Goal: Task Accomplishment & Management: Use online tool/utility

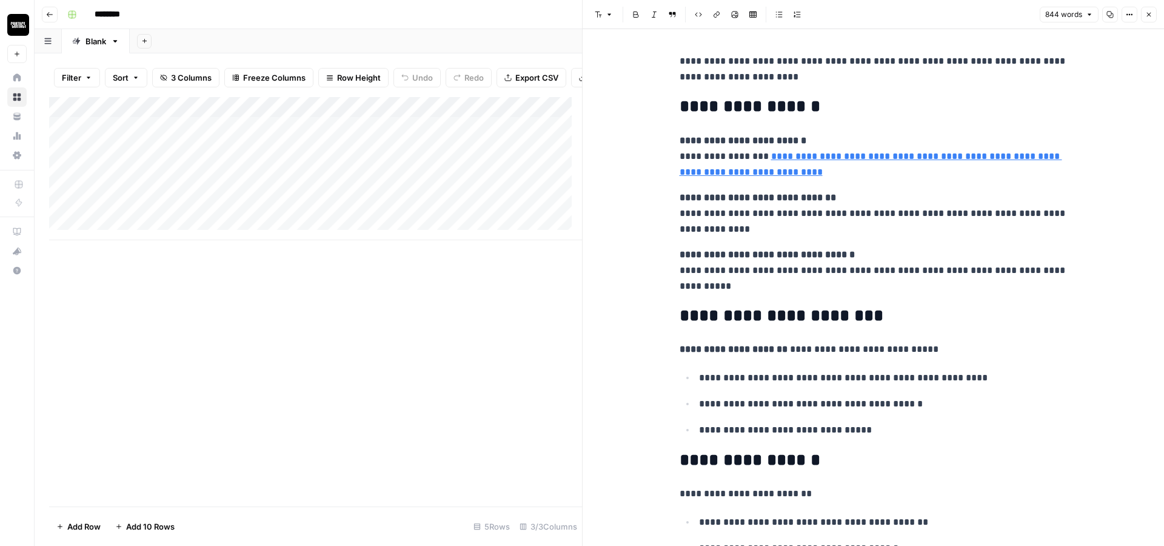
click at [1153, 12] on button "Close" at bounding box center [1149, 15] width 16 height 16
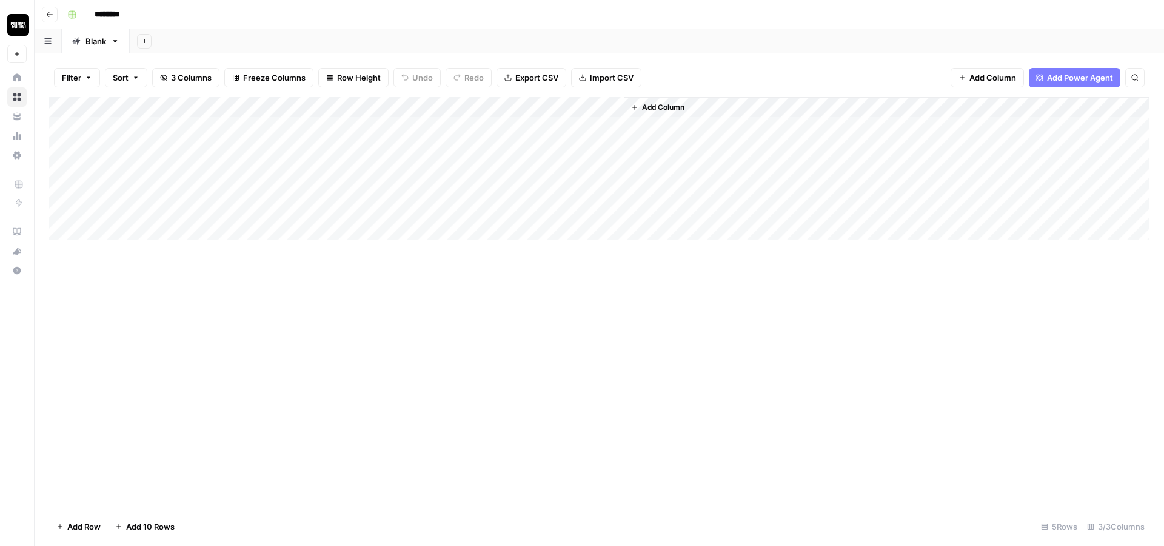
click at [565, 122] on div "Add Column" at bounding box center [599, 168] width 1101 height 143
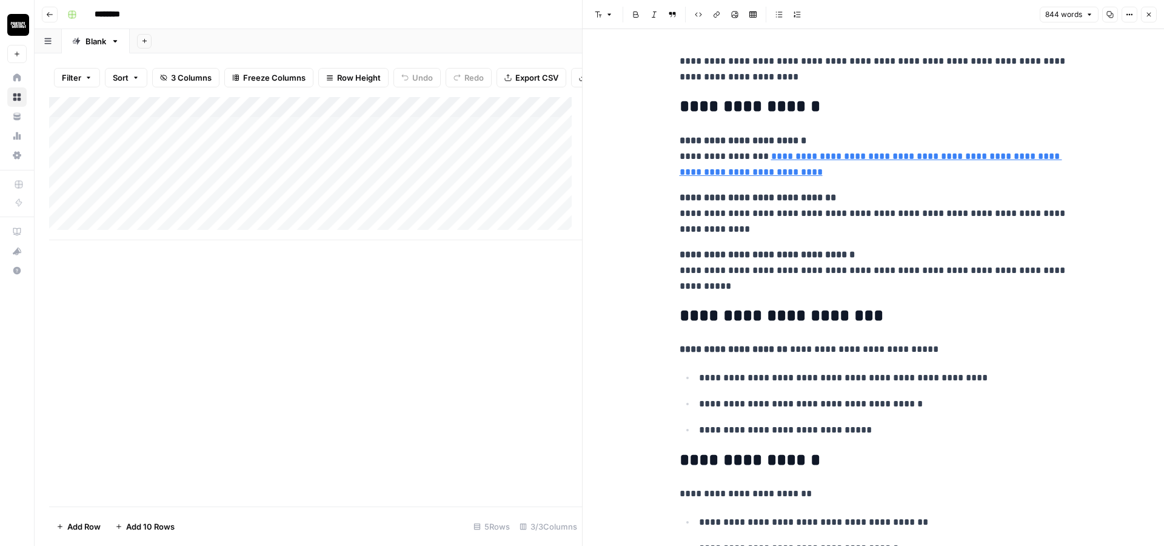
click at [779, 75] on p "**********" at bounding box center [874, 69] width 388 height 32
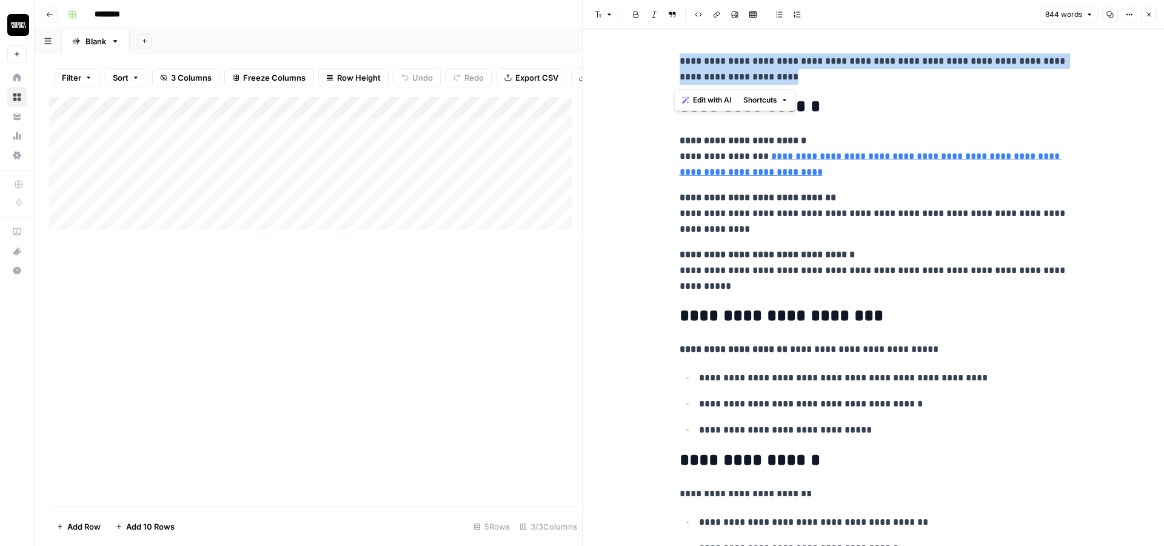
drag, startPoint x: 776, startPoint y: 77, endPoint x: 668, endPoint y: 62, distance: 108.9
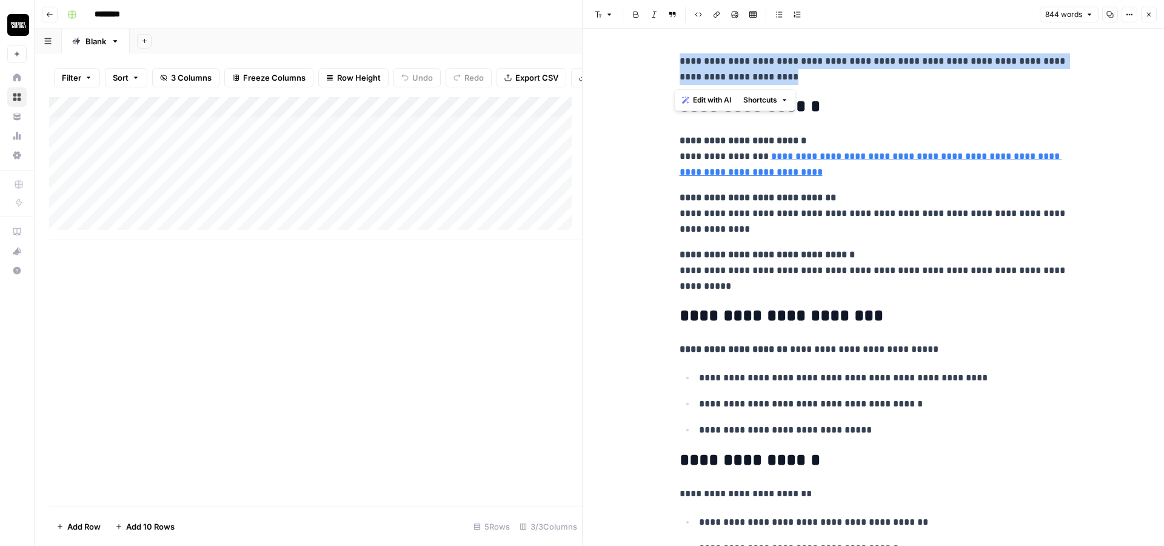
drag, startPoint x: 688, startPoint y: 75, endPoint x: 842, endPoint y: 86, distance: 154.4
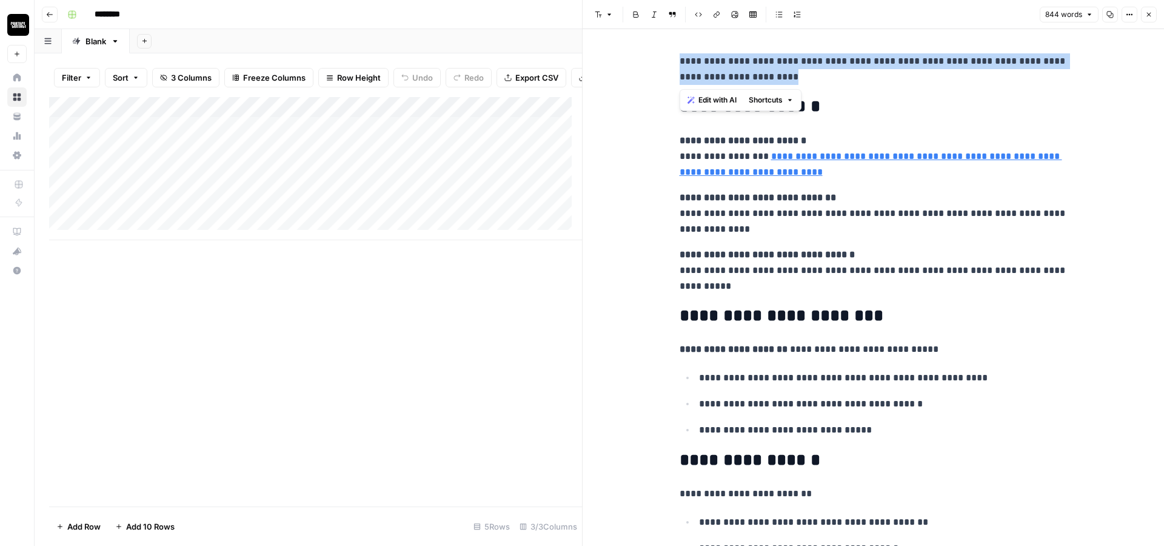
drag, startPoint x: 800, startPoint y: 76, endPoint x: 675, endPoint y: 62, distance: 125.7
click at [680, 62] on p "**********" at bounding box center [874, 69] width 388 height 32
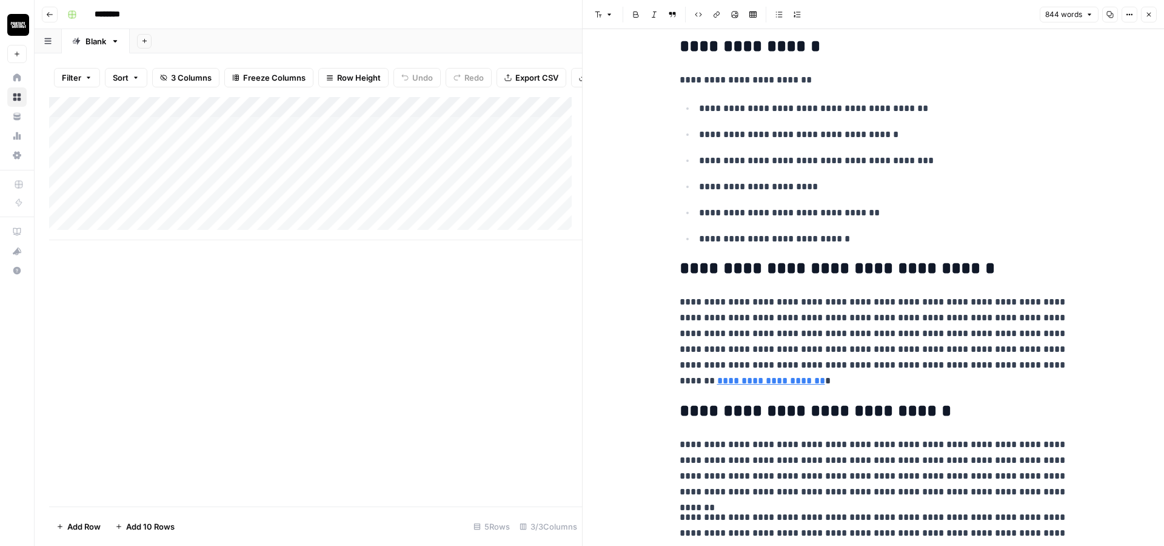
scroll to position [437, 0]
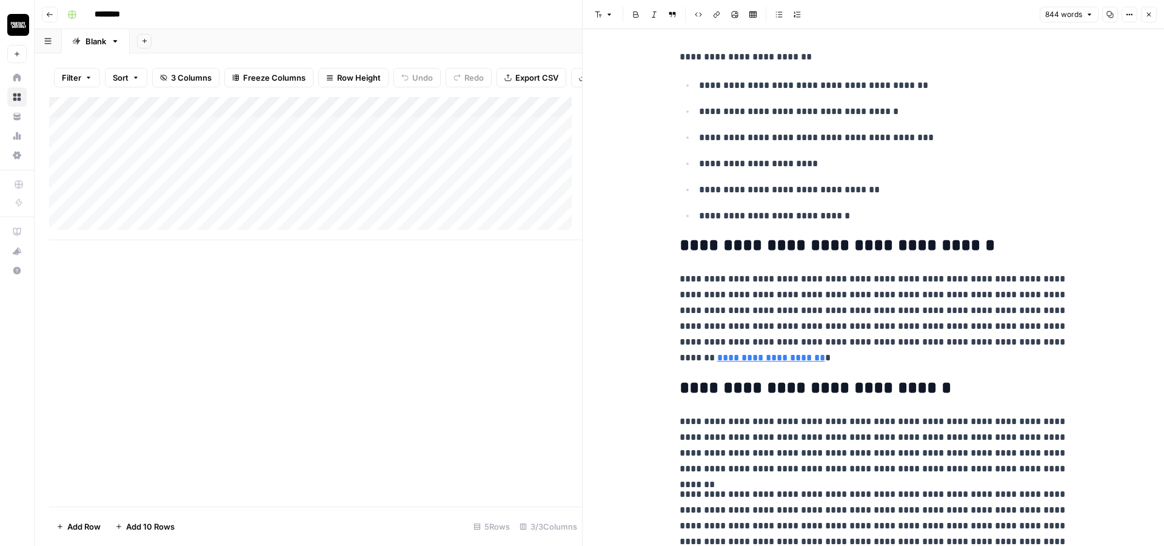
click at [680, 243] on h2 "**********" at bounding box center [874, 245] width 388 height 19
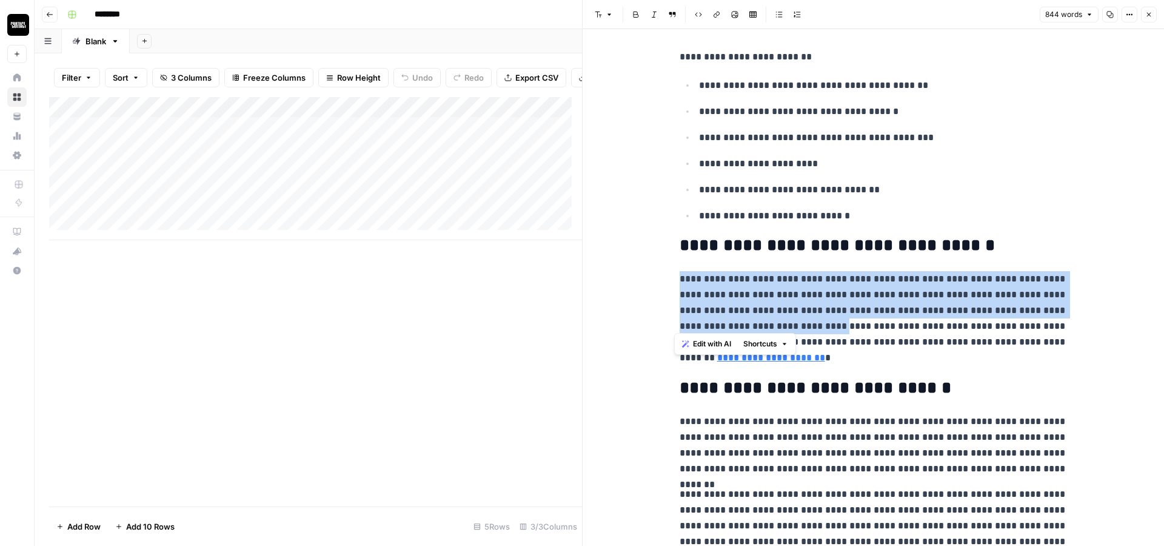
drag, startPoint x: 675, startPoint y: 270, endPoint x: 823, endPoint y: 318, distance: 154.9
click at [823, 318] on p "**********" at bounding box center [874, 318] width 388 height 95
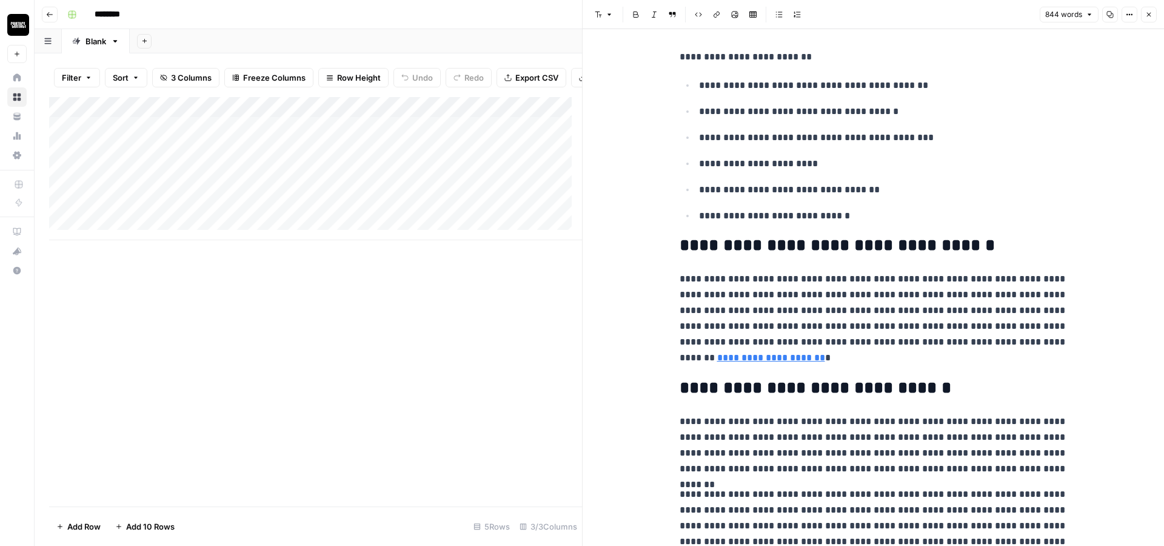
click at [956, 329] on p "**********" at bounding box center [874, 318] width 388 height 95
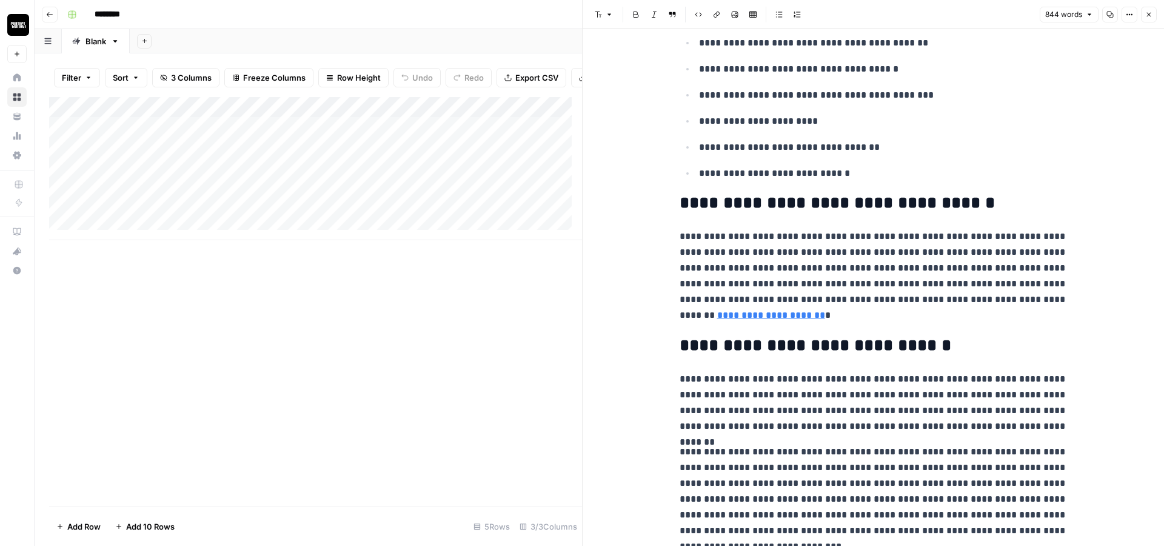
scroll to position [509, 0]
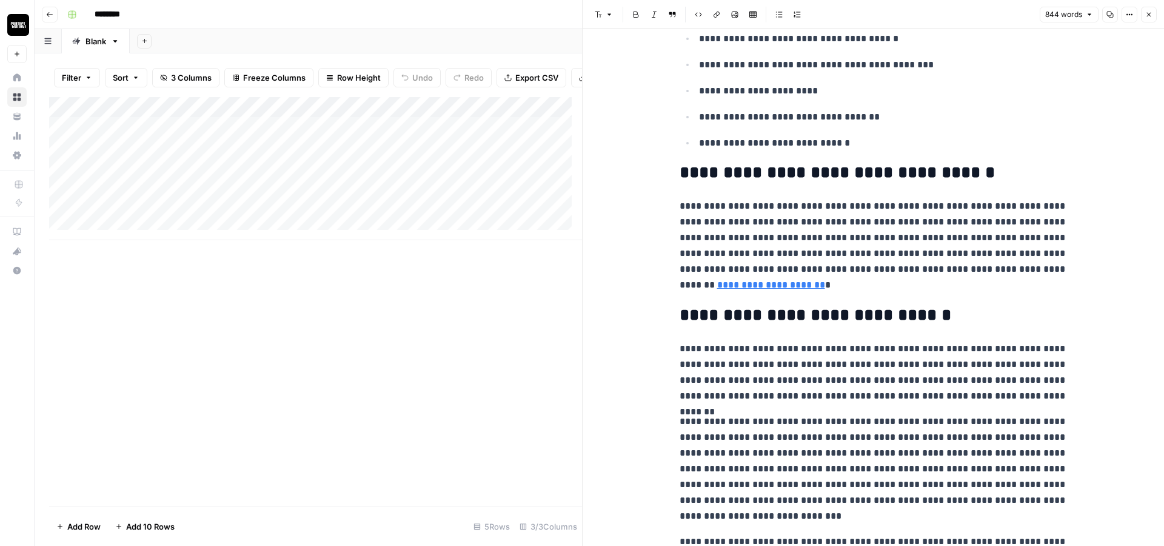
click at [805, 283] on p "**********" at bounding box center [874, 245] width 388 height 95
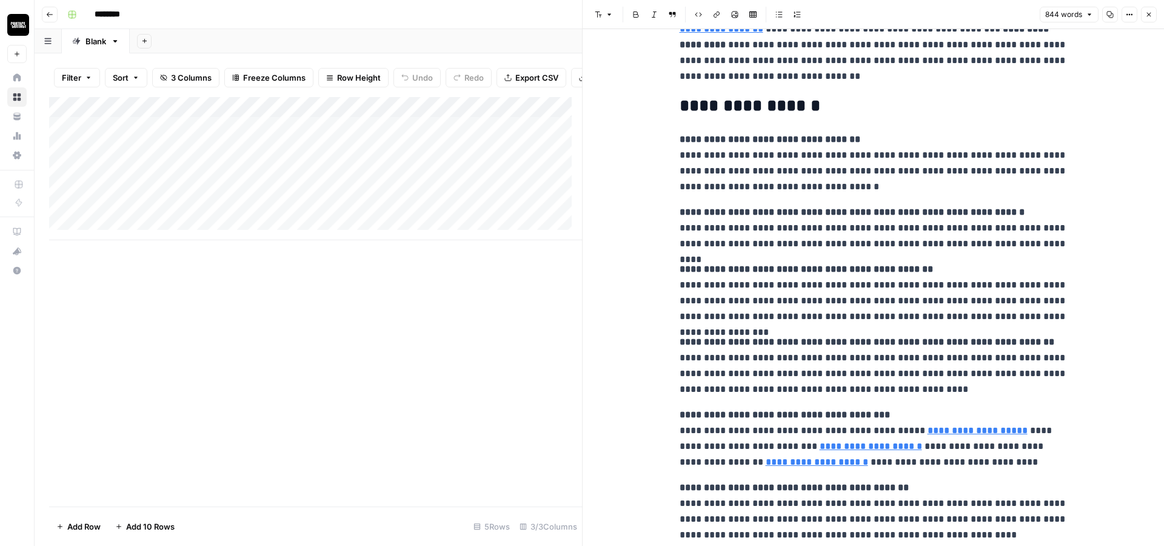
scroll to position [1310, 0]
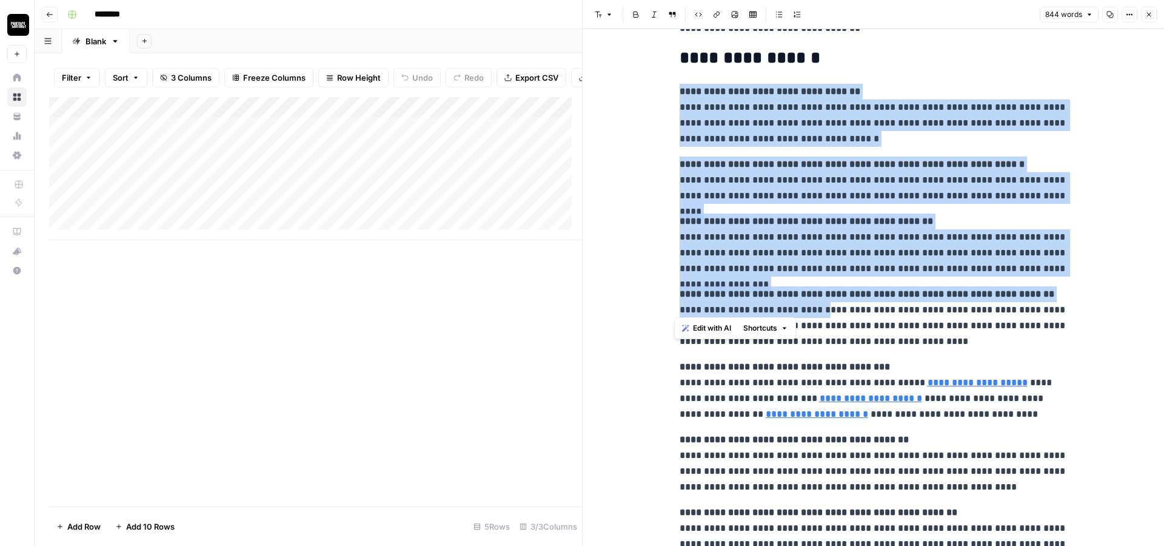
drag, startPoint x: 675, startPoint y: 83, endPoint x: 817, endPoint y: 299, distance: 258.6
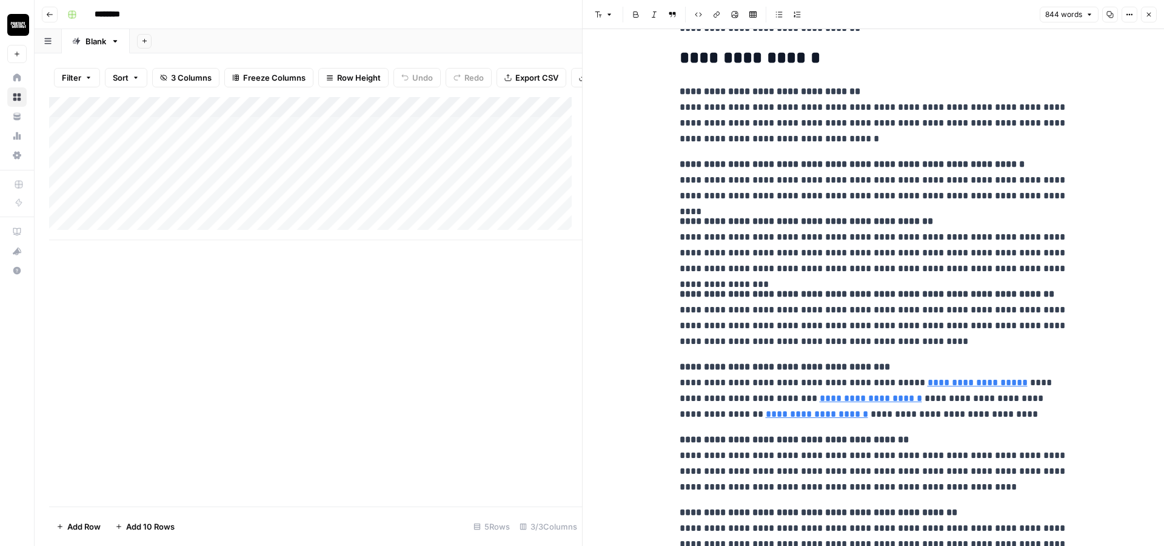
click at [878, 312] on p "**********" at bounding box center [874, 317] width 388 height 63
click at [870, 306] on p "**********" at bounding box center [874, 317] width 388 height 63
click at [821, 289] on strong "**********" at bounding box center [867, 293] width 375 height 9
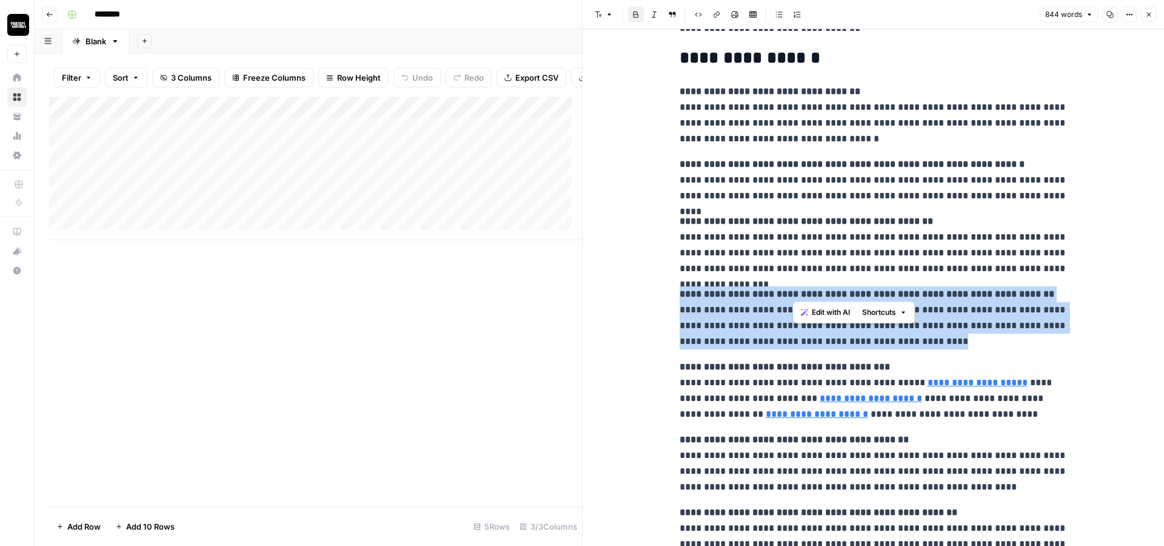
click at [821, 289] on strong "**********" at bounding box center [867, 293] width 375 height 9
click at [817, 298] on p "**********" at bounding box center [874, 317] width 388 height 63
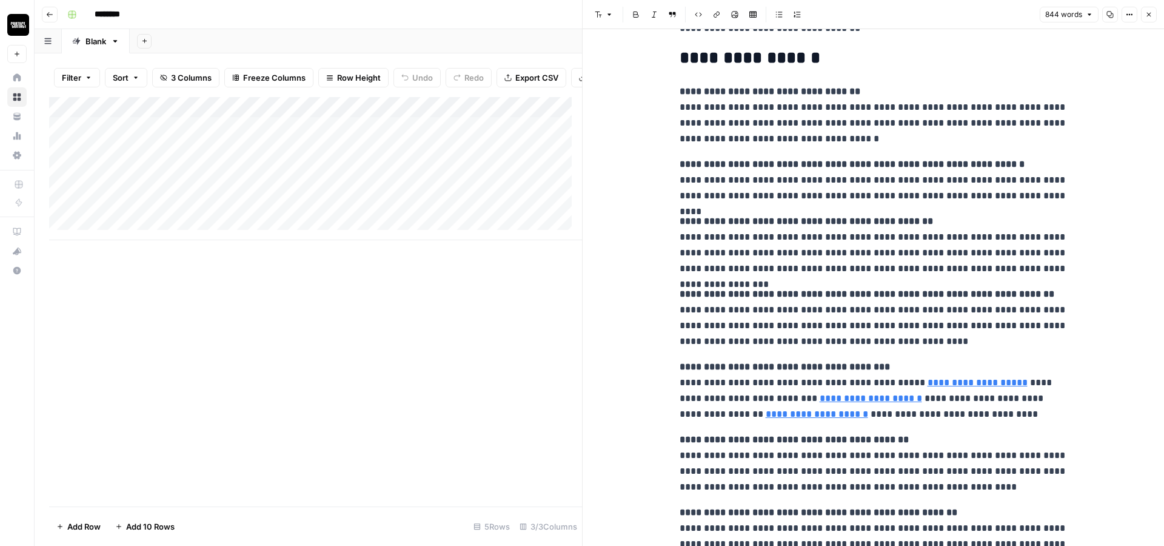
scroll to position [1455, 0]
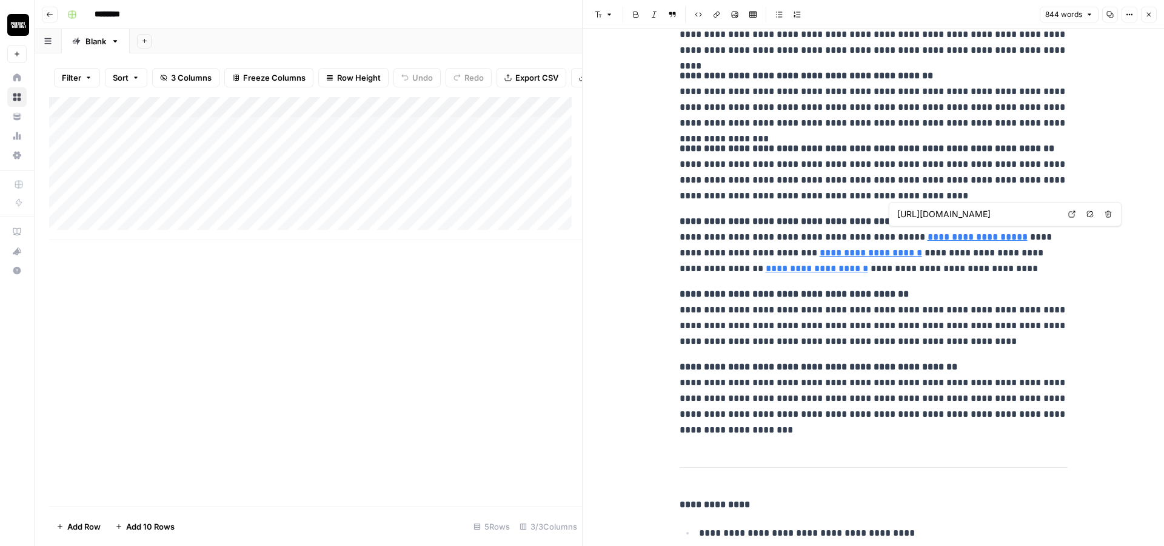
type input "[URL][DOMAIN_NAME]"
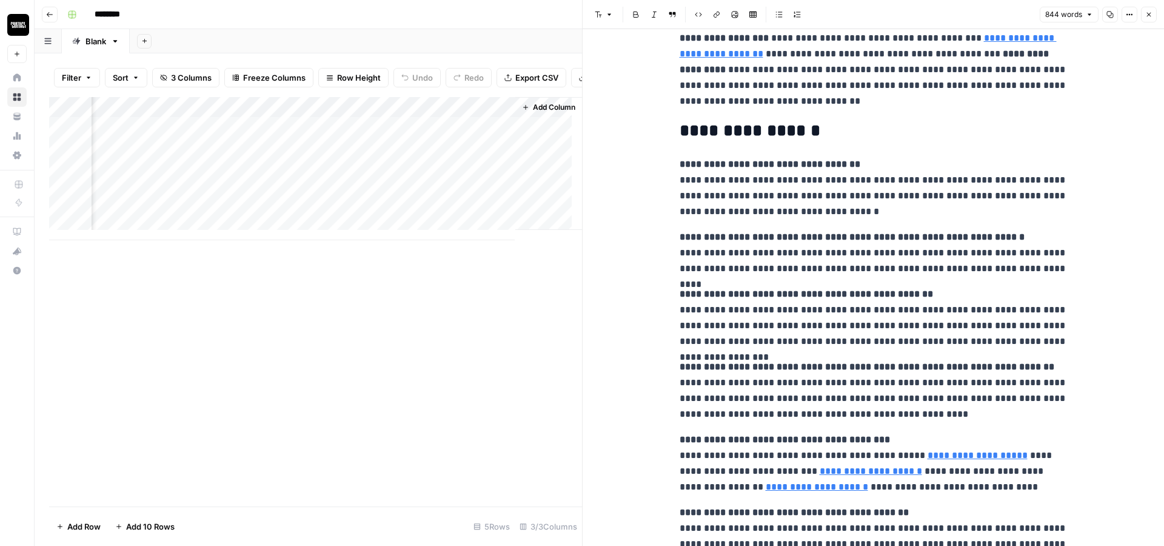
scroll to position [1019, 0]
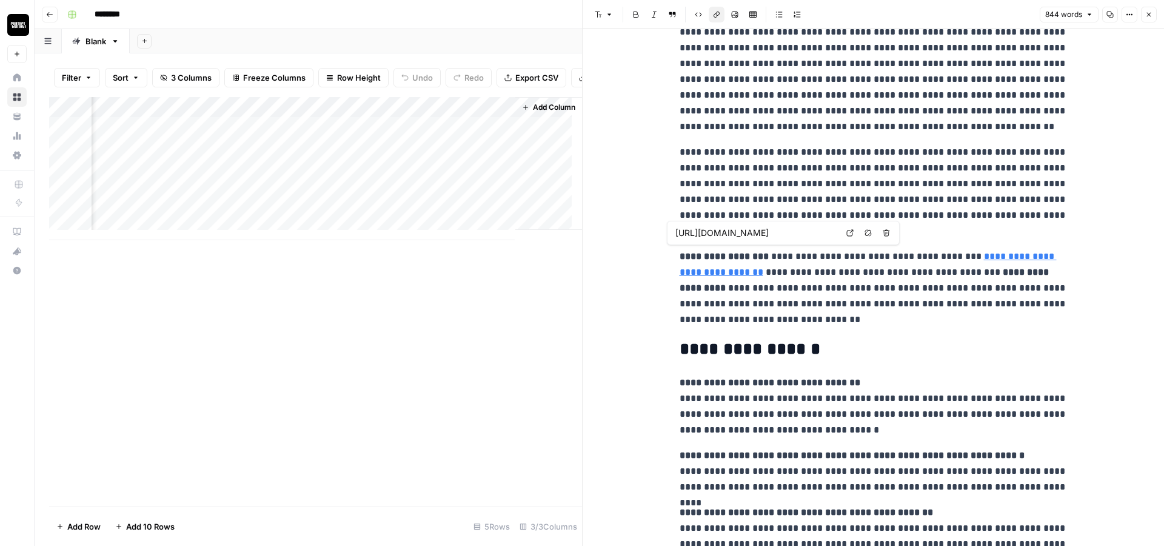
click at [709, 266] on link "**********" at bounding box center [868, 264] width 377 height 25
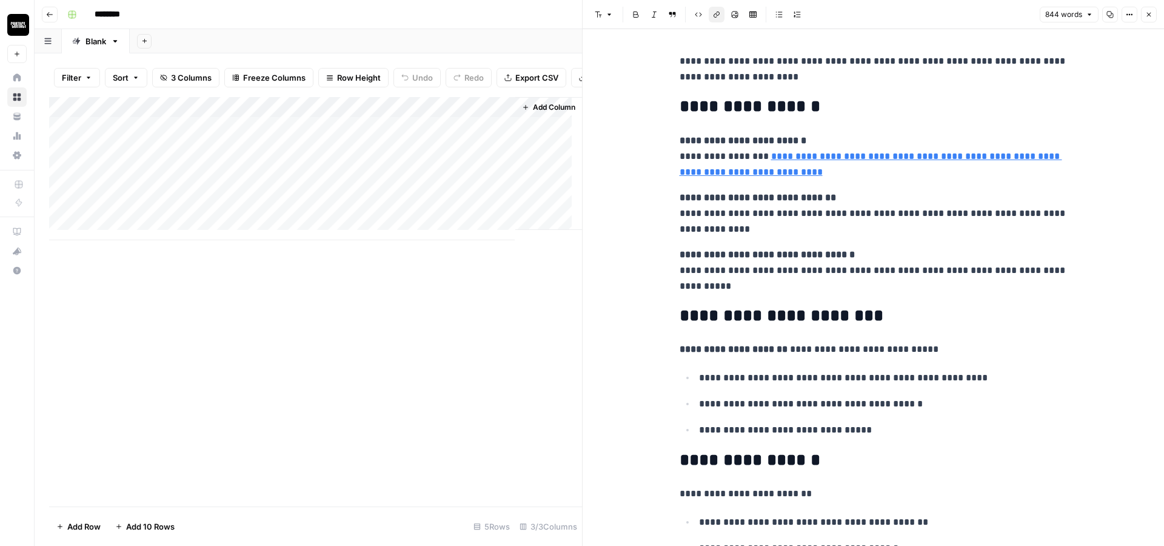
scroll to position [0, 0]
click at [317, 323] on div "Add Column" at bounding box center [315, 301] width 533 height 409
click at [1150, 13] on icon "button" at bounding box center [1148, 14] width 7 height 7
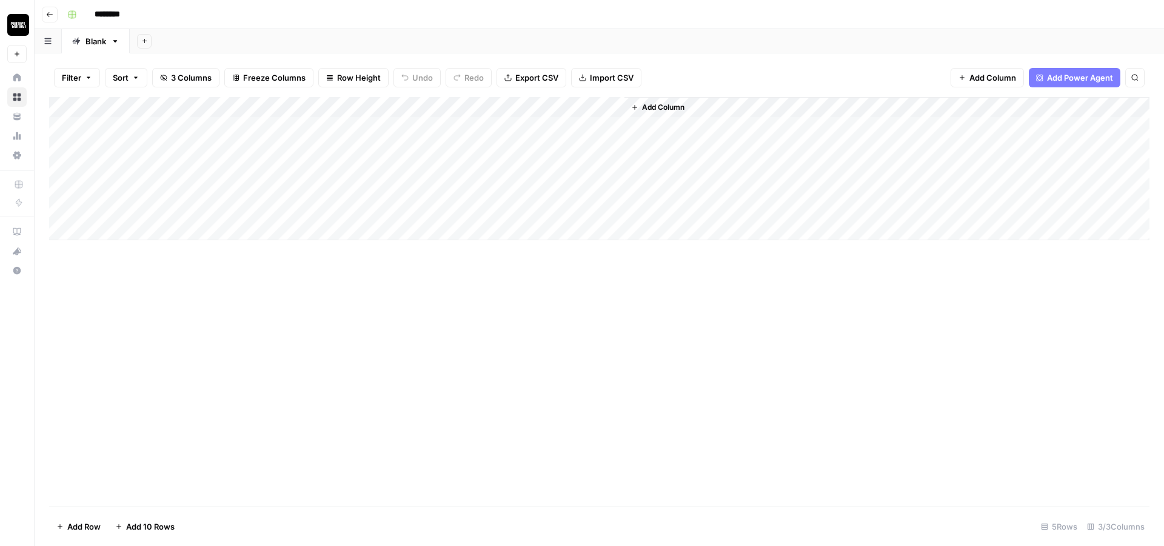
click at [201, 145] on div "Add Column" at bounding box center [599, 168] width 1101 height 143
click at [619, 454] on div "Add Column" at bounding box center [599, 301] width 1101 height 409
click at [643, 103] on span "Add Column" at bounding box center [663, 107] width 42 height 11
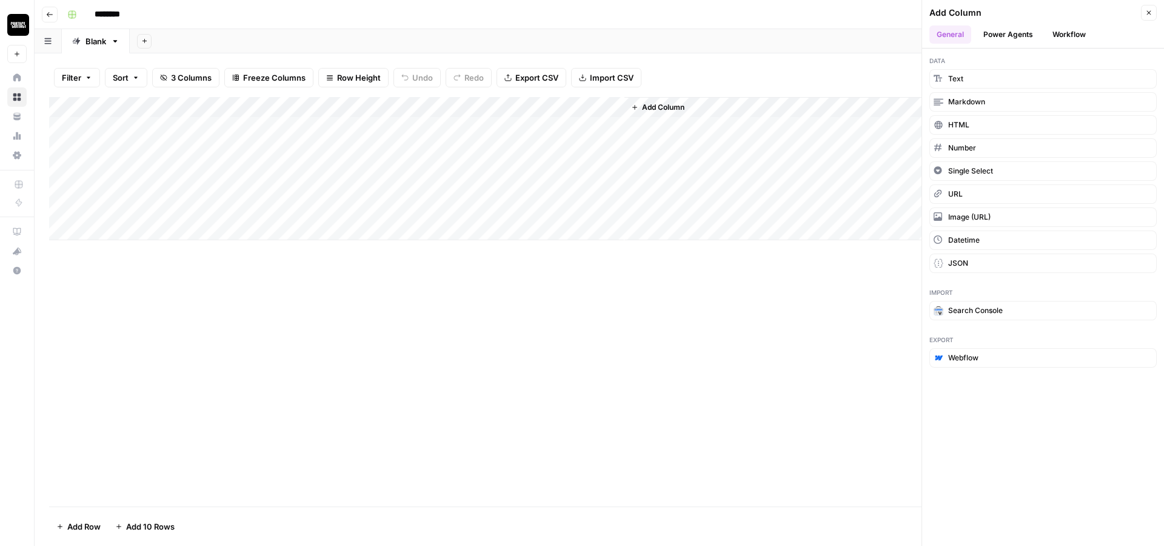
click at [1071, 39] on button "Workflow" at bounding box center [1069, 34] width 48 height 18
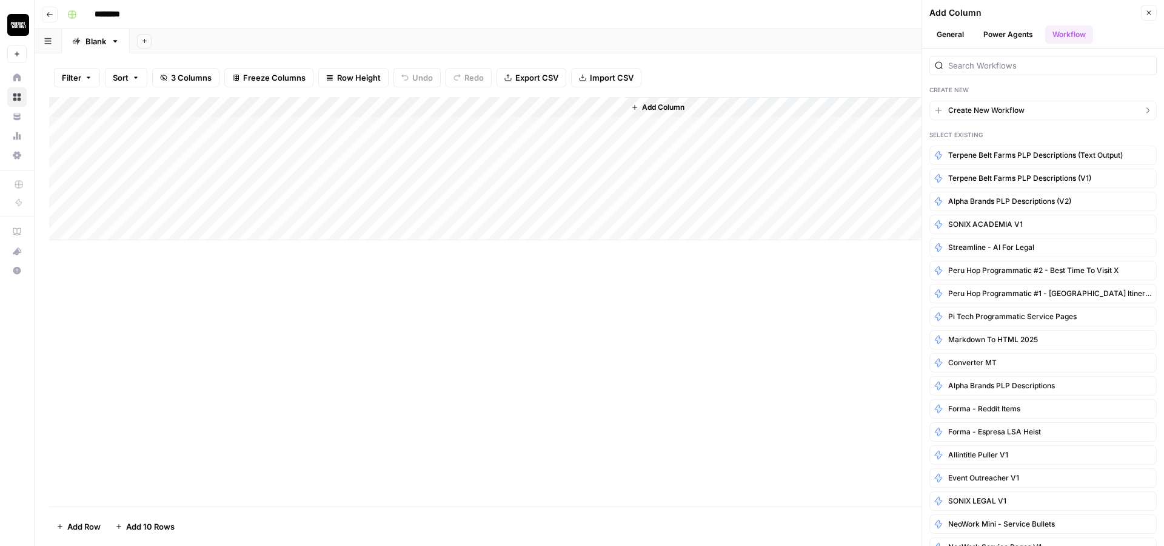
click at [999, 110] on span "Create New Workflow" at bounding box center [986, 110] width 76 height 11
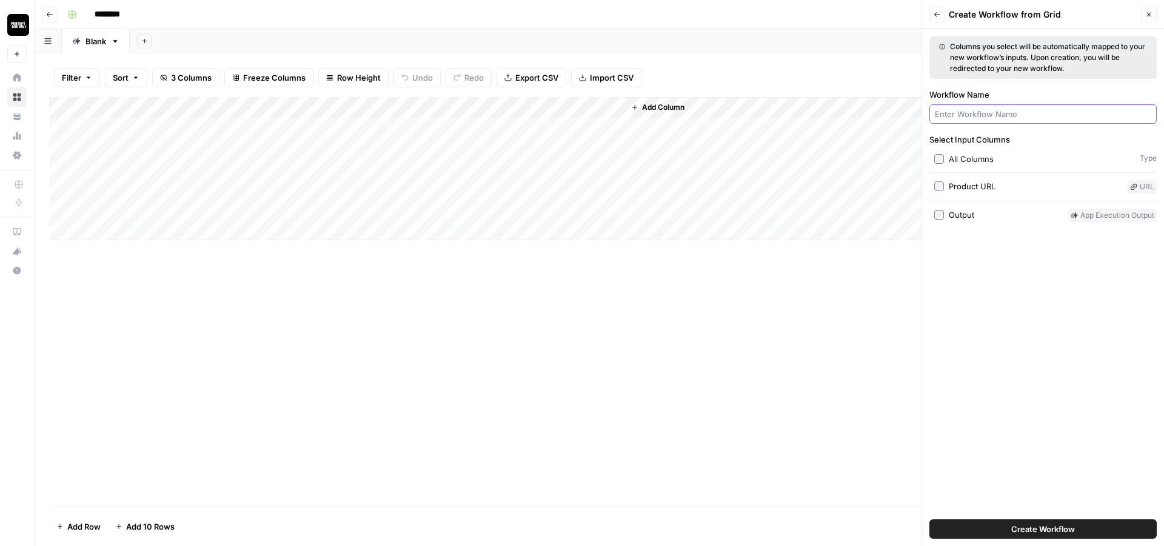
click at [996, 113] on input "Workflow Name" at bounding box center [1043, 114] width 216 height 12
click at [970, 118] on input "Workflow Name" at bounding box center [1043, 114] width 216 height 12
click at [969, 113] on input "Workflow Name" at bounding box center [1043, 114] width 216 height 12
type input "B"
type input "Description Breakdown"
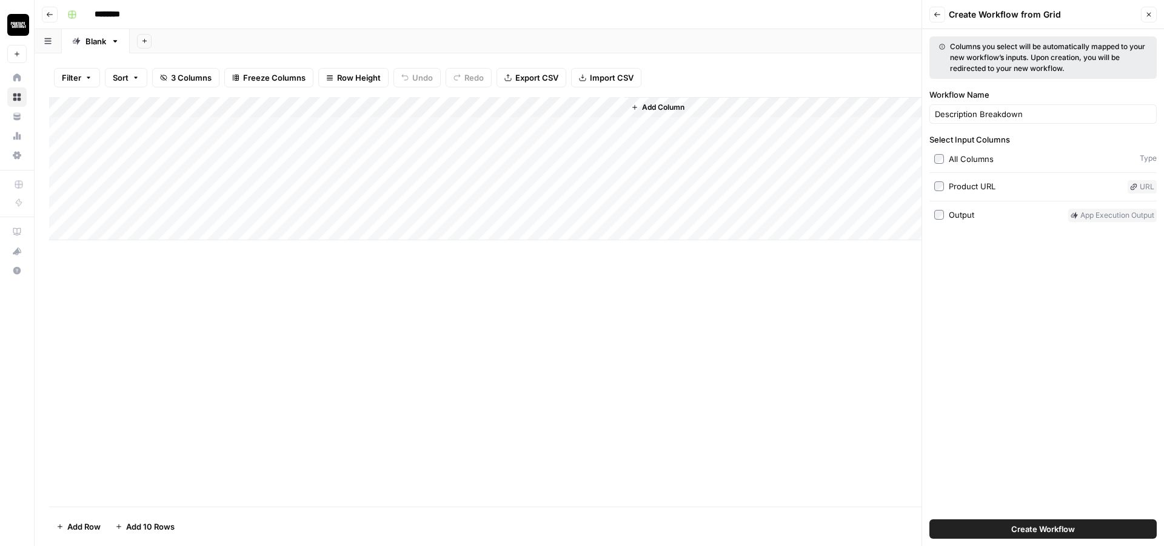
click at [1022, 531] on span "Create Workflow" at bounding box center [1043, 529] width 64 height 12
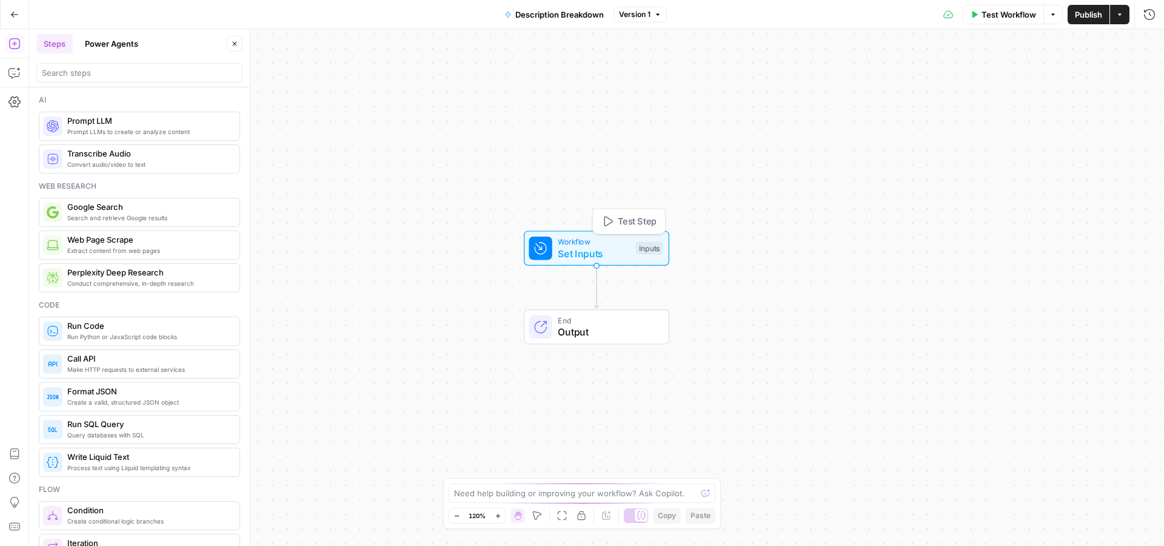
click at [625, 250] on span "Set Inputs" at bounding box center [594, 253] width 72 height 15
click at [1144, 47] on button "Close" at bounding box center [1149, 44] width 16 height 16
click at [118, 44] on button "Power Agents" at bounding box center [112, 43] width 68 height 19
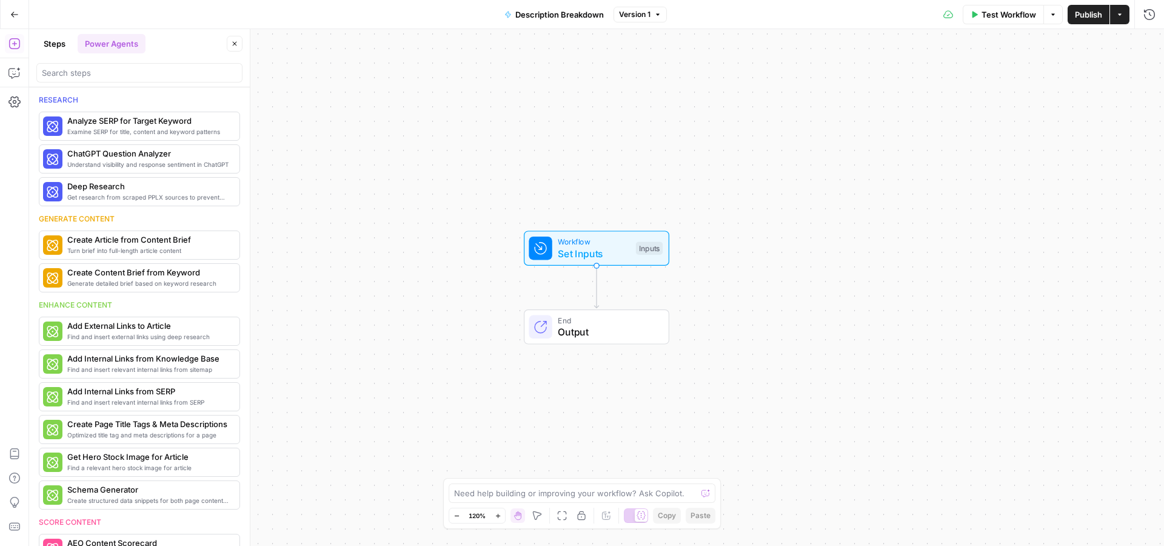
click at [64, 42] on button "Steps" at bounding box center [54, 43] width 36 height 19
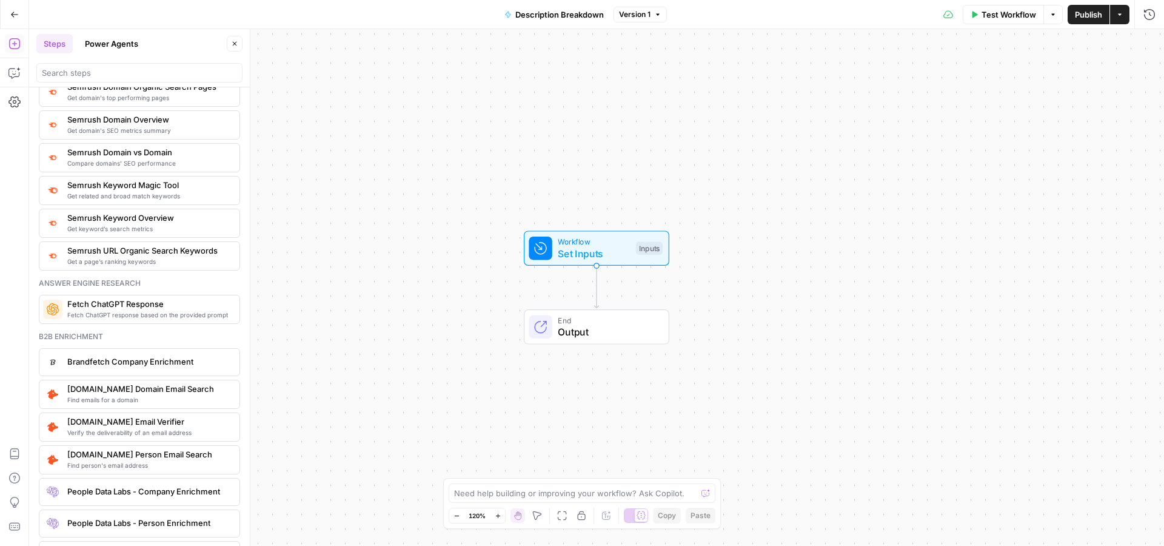
scroll to position [1674, 0]
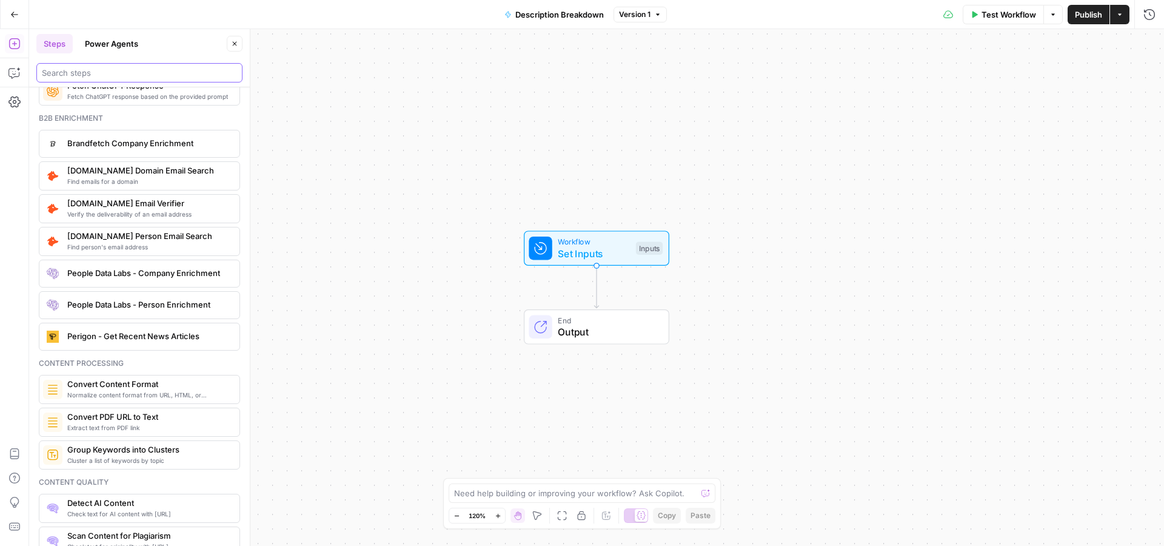
click at [107, 72] on input "search" at bounding box center [139, 73] width 195 height 12
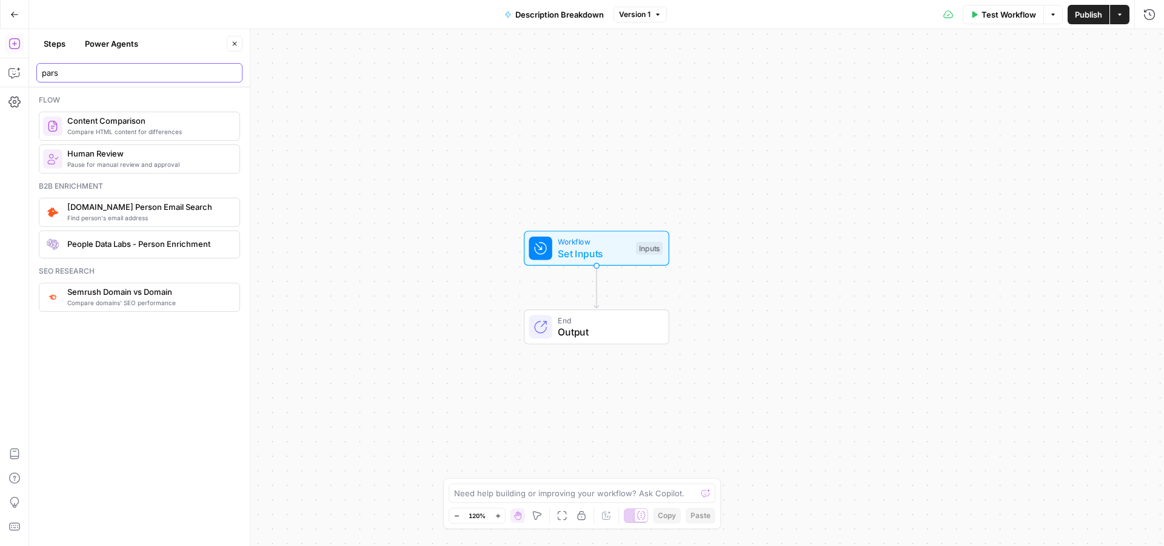
scroll to position [0, 0]
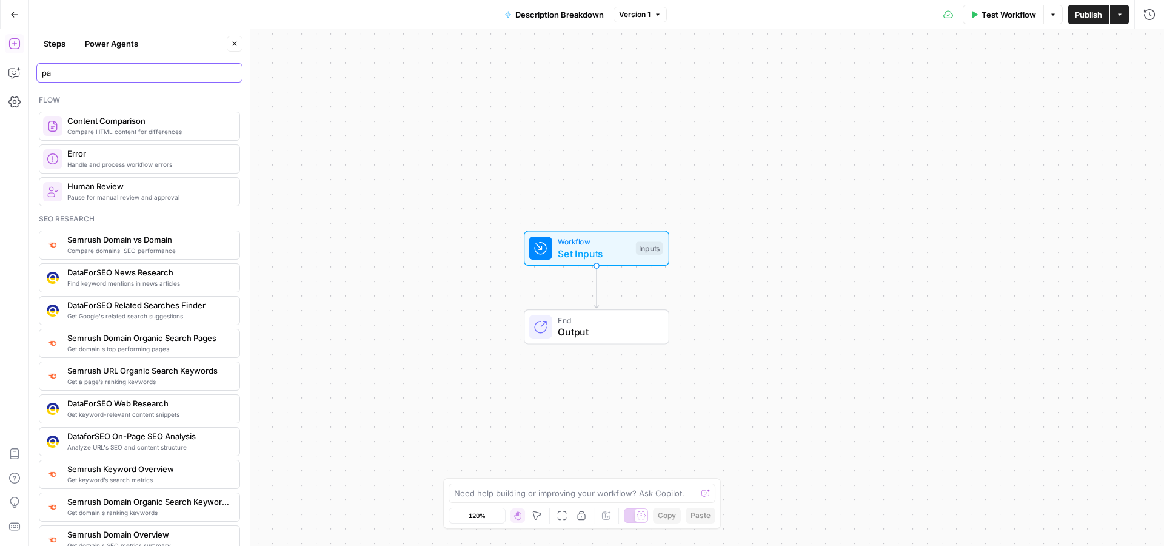
type input "p"
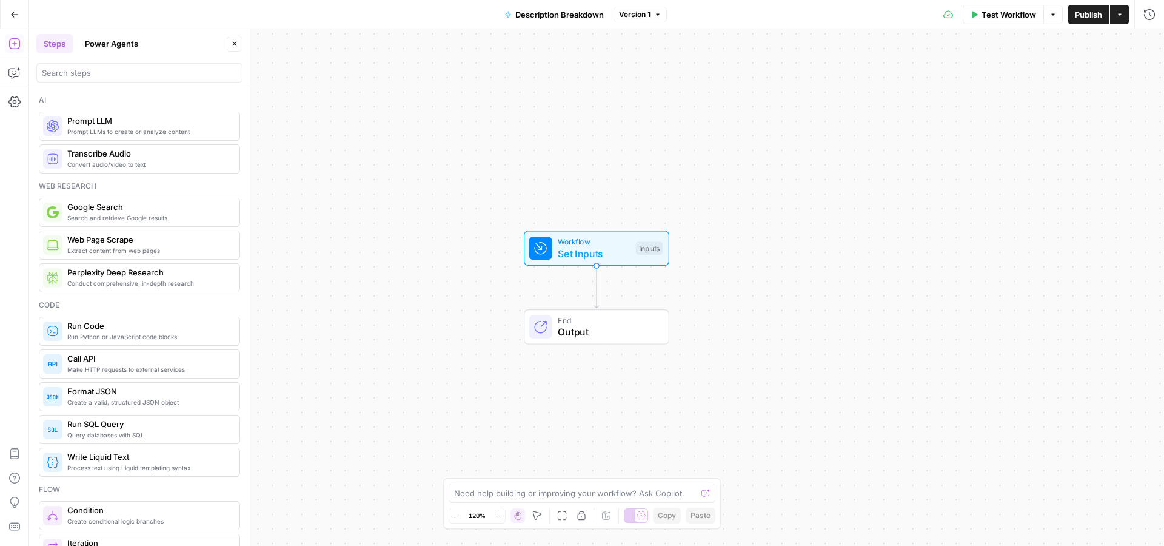
click at [97, 131] on span "Prompt LLMs to create or analyze content" at bounding box center [148, 132] width 163 height 10
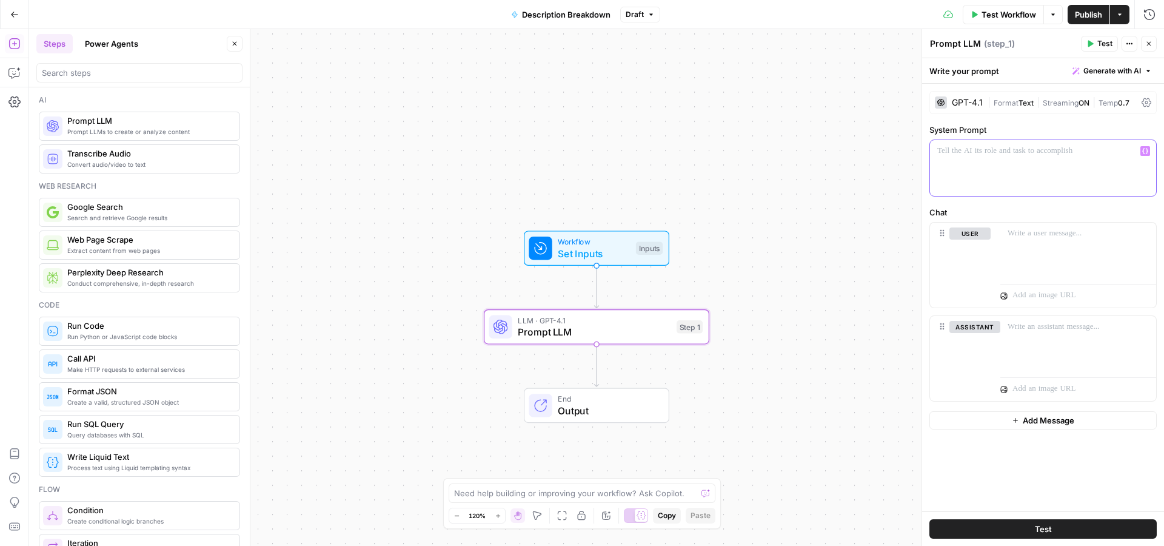
click at [991, 162] on div at bounding box center [1043, 168] width 226 height 56
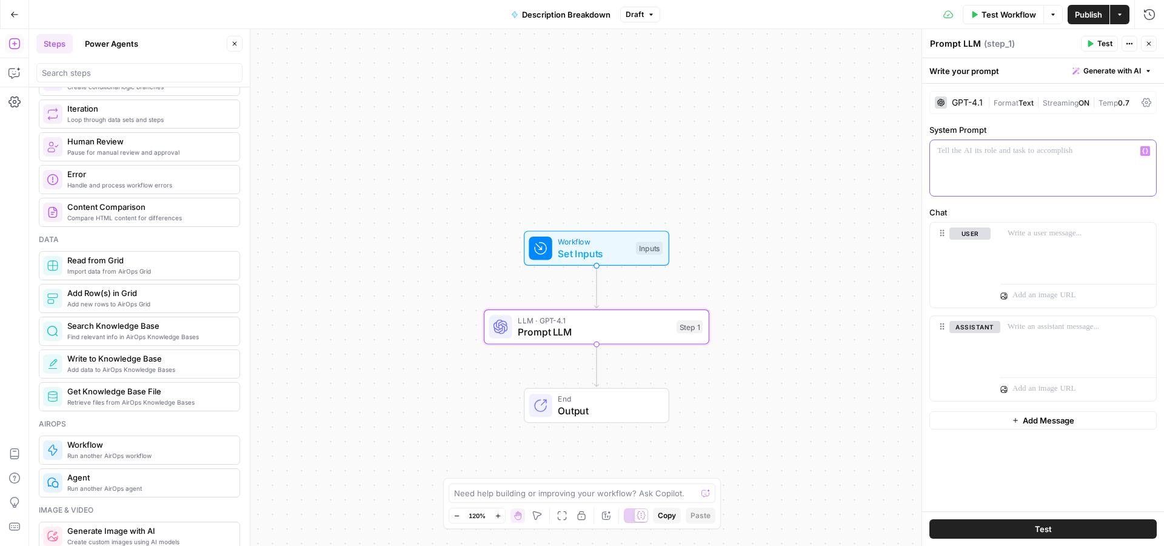
scroll to position [437, 0]
click at [13, 72] on icon "button" at bounding box center [14, 73] width 12 height 12
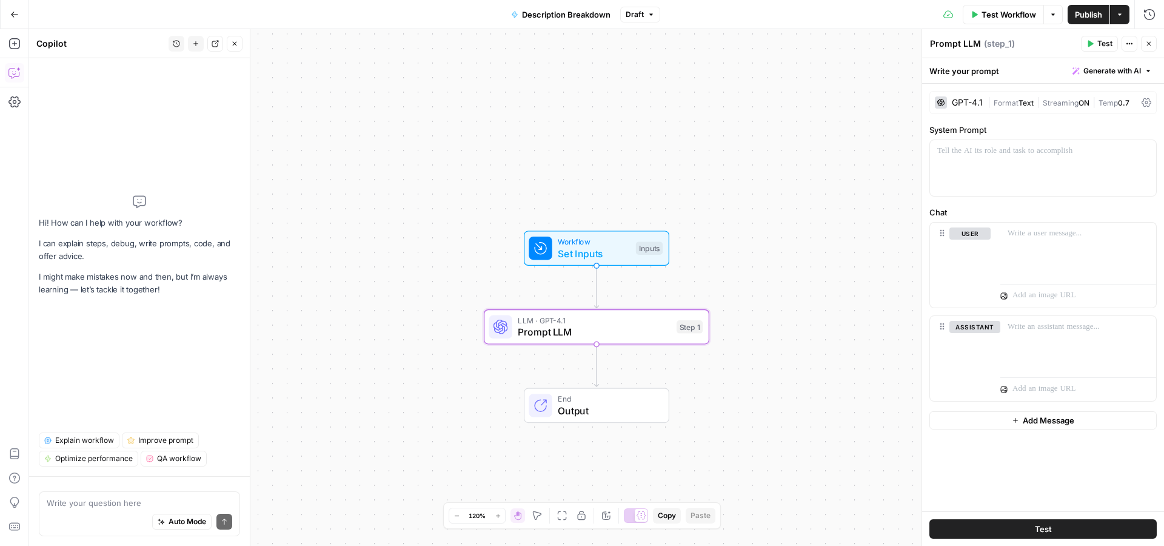
click at [1145, 43] on icon "button" at bounding box center [1148, 43] width 7 height 7
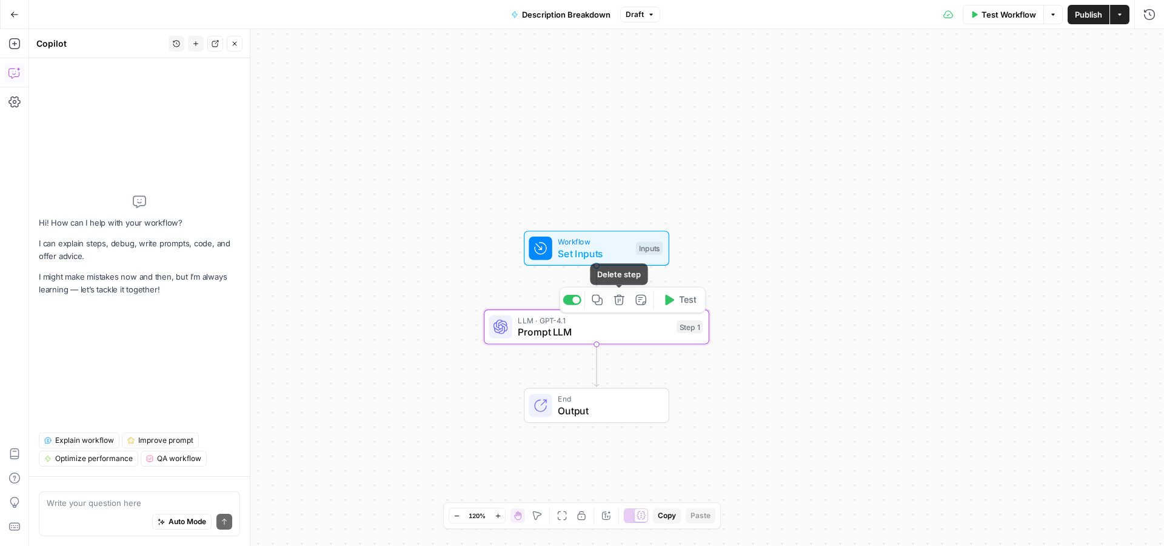
click at [616, 303] on icon "button" at bounding box center [620, 300] width 12 height 12
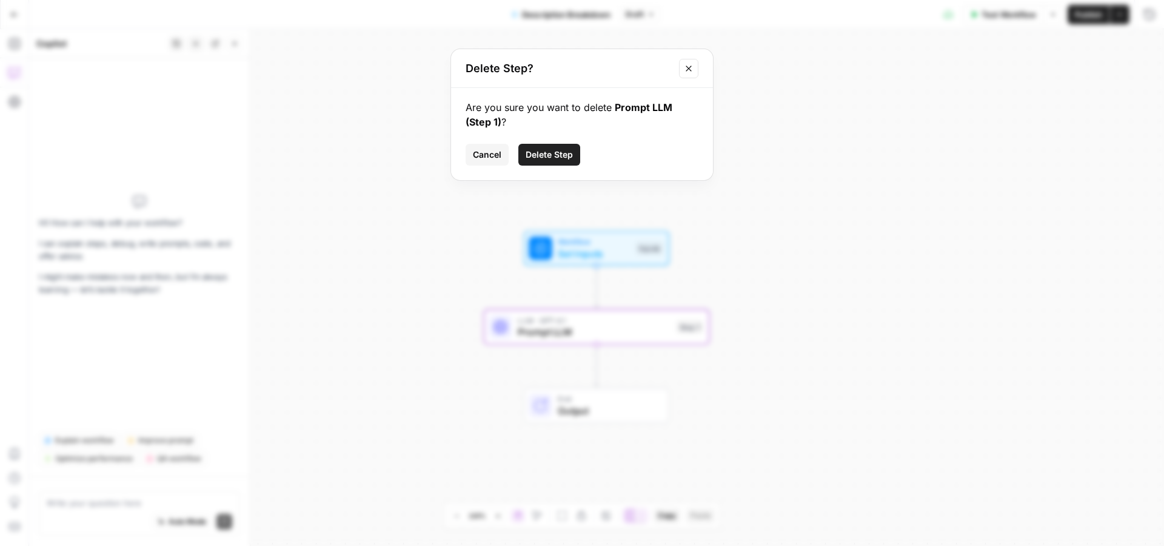
click at [555, 152] on span "Delete Step" at bounding box center [549, 155] width 47 height 12
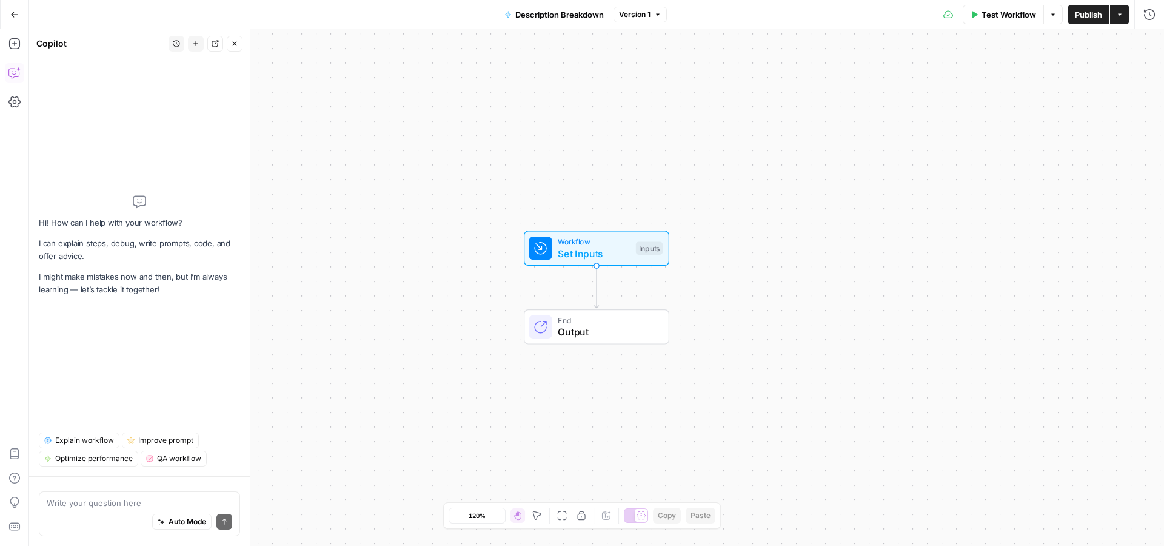
click at [75, 517] on div "Auto Mode Send" at bounding box center [140, 522] width 186 height 27
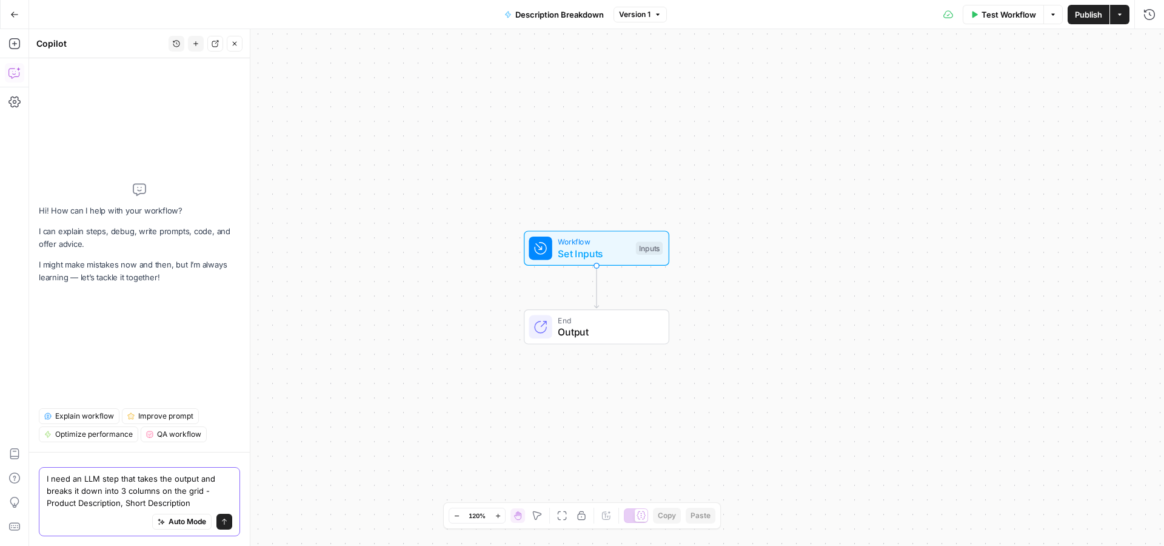
drag, startPoint x: 119, startPoint y: 503, endPoint x: 46, endPoint y: 504, distance: 73.4
click at [47, 504] on textarea "I need an LLM step that takes the output and breaks it down into 3 columns on t…" at bounding box center [140, 490] width 186 height 36
paste textarea "Product Description"
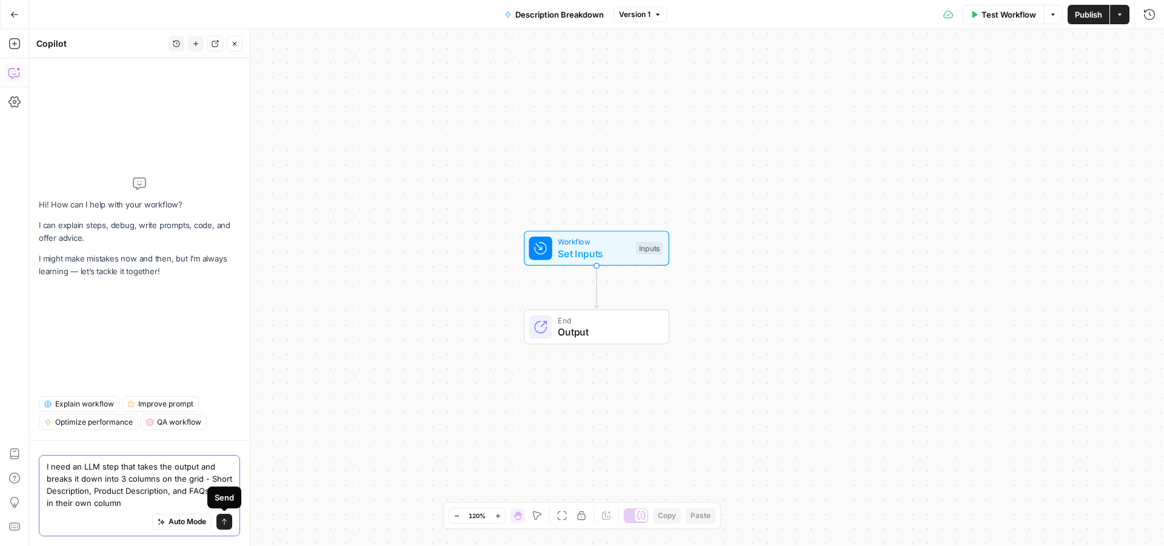
type textarea "I need an LLM step that takes the output and breaks it down into 3 columns on t…"
click at [221, 521] on span "submit" at bounding box center [224, 521] width 7 height 7
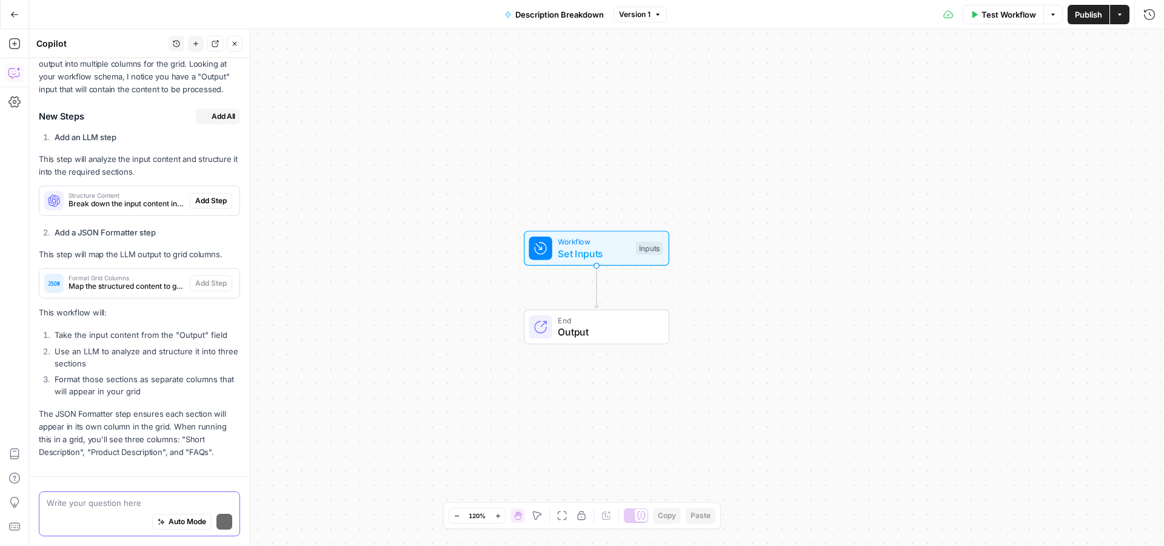
scroll to position [209, 0]
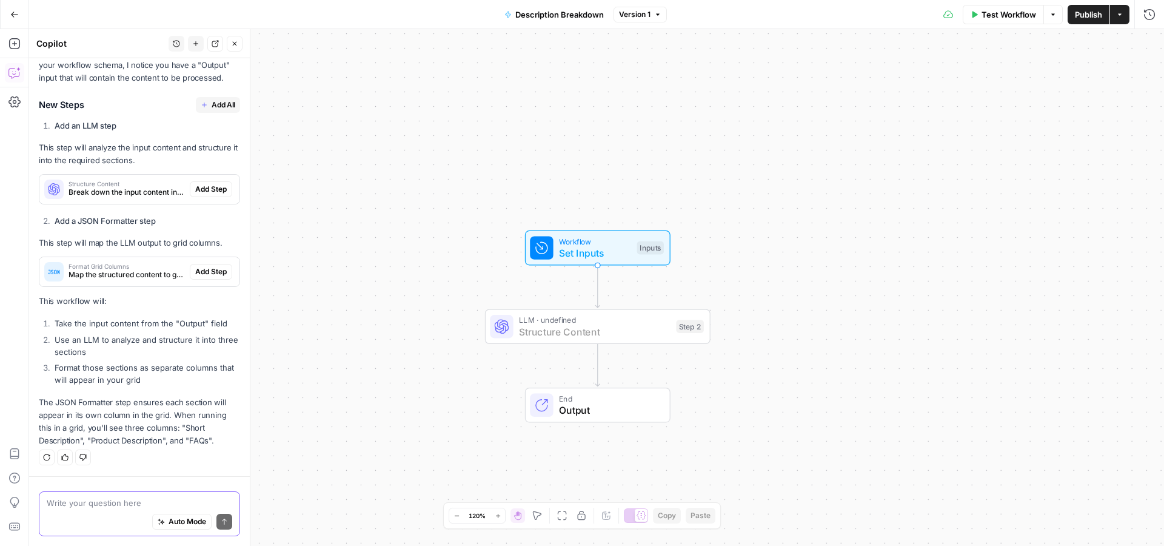
click at [197, 189] on span "Add Step" at bounding box center [211, 189] width 32 height 11
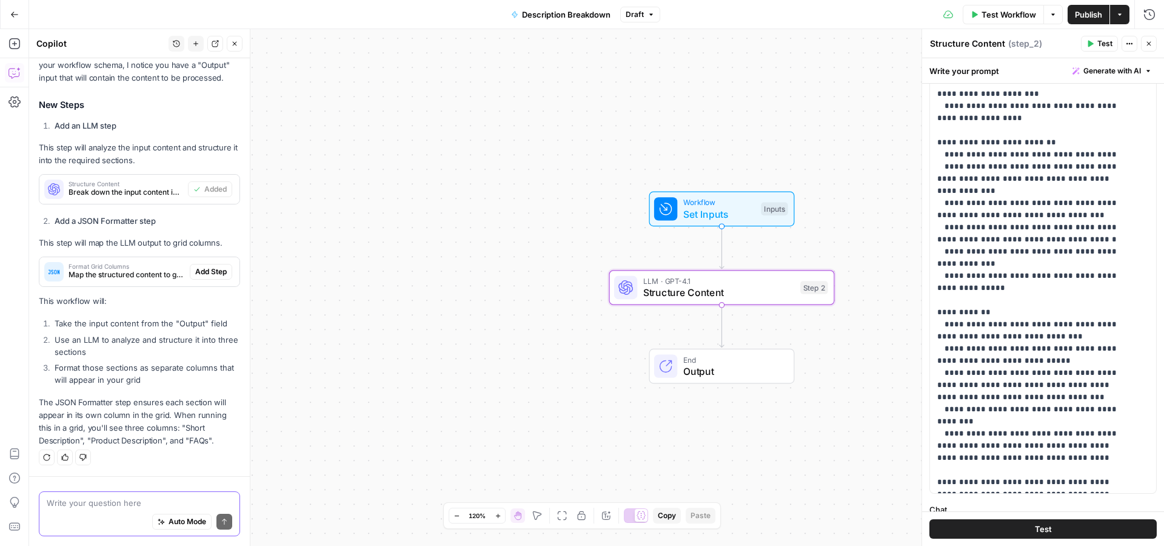
scroll to position [146, 0]
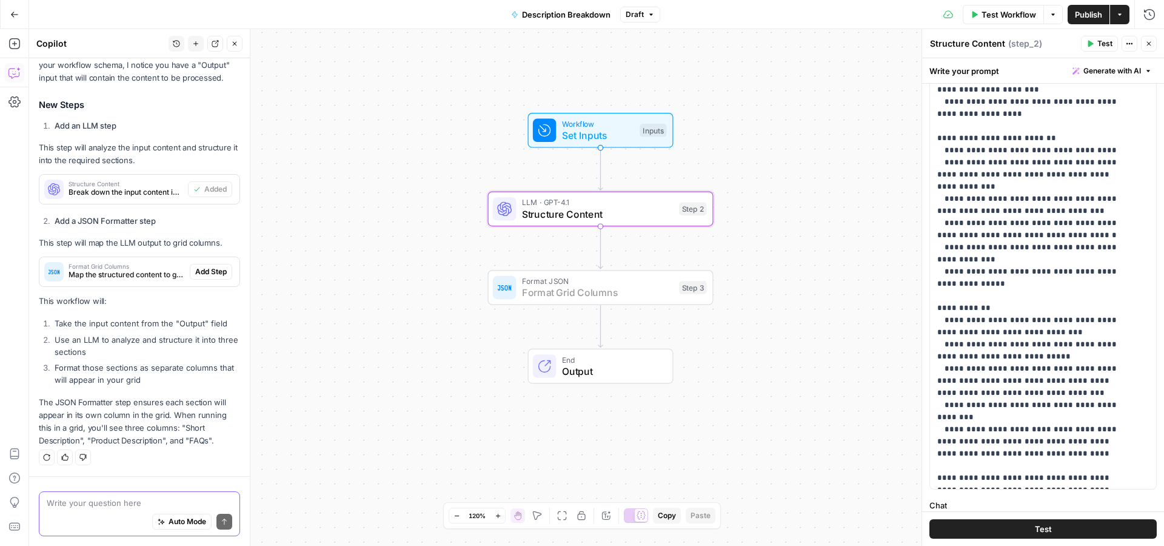
click at [209, 269] on span "Add Step" at bounding box center [211, 271] width 32 height 11
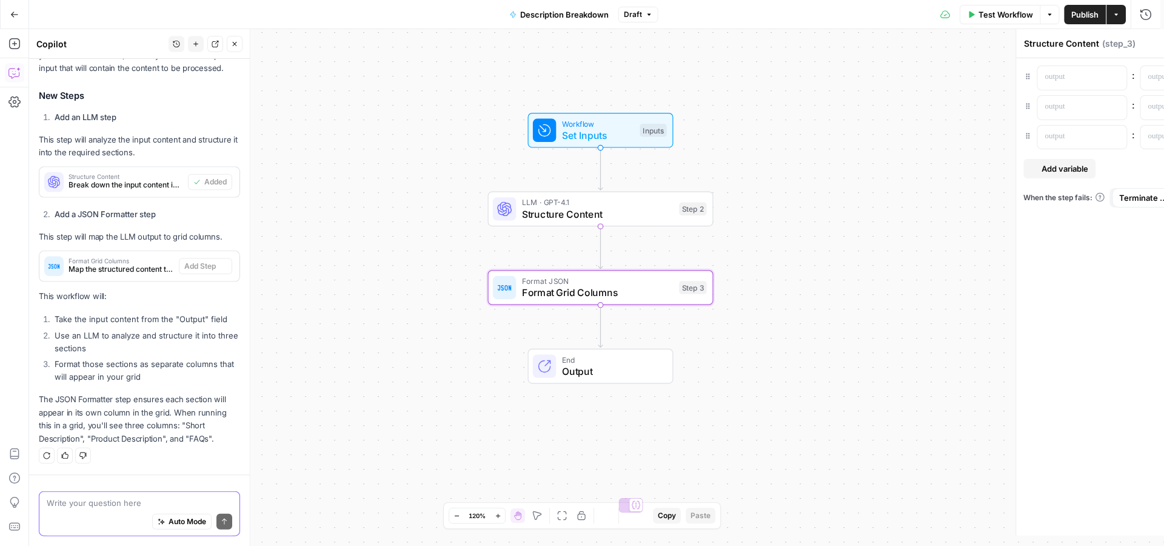
scroll to position [229, 0]
type textarea "Format Grid Columns"
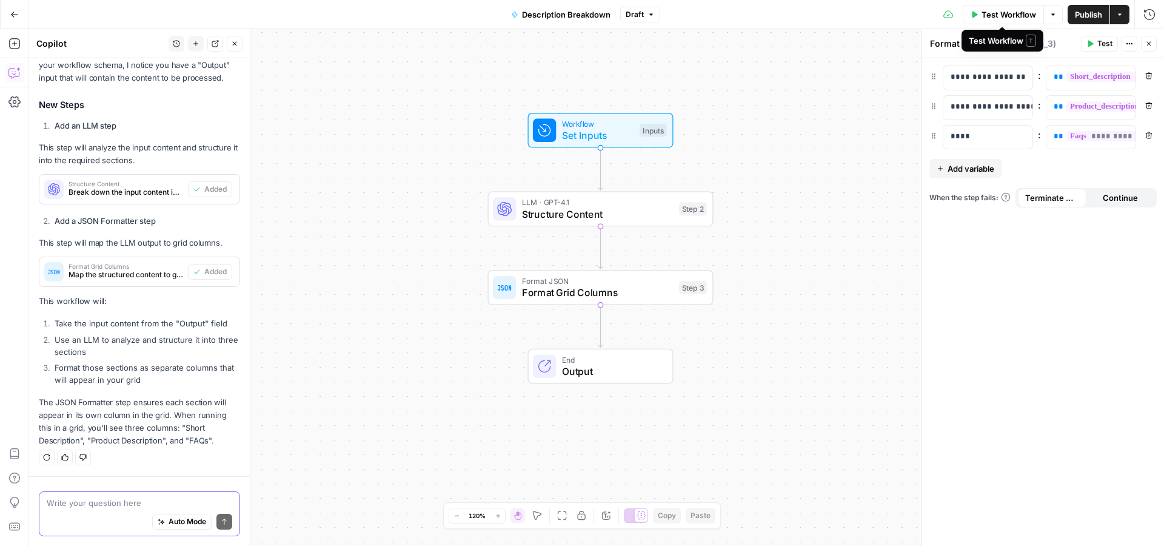
click at [1005, 16] on span "Test Workflow" at bounding box center [1009, 14] width 55 height 12
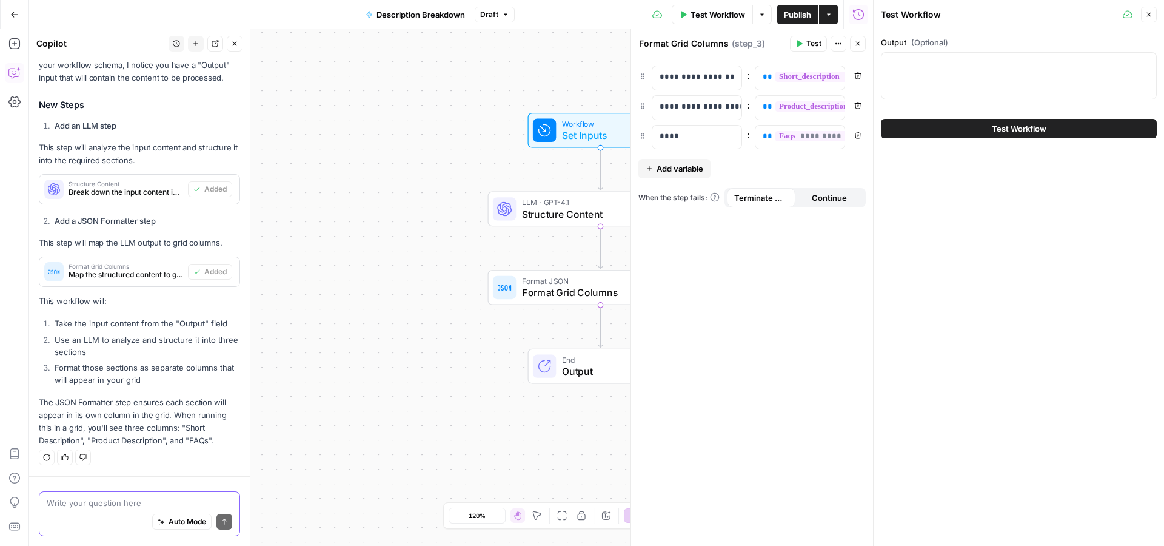
click at [963, 54] on div at bounding box center [1019, 75] width 276 height 47
paste textarea "L'ip dolorsi amet consect adip eli seddoe temporinc utla etd mag 5 Aliqu Eni AD…"
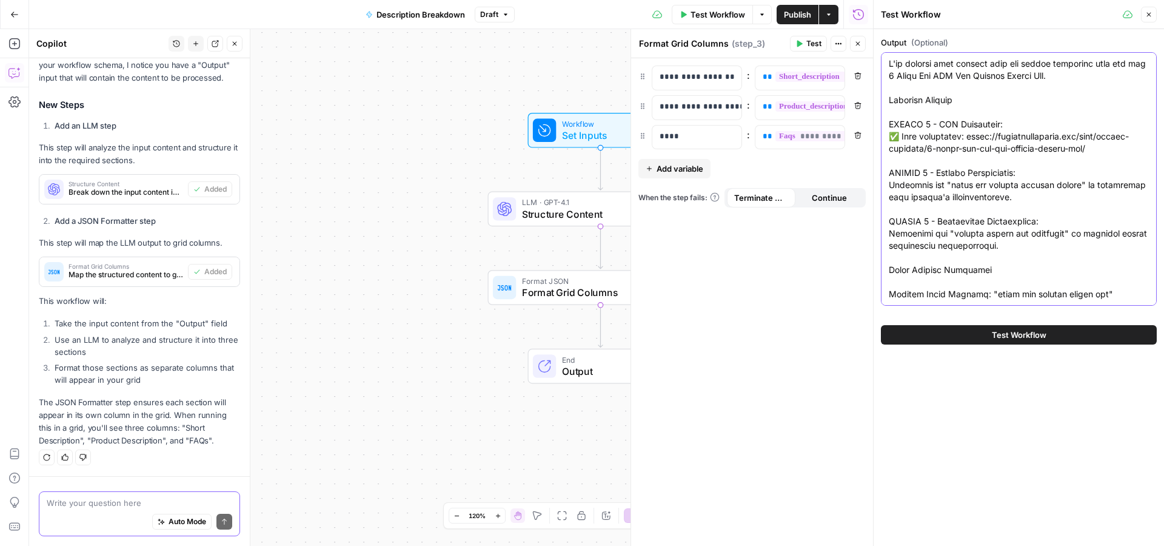
scroll to position [2020, 0]
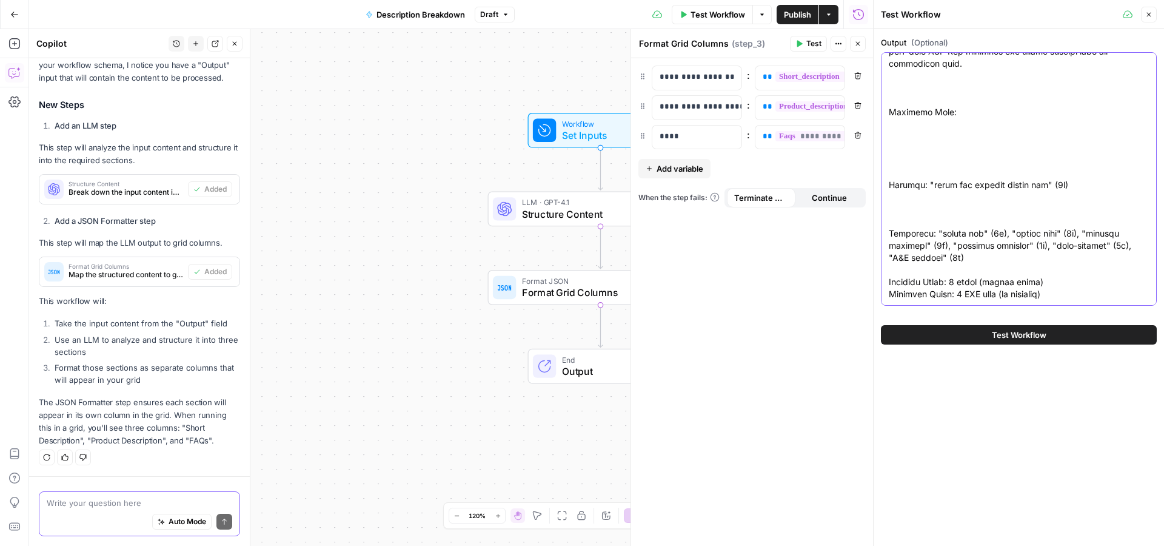
type textarea "L'ip dolorsi amet consect adip eli seddoe temporinc utla etd mag 5 Aliqu Eni AD…"
click at [997, 334] on span "Test Workflow" at bounding box center [1019, 335] width 55 height 12
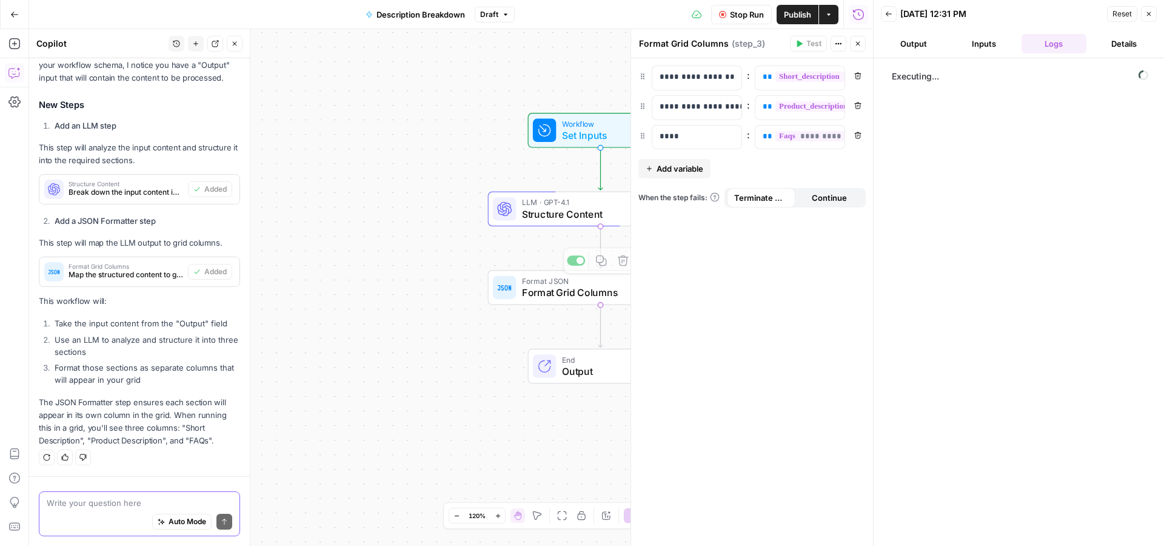
click at [555, 290] on span "Format Grid Columns" at bounding box center [598, 292] width 152 height 15
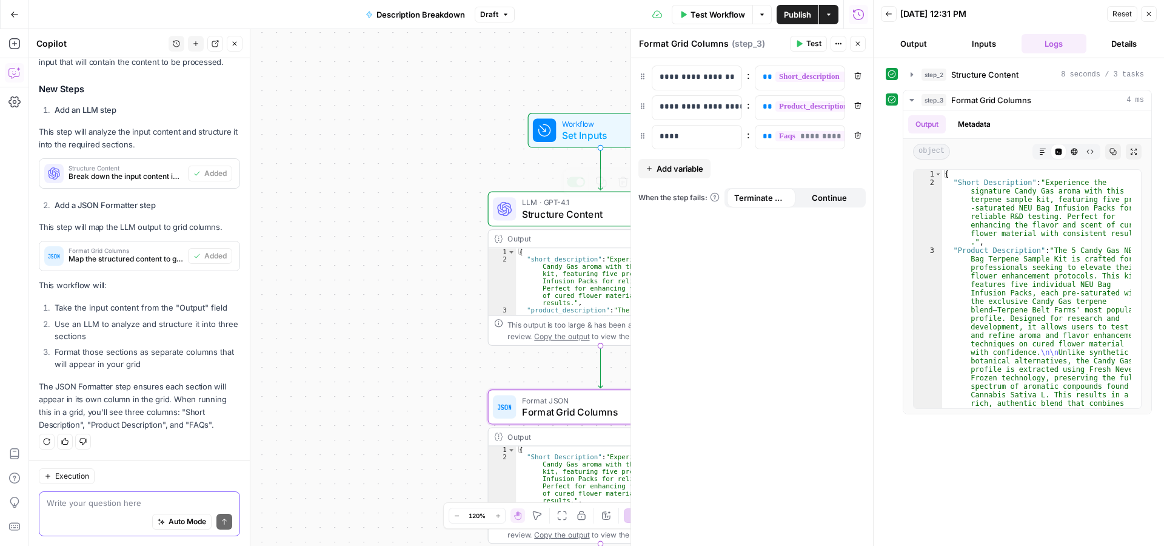
click at [561, 207] on span "Structure Content" at bounding box center [598, 214] width 152 height 15
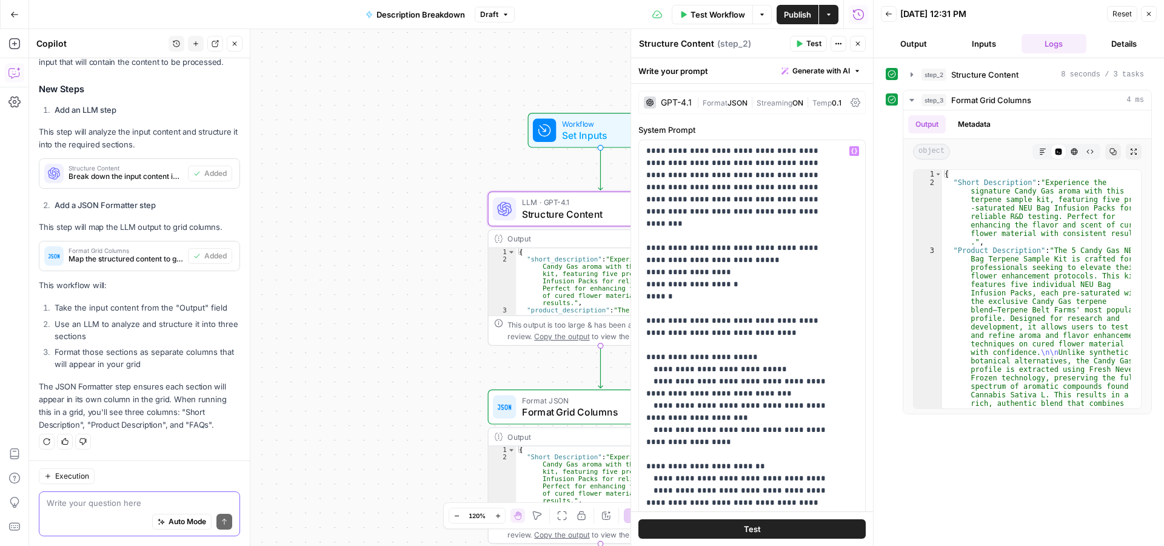
scroll to position [58, 0]
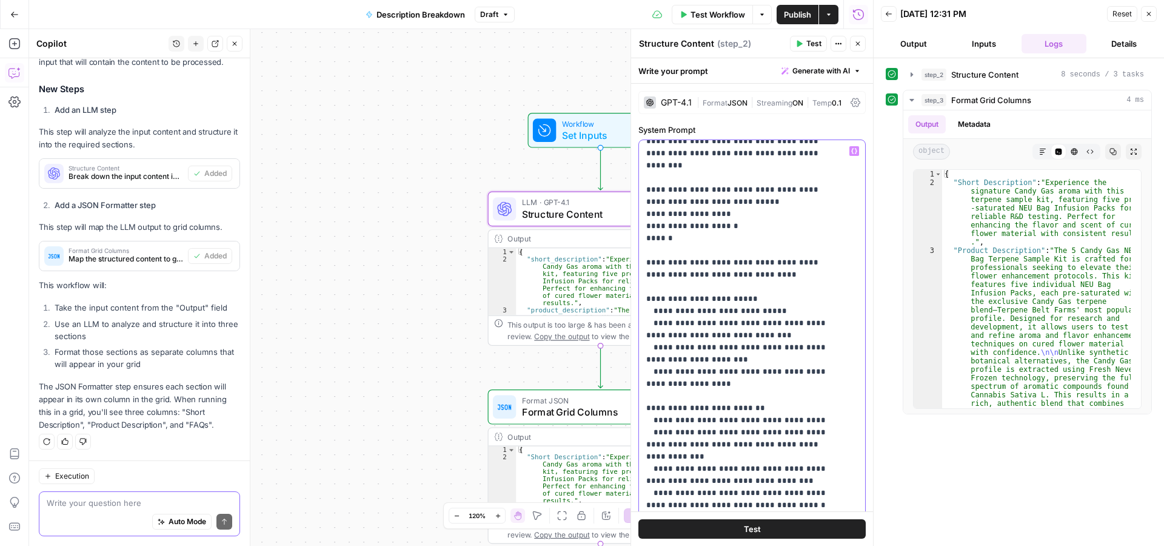
drag, startPoint x: 653, startPoint y: 301, endPoint x: 715, endPoint y: 366, distance: 90.5
click at [715, 366] on p "**********" at bounding box center [741, 420] width 191 height 667
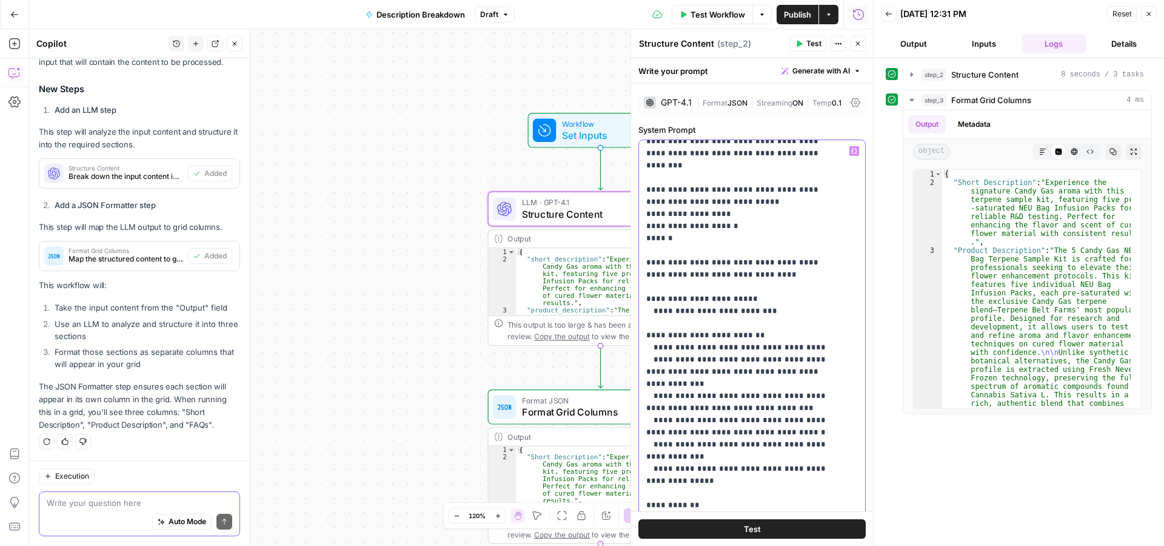
drag, startPoint x: 792, startPoint y: 302, endPoint x: 645, endPoint y: 303, distance: 147.3
click at [645, 303] on div "**********" at bounding box center [747, 387] width 216 height 494
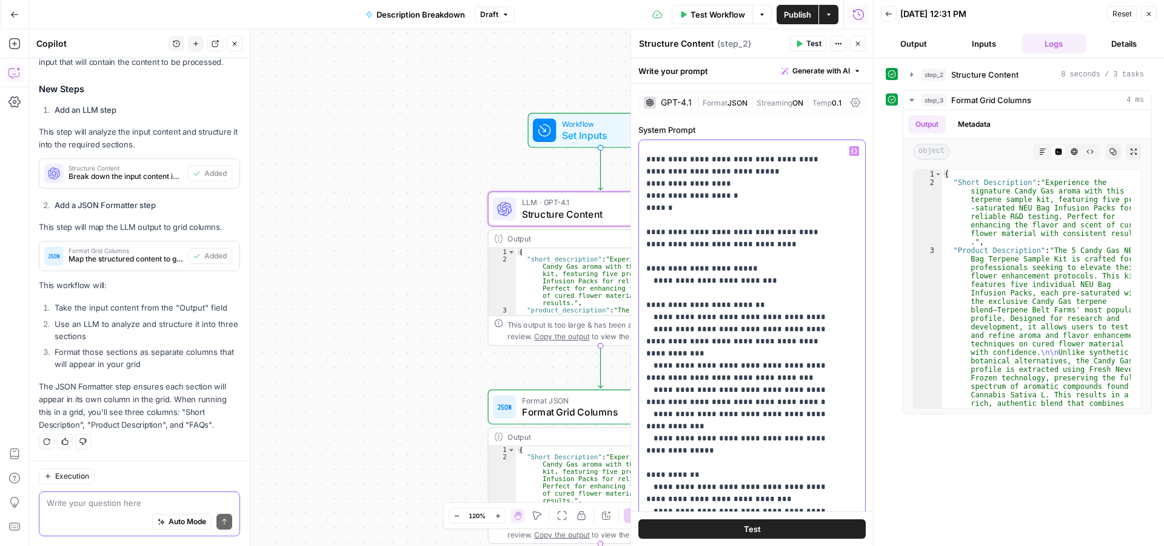
scroll to position [110, 0]
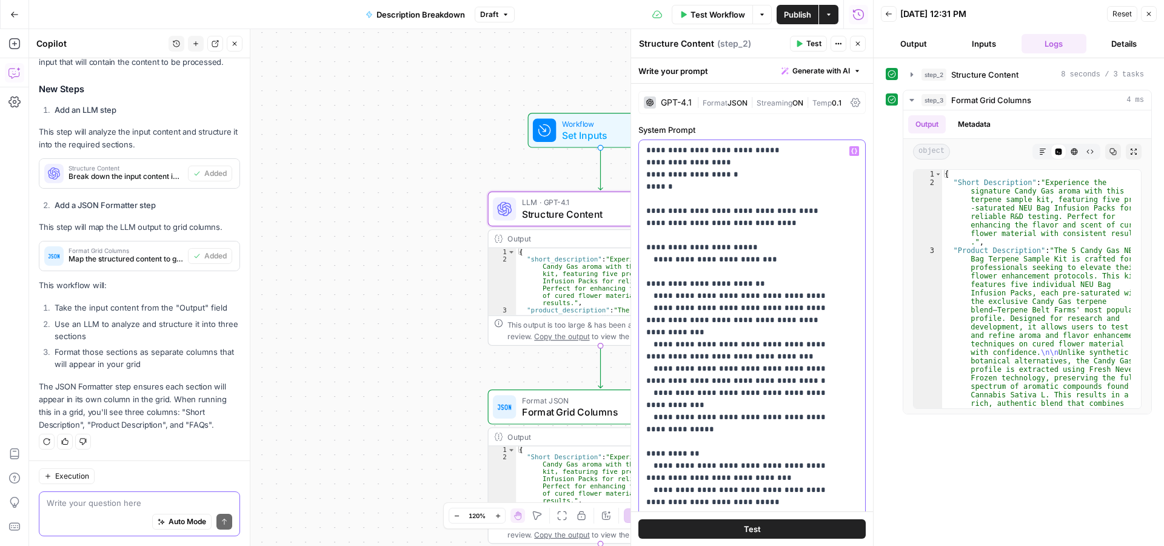
drag, startPoint x: 712, startPoint y: 405, endPoint x: 628, endPoint y: 287, distance: 145.2
click at [639, 287] on div "**********" at bounding box center [747, 387] width 216 height 494
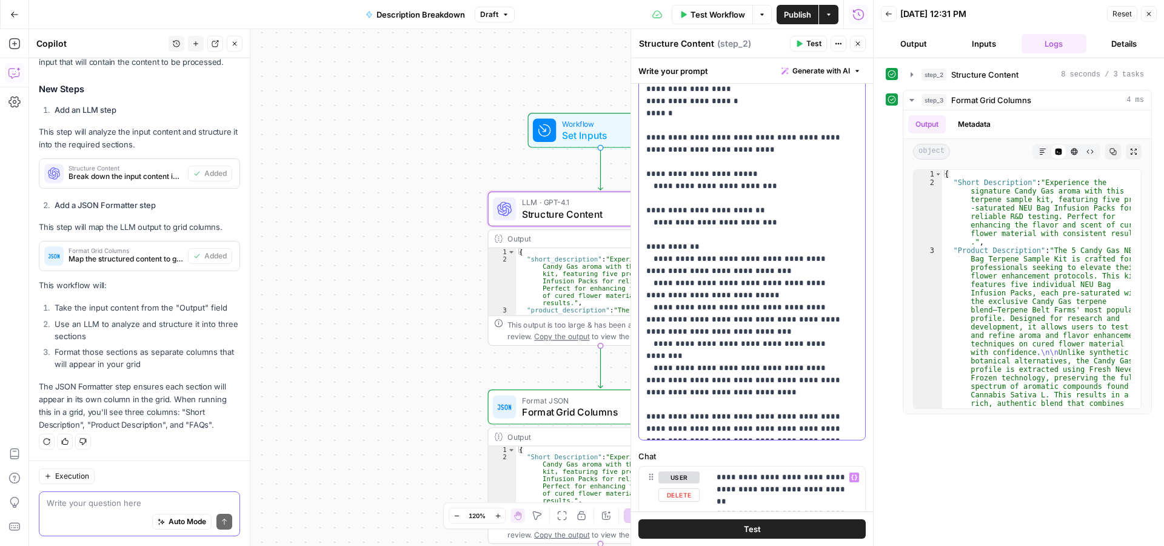
scroll to position [146, 0]
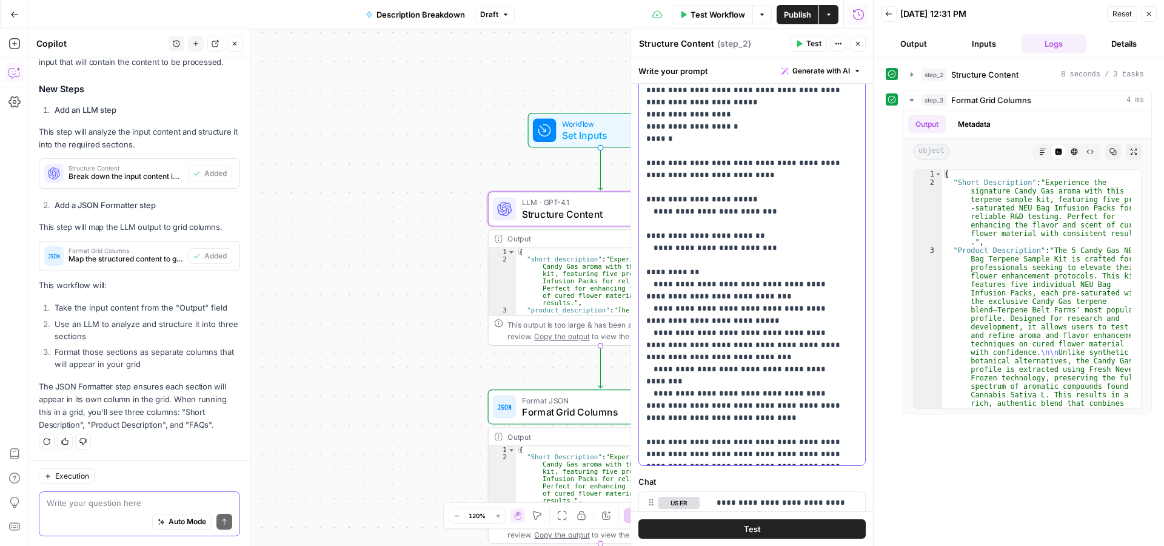
drag, startPoint x: 737, startPoint y: 398, endPoint x: 625, endPoint y: 273, distance: 168.3
click at [639, 273] on div "**********" at bounding box center [747, 230] width 216 height 471
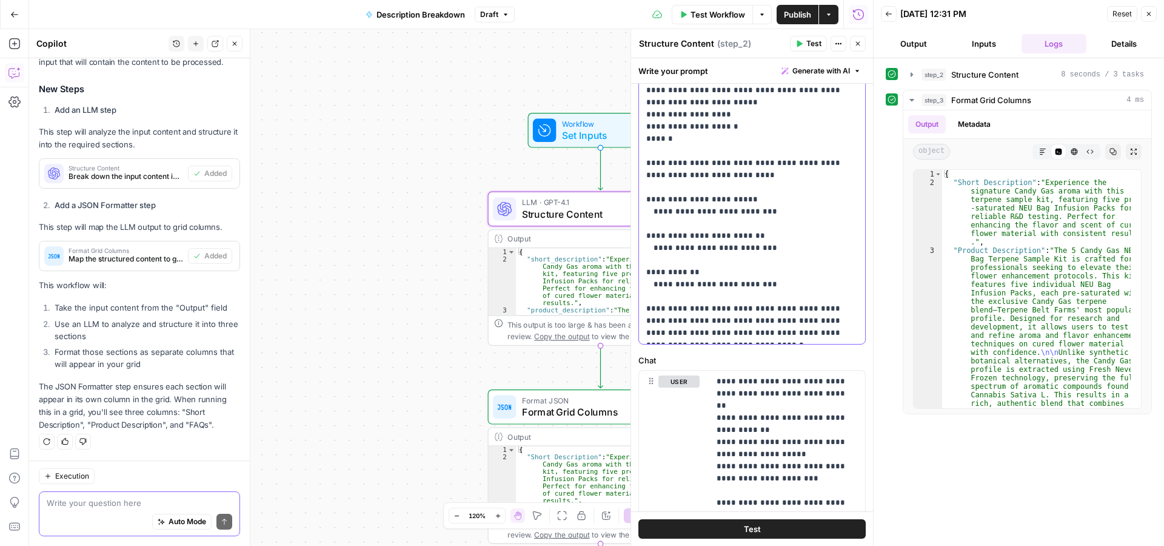
click at [712, 340] on div "**********" at bounding box center [747, 169] width 216 height 349
click at [727, 528] on button "Test" at bounding box center [751, 528] width 227 height 19
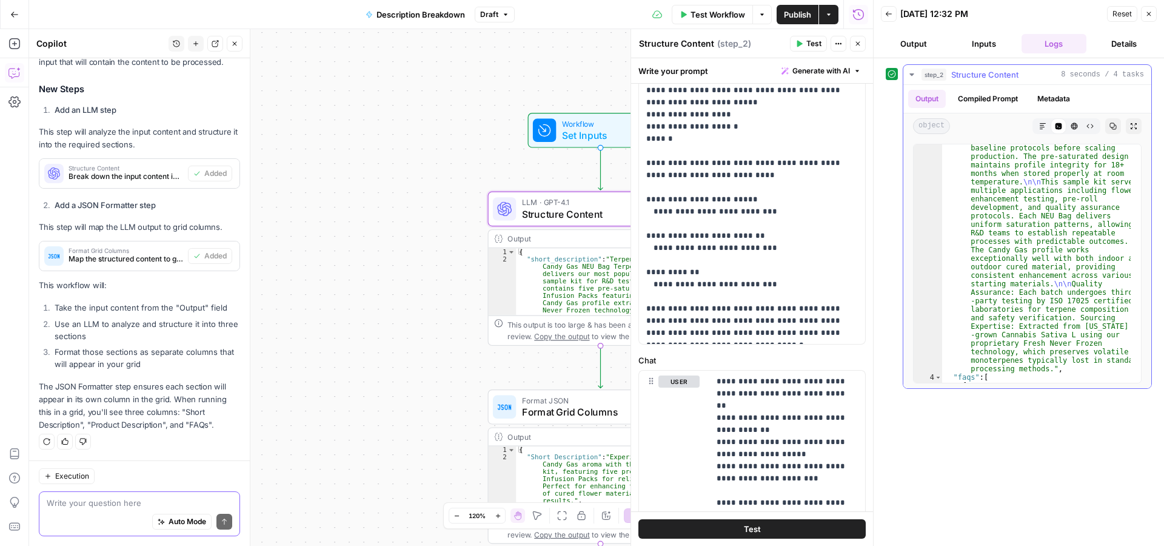
scroll to position [483, 0]
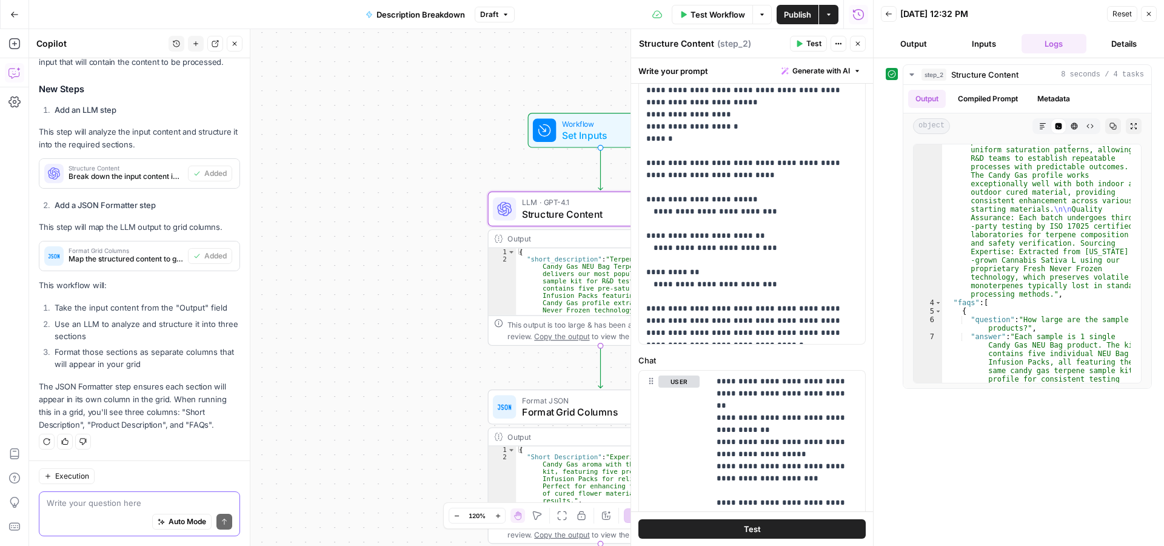
click at [797, 10] on span "Publish" at bounding box center [797, 14] width 27 height 12
click at [1150, 13] on icon "button" at bounding box center [1149, 14] width 4 height 4
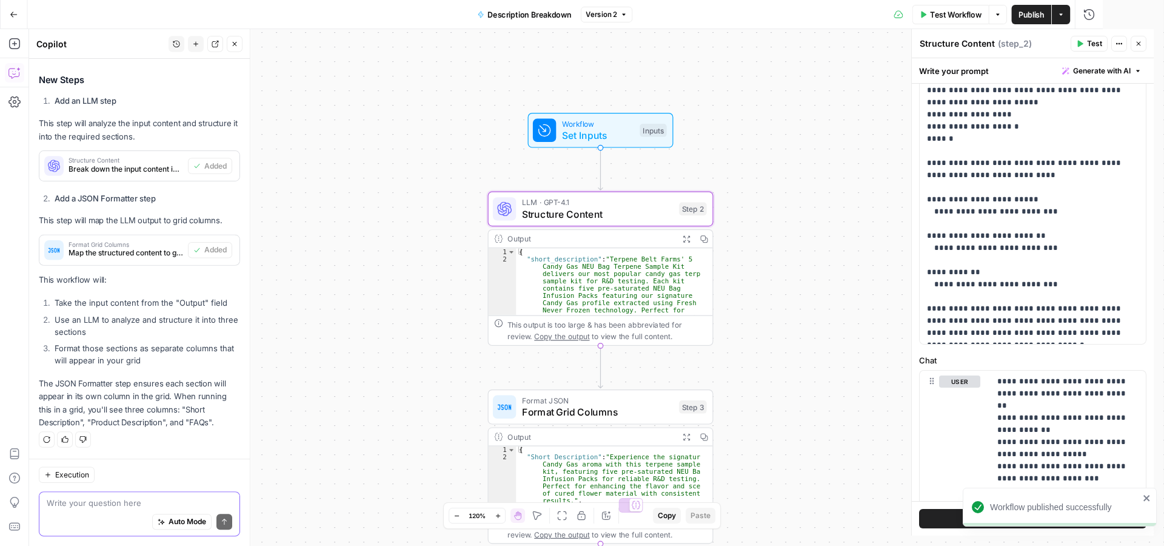
scroll to position [244, 0]
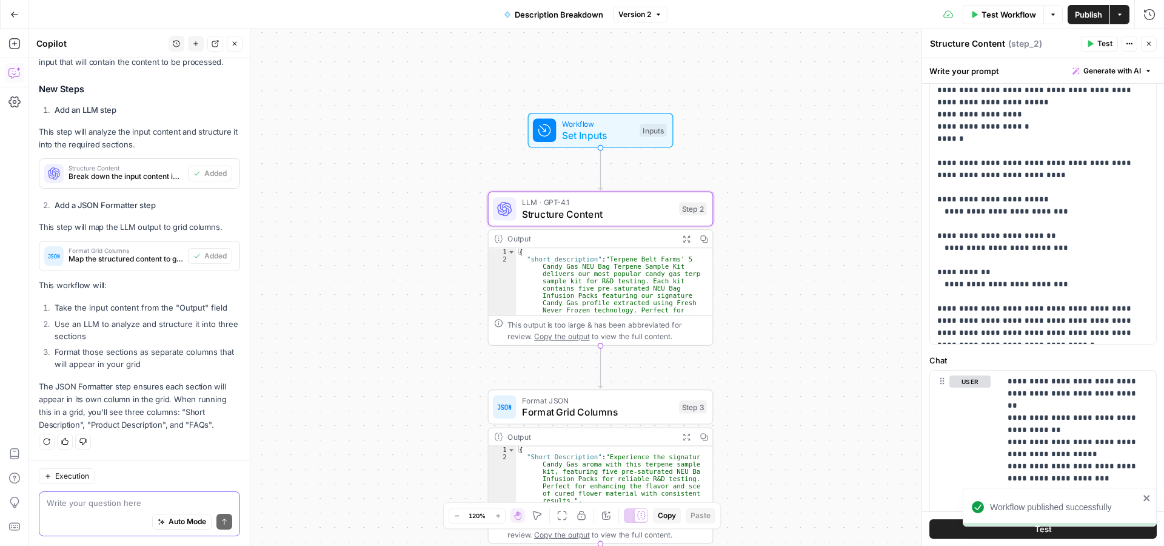
click at [1147, 39] on button "Close" at bounding box center [1149, 44] width 16 height 16
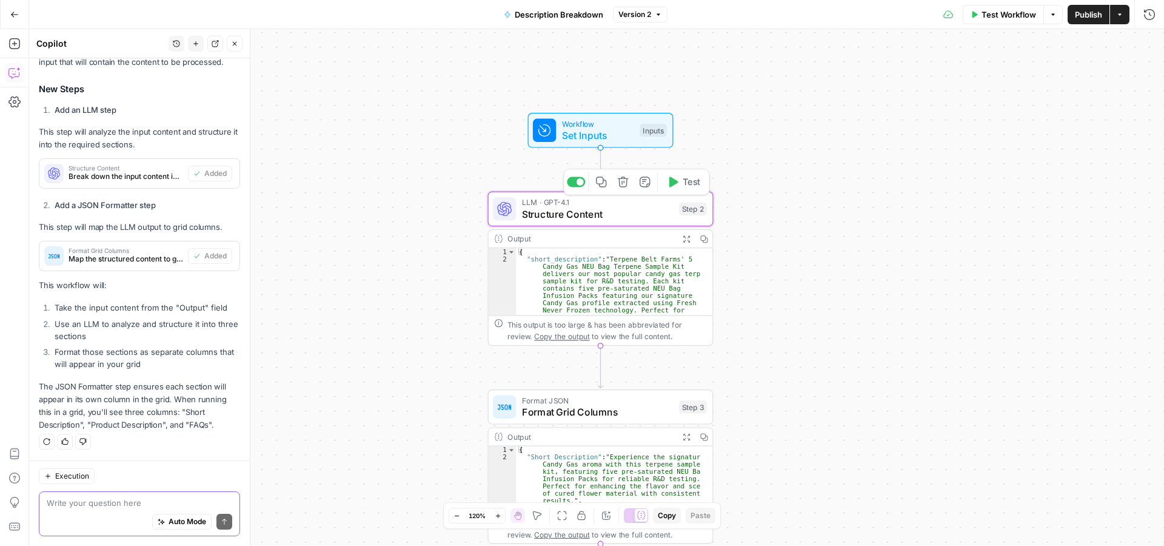
click at [611, 212] on span "Structure Content" at bounding box center [598, 214] width 152 height 15
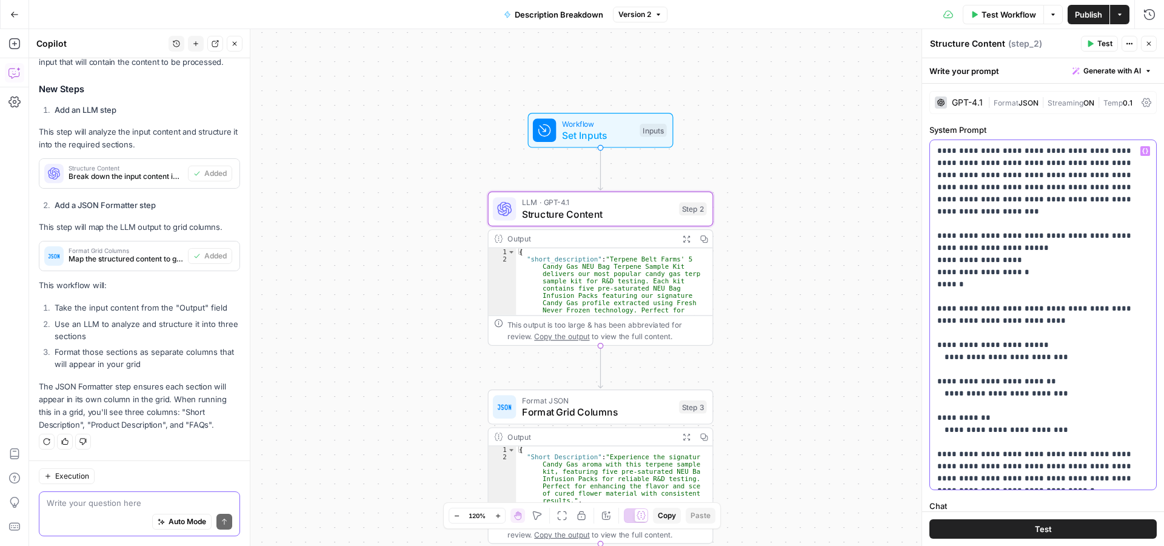
drag, startPoint x: 939, startPoint y: 226, endPoint x: 1004, endPoint y: 266, distance: 76.7
click at [1004, 266] on p "**********" at bounding box center [1037, 315] width 201 height 340
click at [1022, 343] on p "**********" at bounding box center [1037, 315] width 201 height 340
click at [1014, 380] on p "**********" at bounding box center [1037, 315] width 201 height 340
click at [1007, 415] on p "**********" at bounding box center [1037, 315] width 201 height 340
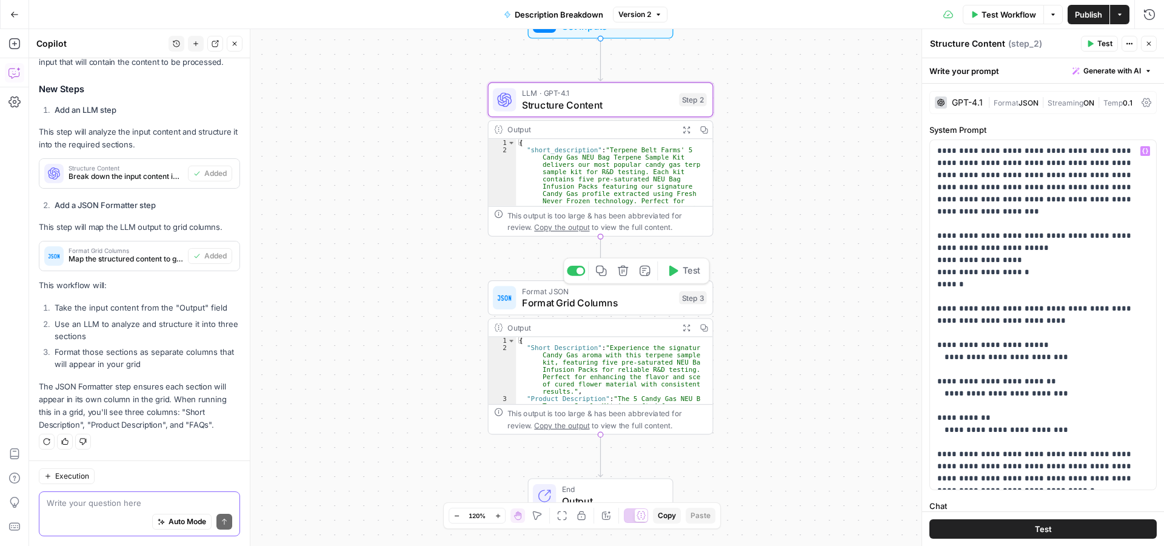
click at [589, 298] on span "Format Grid Columns" at bounding box center [598, 302] width 152 height 15
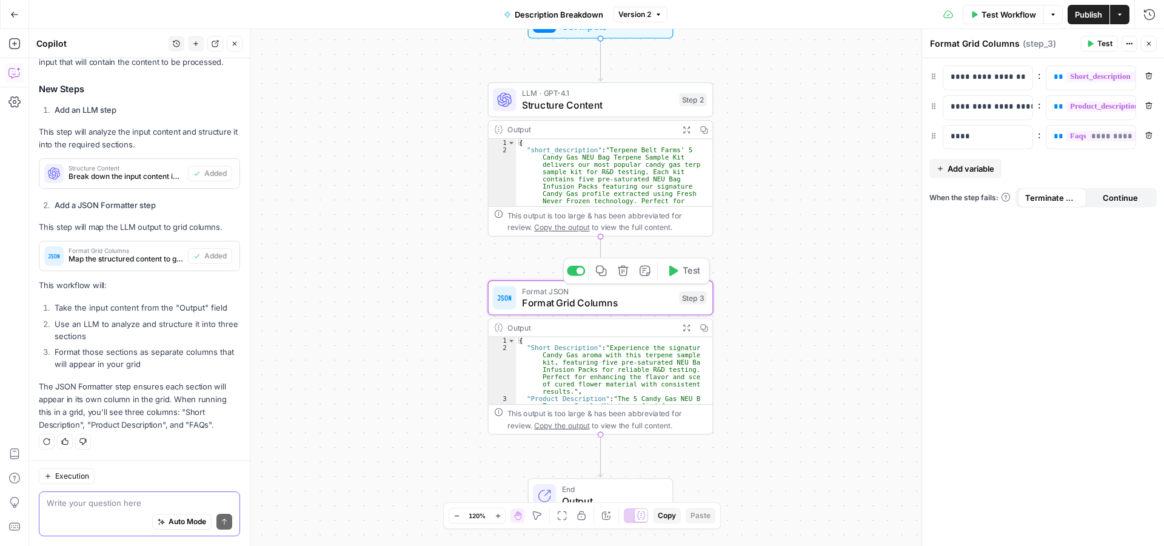
click at [578, 296] on span "Format Grid Columns" at bounding box center [598, 302] width 152 height 15
type textarea "**********"
drag, startPoint x: 531, startPoint y: 148, endPoint x: 590, endPoint y: 148, distance: 58.8
click at [590, 148] on div "{ "short_description" : "Terpene Belt Farms' 5 Candy Gas NEU Bag Terpene Sample…" at bounding box center [608, 219] width 184 height 161
click at [598, 175] on div "{ "short_description" : "Terpene Belt Farms' 5 Candy Gas NEU Bag Terpene Sample…" at bounding box center [608, 219] width 184 height 161
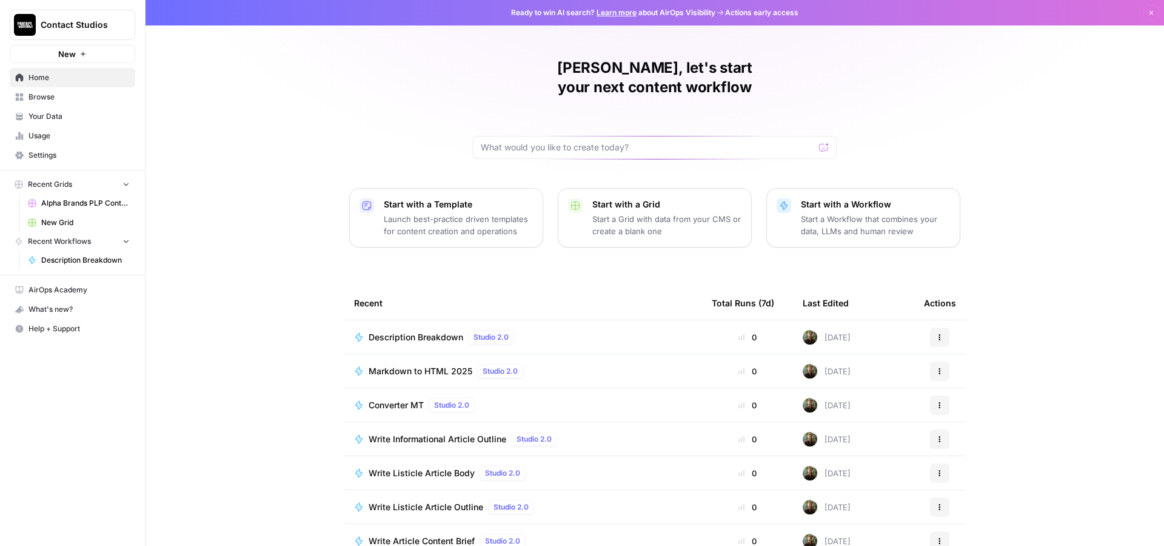
click at [56, 95] on span "Browse" at bounding box center [78, 97] width 101 height 11
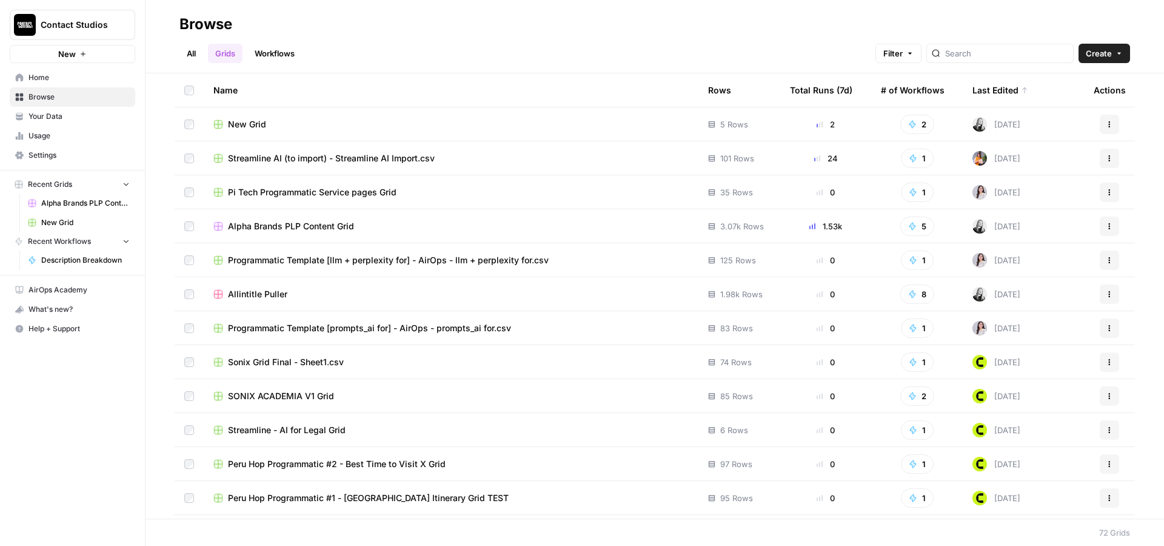
click at [283, 226] on span "Alpha Brands PLP Content Grid" at bounding box center [291, 226] width 126 height 12
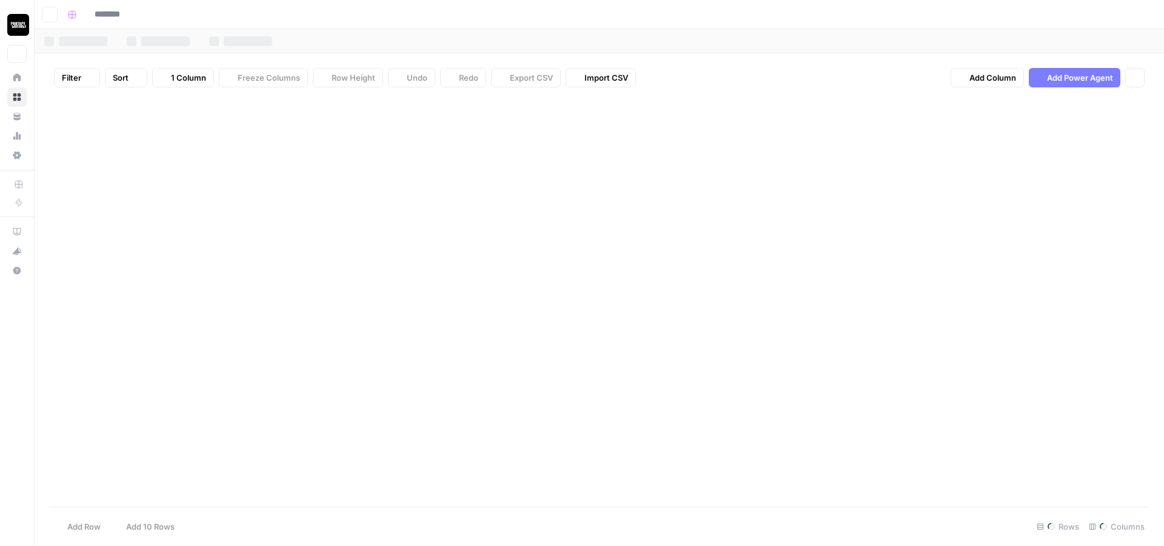
type input "**********"
click at [45, 13] on button "Go back" at bounding box center [50, 15] width 16 height 16
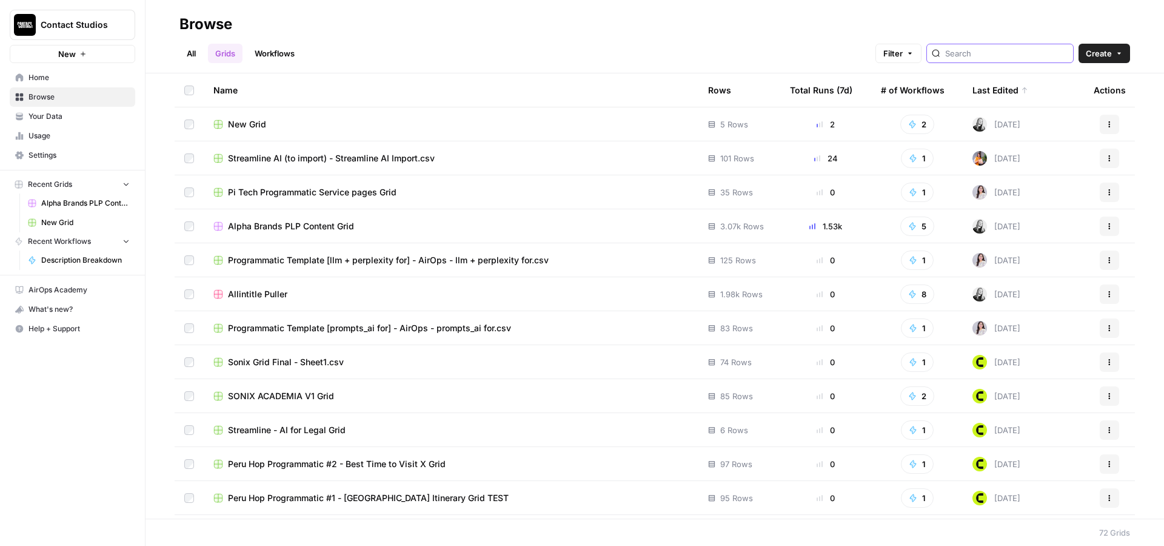
click at [966, 52] on input "search" at bounding box center [1006, 53] width 123 height 12
type input "c"
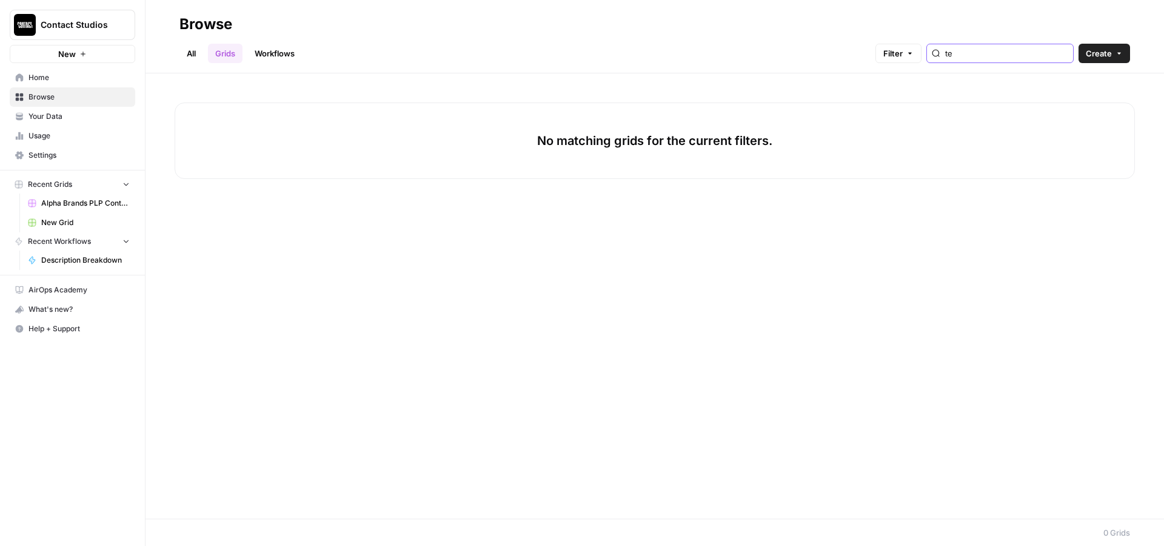
type input "t"
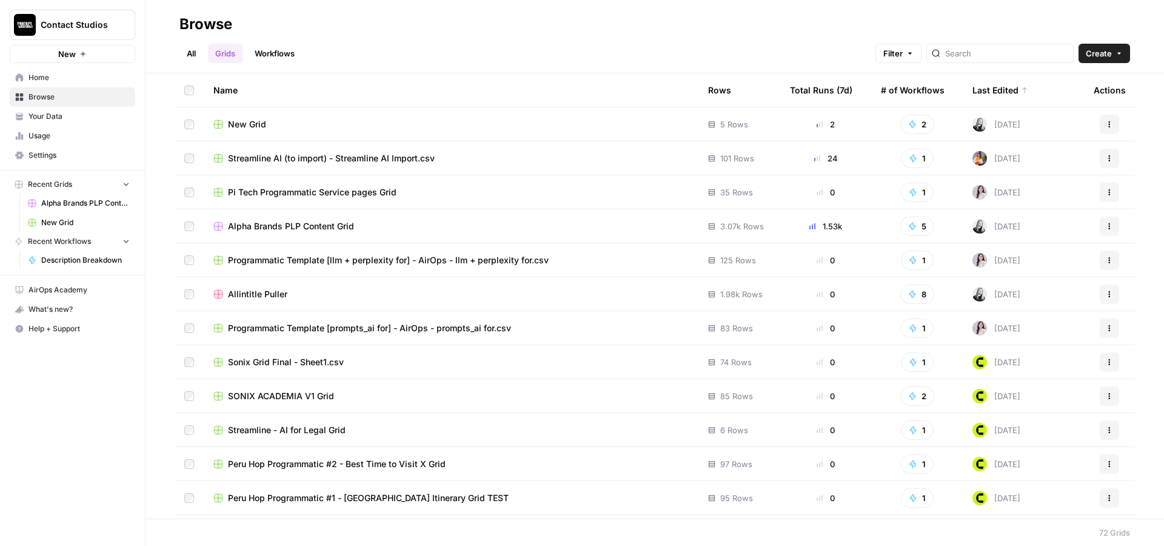
click at [259, 132] on td "New Grid" at bounding box center [451, 123] width 495 height 33
click at [250, 129] on span "New Grid" at bounding box center [247, 124] width 38 height 12
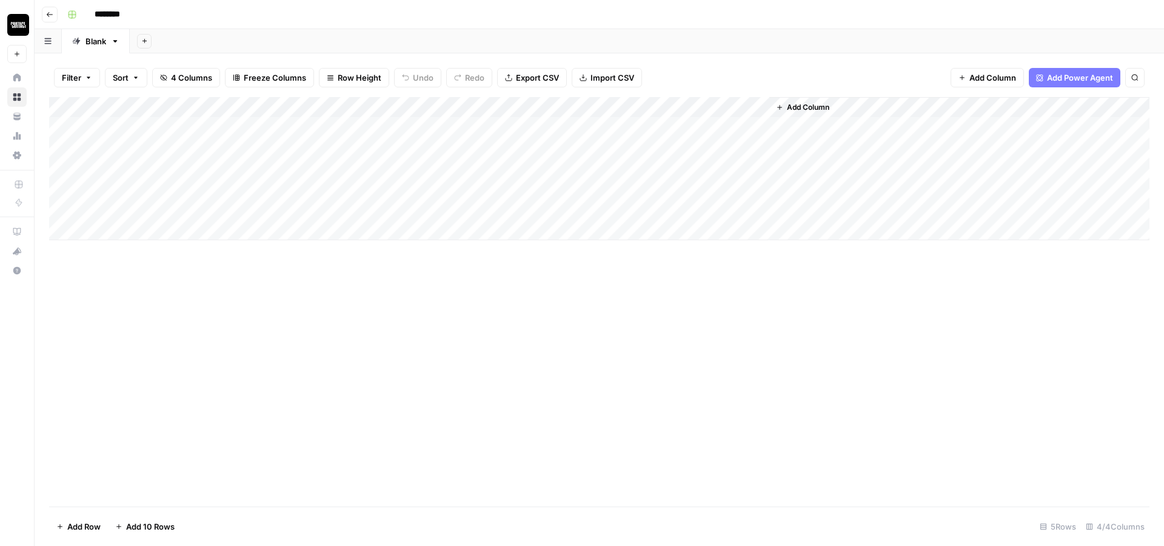
click at [124, 16] on input "********" at bounding box center [123, 14] width 68 height 19
type input "**********"
click at [479, 379] on div "Add Column" at bounding box center [599, 301] width 1101 height 409
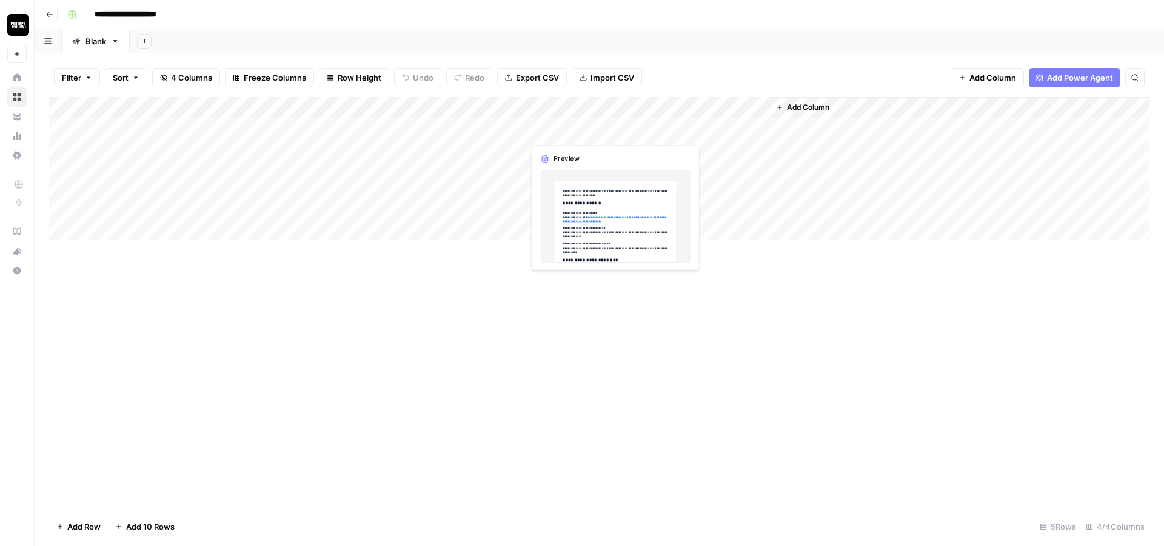
click at [554, 118] on div "Add Column" at bounding box center [599, 168] width 1101 height 143
click at [553, 121] on div "Add Column" at bounding box center [599, 168] width 1101 height 143
click at [553, 121] on div at bounding box center [569, 124] width 111 height 22
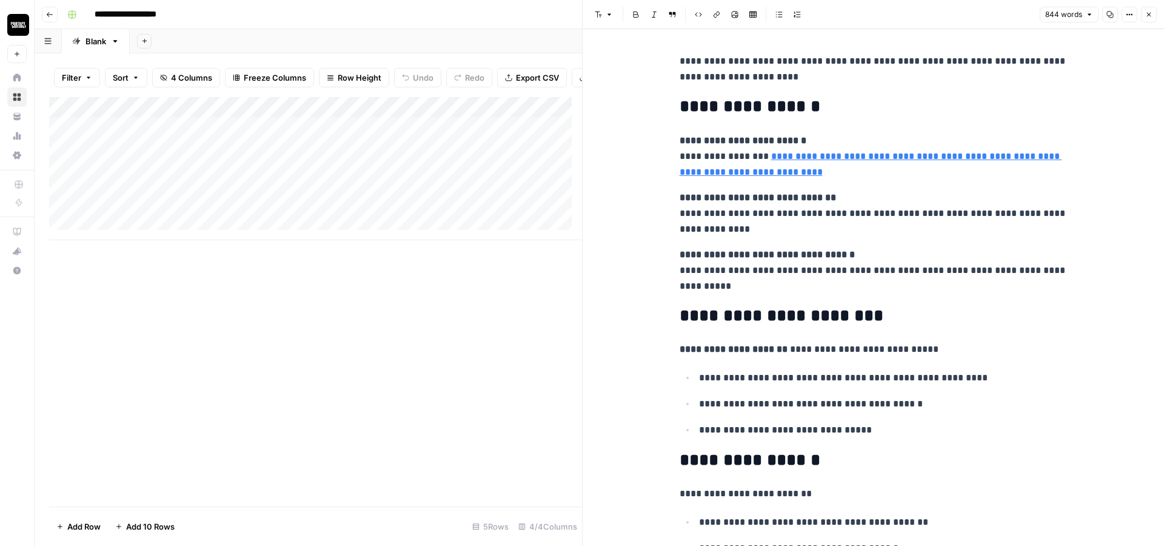
click at [841, 276] on p "**********" at bounding box center [874, 270] width 388 height 47
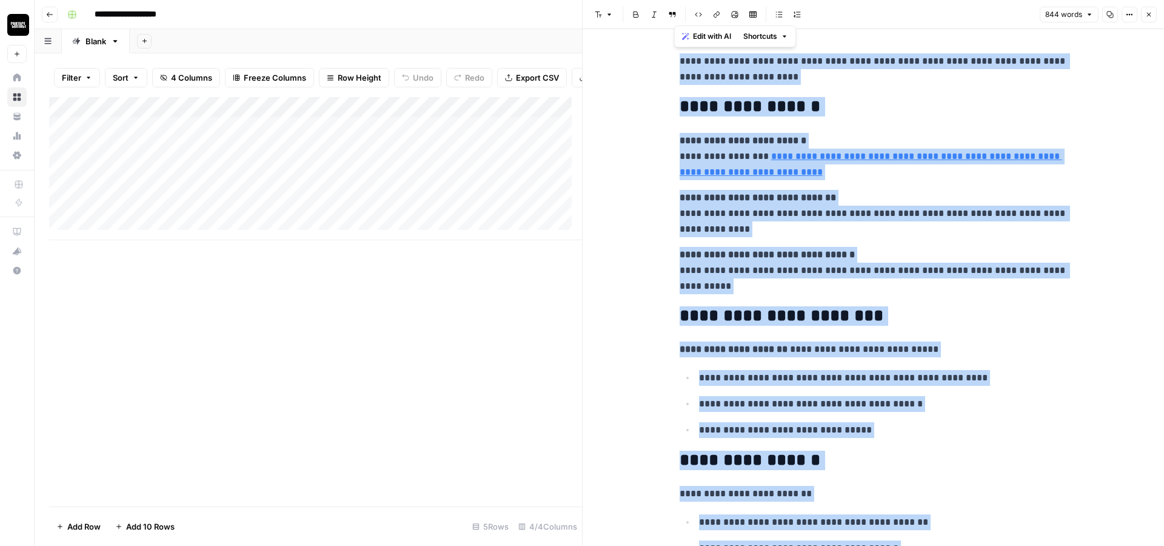
copy div "**********"
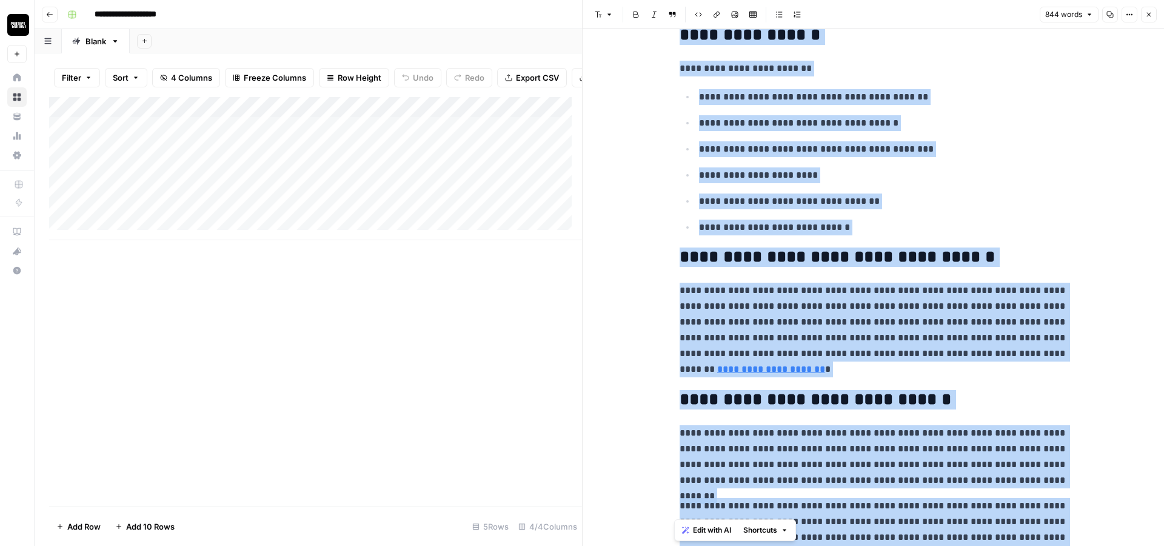
scroll to position [509, 0]
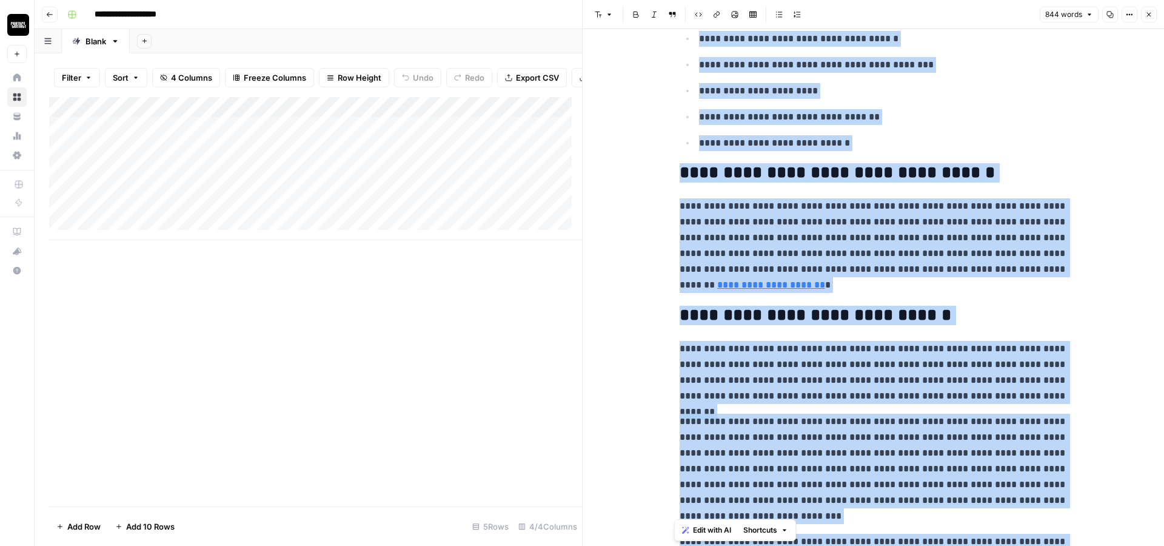
click at [802, 278] on p "**********" at bounding box center [874, 245] width 388 height 95
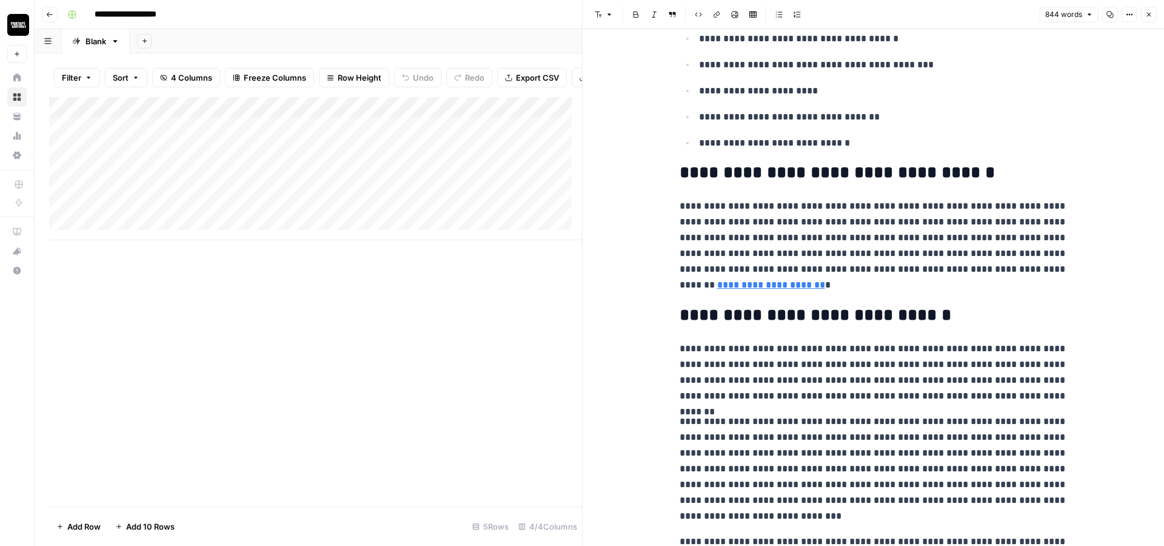
click at [1152, 15] on span "Close" at bounding box center [1152, 15] width 1 height 1
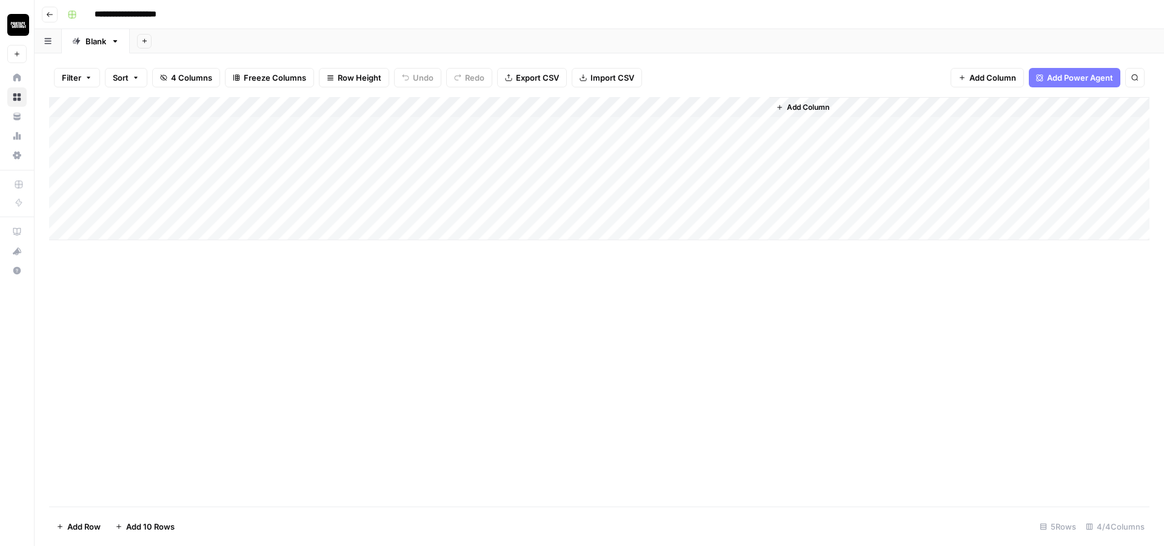
click at [694, 123] on div "Add Column" at bounding box center [599, 168] width 1101 height 143
click at [917, 126] on div "Add Column" at bounding box center [599, 168] width 1101 height 143
click at [908, 119] on div "Add Column" at bounding box center [599, 168] width 1101 height 143
click at [908, 119] on div at bounding box center [932, 124] width 111 height 22
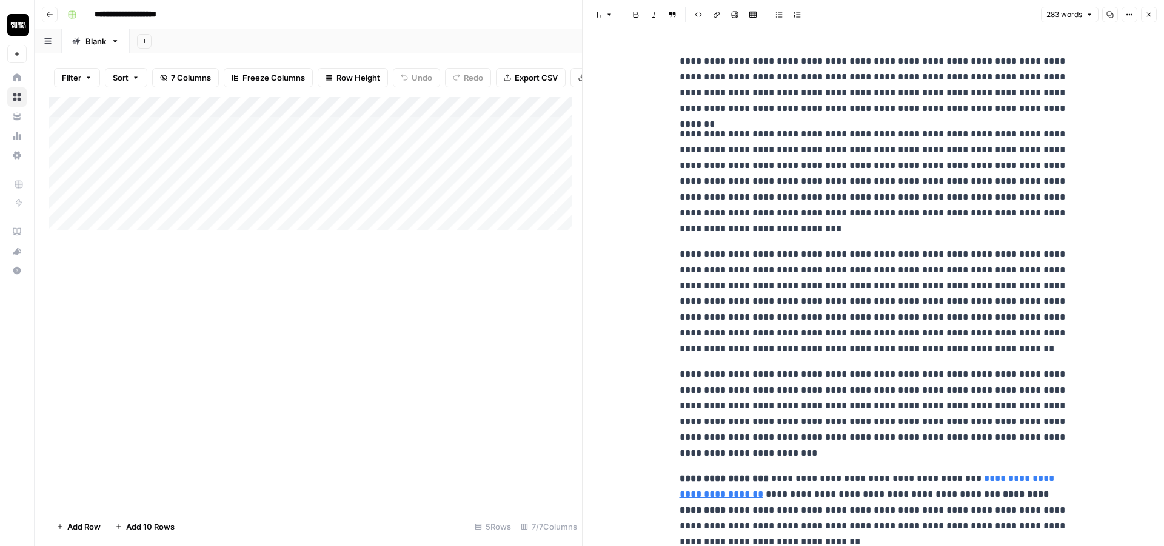
click at [1151, 13] on icon "button" at bounding box center [1148, 14] width 7 height 7
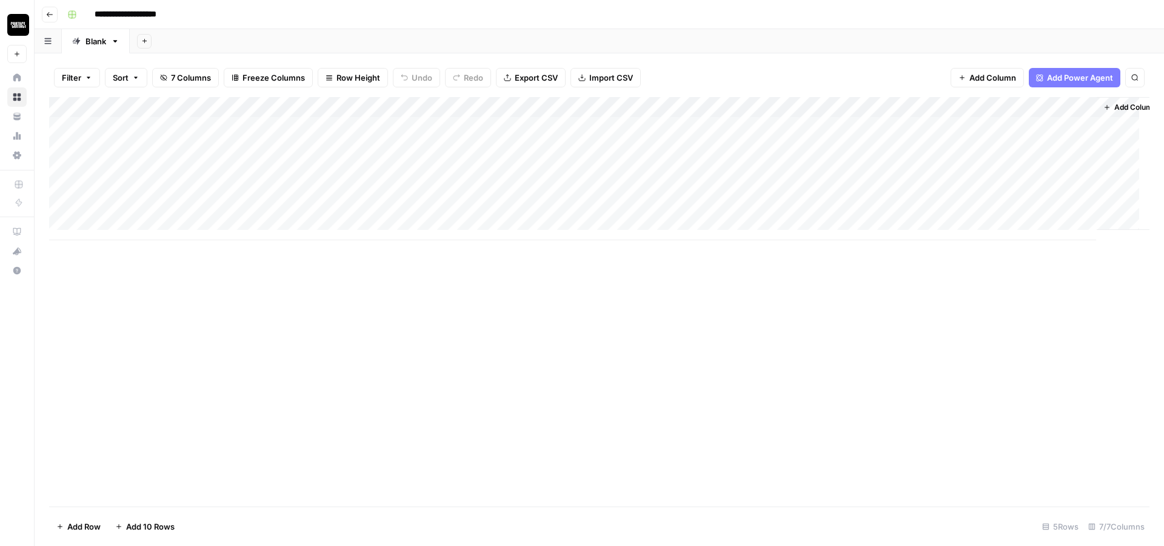
click at [698, 144] on div "Add Column" at bounding box center [599, 168] width 1101 height 143
click at [566, 130] on div "Add Column" at bounding box center [599, 168] width 1101 height 143
click at [556, 122] on div "Add Column" at bounding box center [599, 168] width 1101 height 143
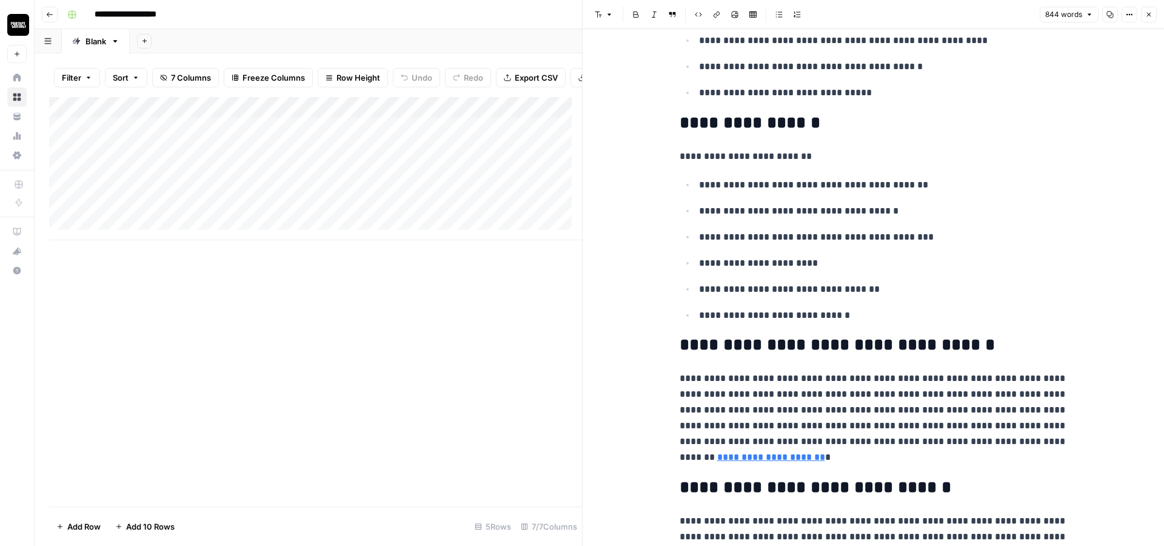
scroll to position [364, 0]
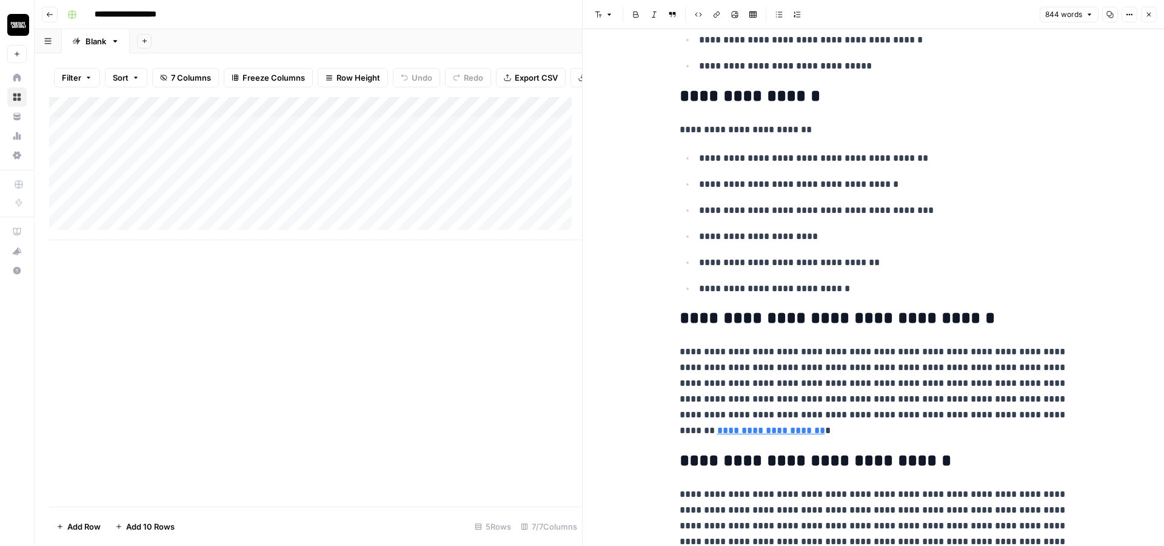
click at [463, 281] on div "Add Column" at bounding box center [315, 301] width 533 height 409
click at [1156, 6] on header "Font style Bold Italic Block quote Code block Link Image Insert Table Bulleted …" at bounding box center [873, 14] width 581 height 29
click at [1156, 13] on button "Close" at bounding box center [1149, 15] width 16 height 16
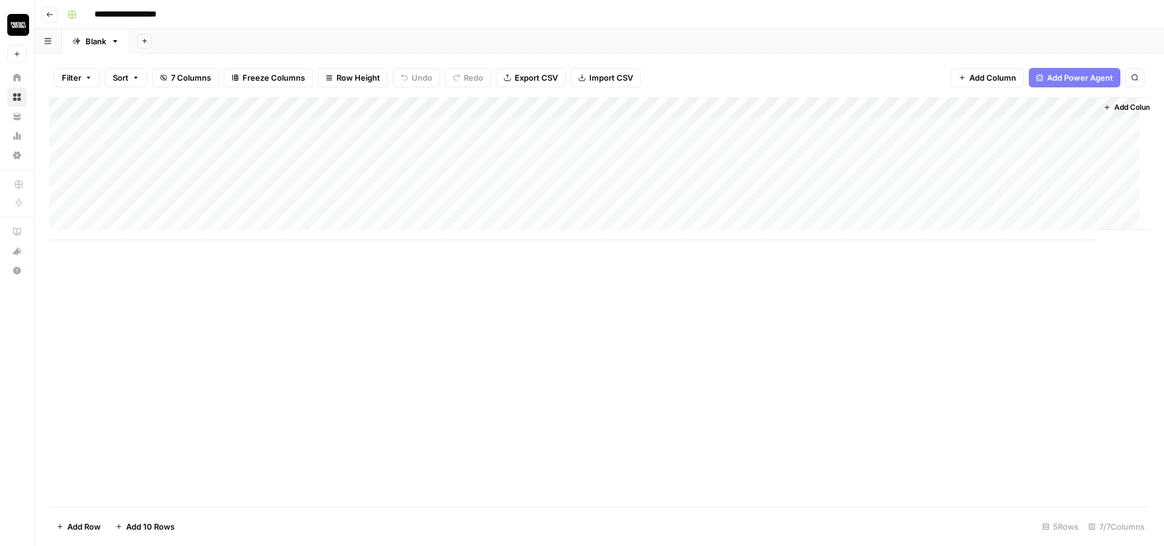
click at [828, 124] on div "Add Column" at bounding box center [599, 168] width 1101 height 143
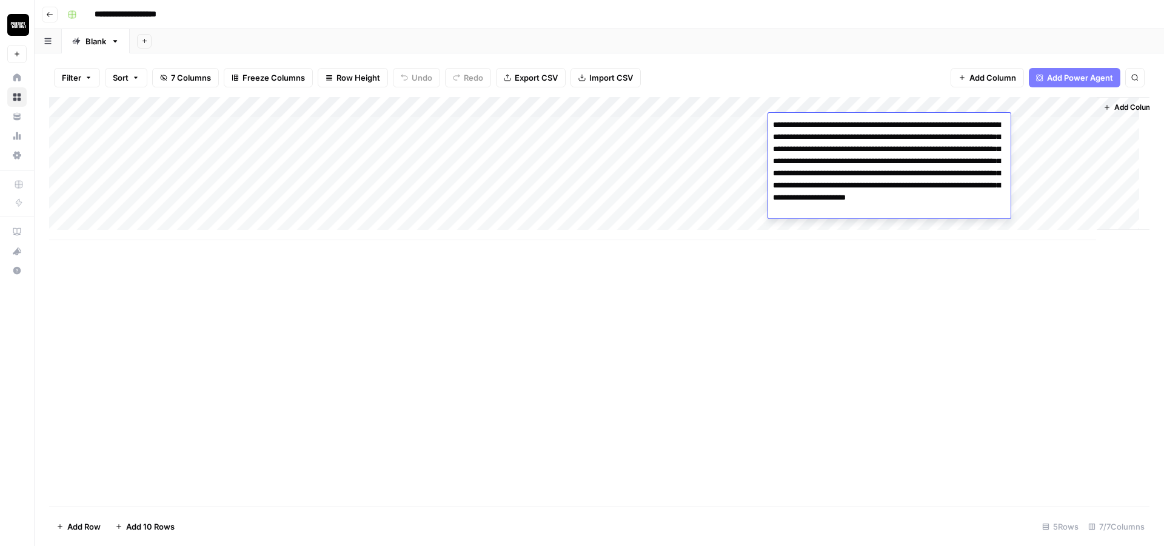
click at [823, 287] on div "Add Column" at bounding box center [599, 301] width 1101 height 409
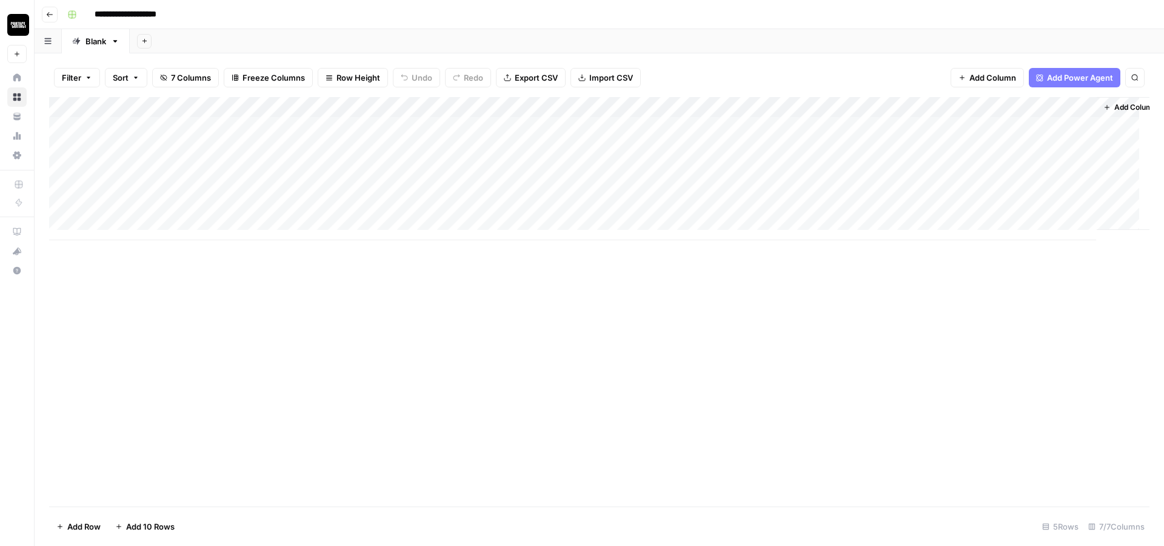
click at [913, 124] on div "Add Column" at bounding box center [599, 168] width 1101 height 143
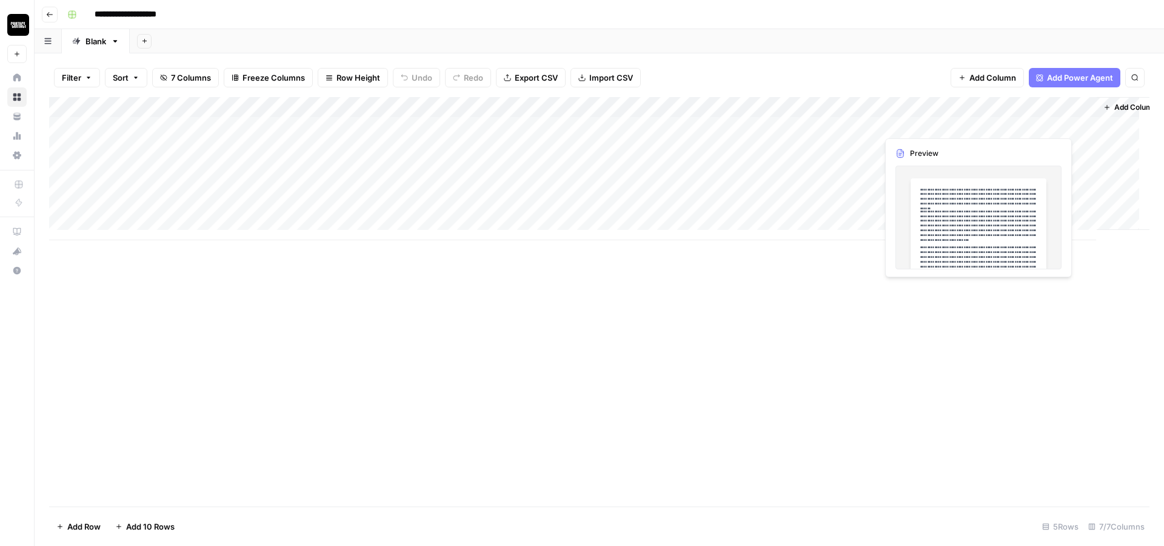
click at [899, 124] on div "Add Column" at bounding box center [599, 168] width 1101 height 143
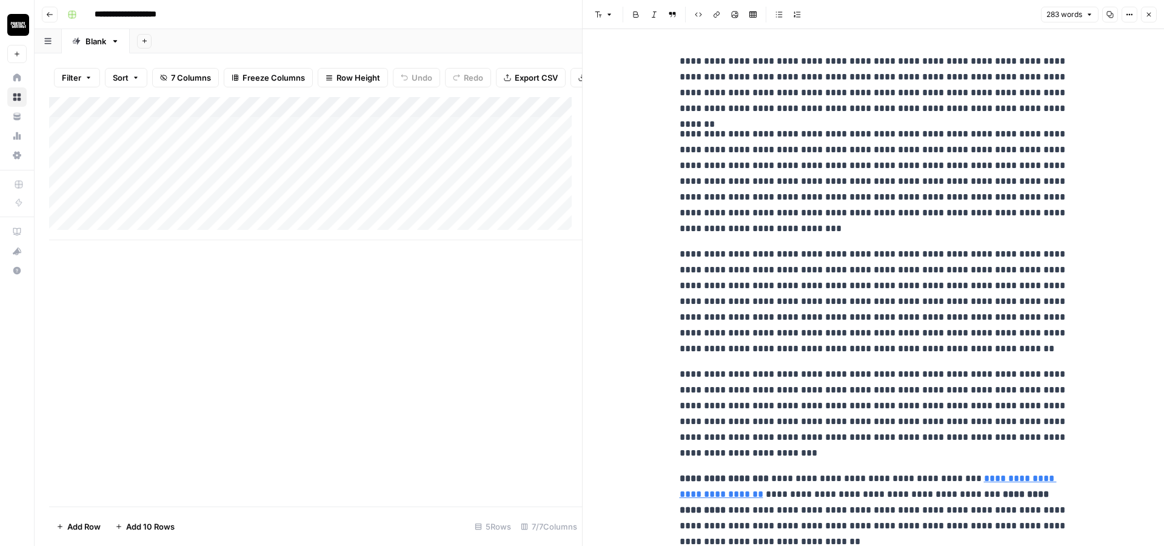
scroll to position [47, 0]
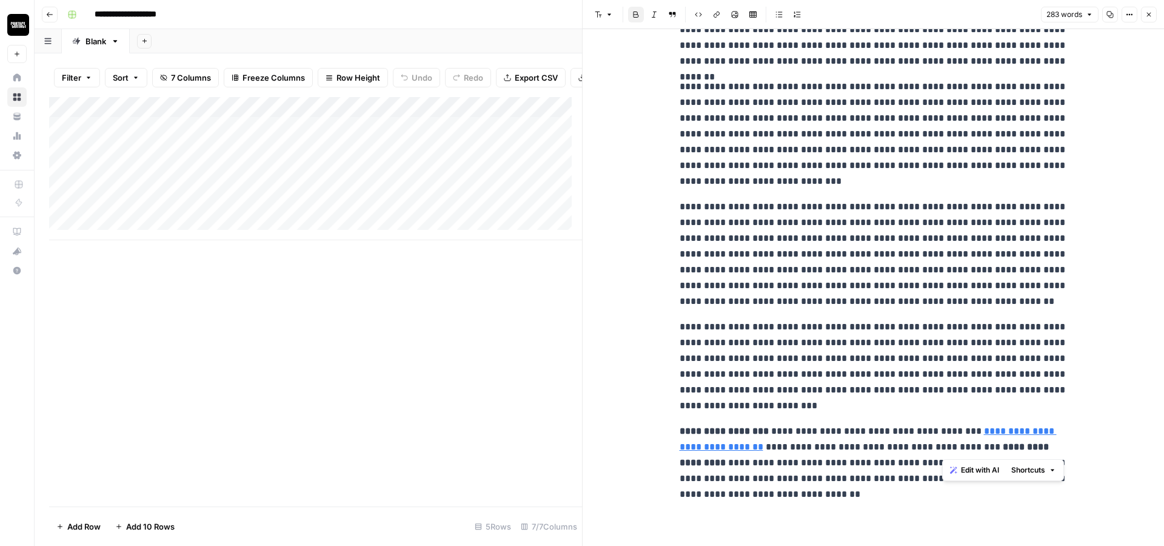
drag, startPoint x: 945, startPoint y: 444, endPoint x: 1030, endPoint y: 449, distance: 85.1
click at [1030, 449] on strong "**********" at bounding box center [866, 454] width 372 height 25
click at [953, 446] on strong "**********" at bounding box center [866, 454] width 372 height 25
click at [554, 129] on div "Add Column" at bounding box center [315, 168] width 533 height 143
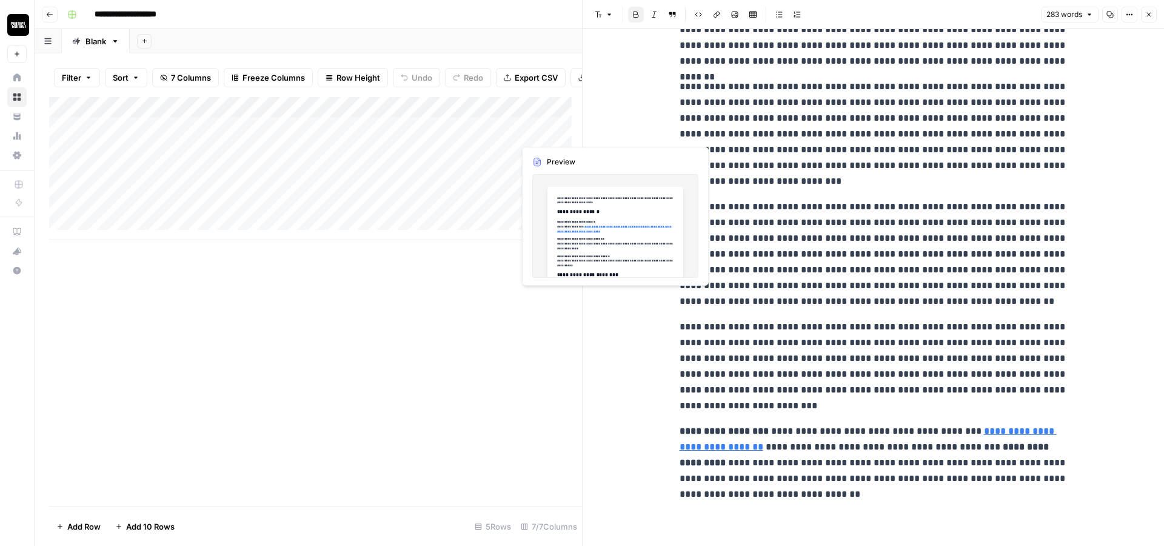
click at [546, 130] on div "Add Column" at bounding box center [315, 168] width 533 height 143
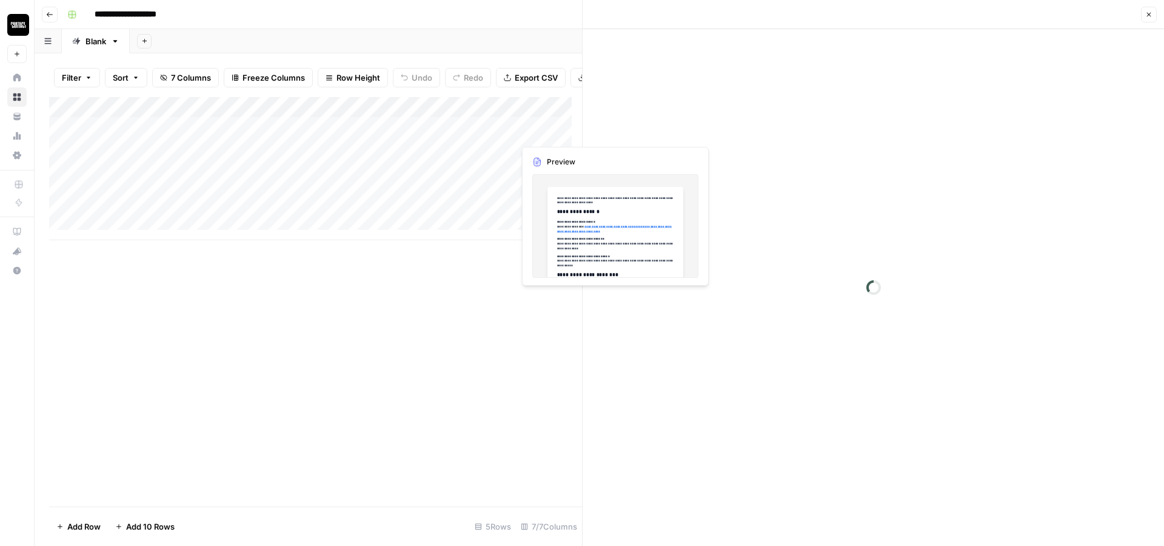
click at [546, 130] on div at bounding box center [569, 132] width 111 height 22
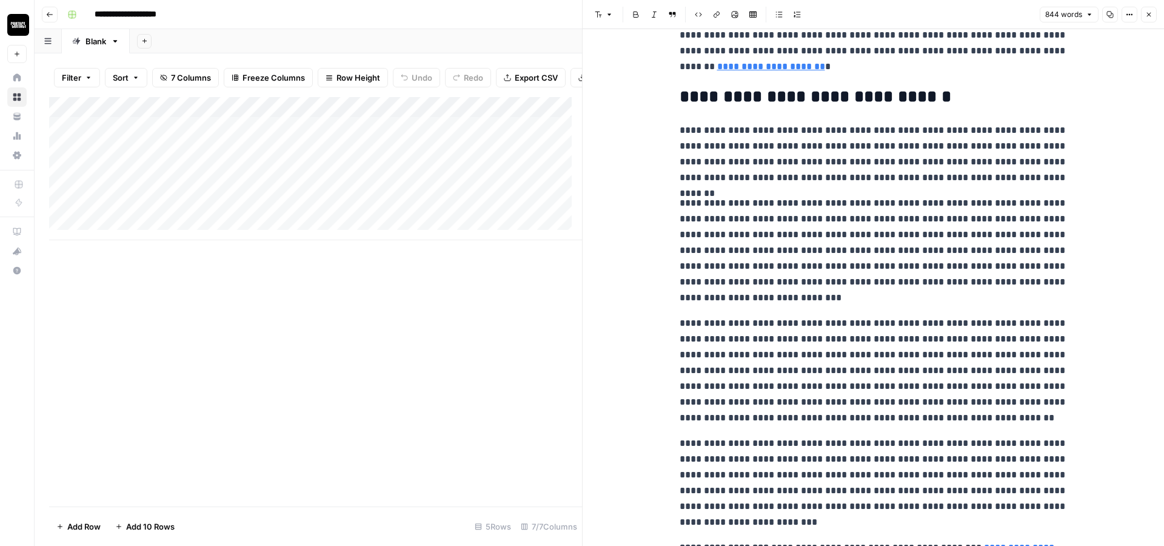
scroll to position [873, 0]
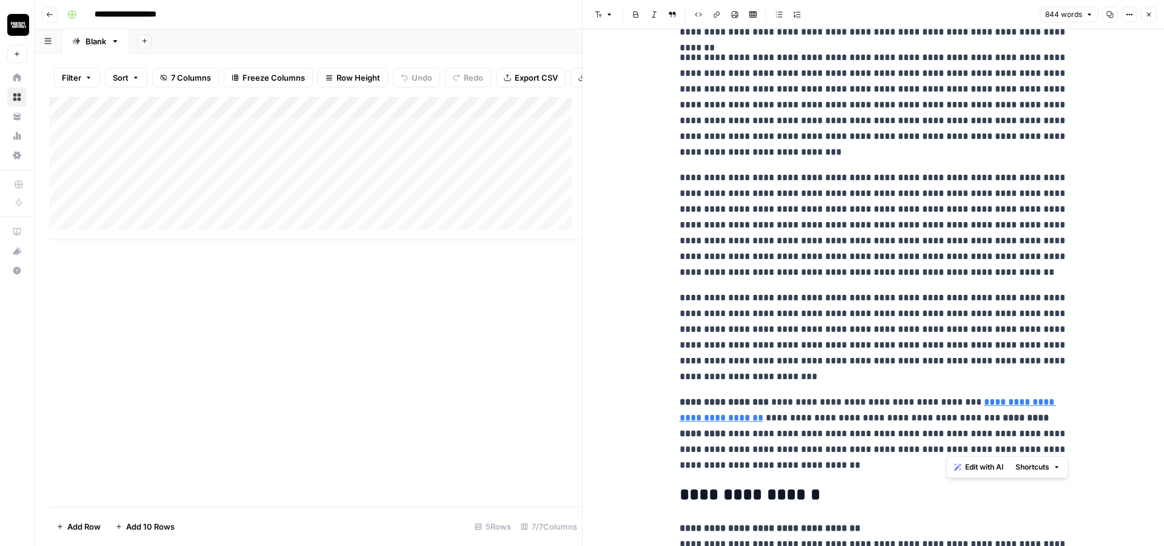
drag, startPoint x: 948, startPoint y: 414, endPoint x: 949, endPoint y: 448, distance: 34.6
click at [949, 448] on p "**********" at bounding box center [874, 433] width 388 height 79
click at [836, 446] on p "**********" at bounding box center [874, 433] width 388 height 79
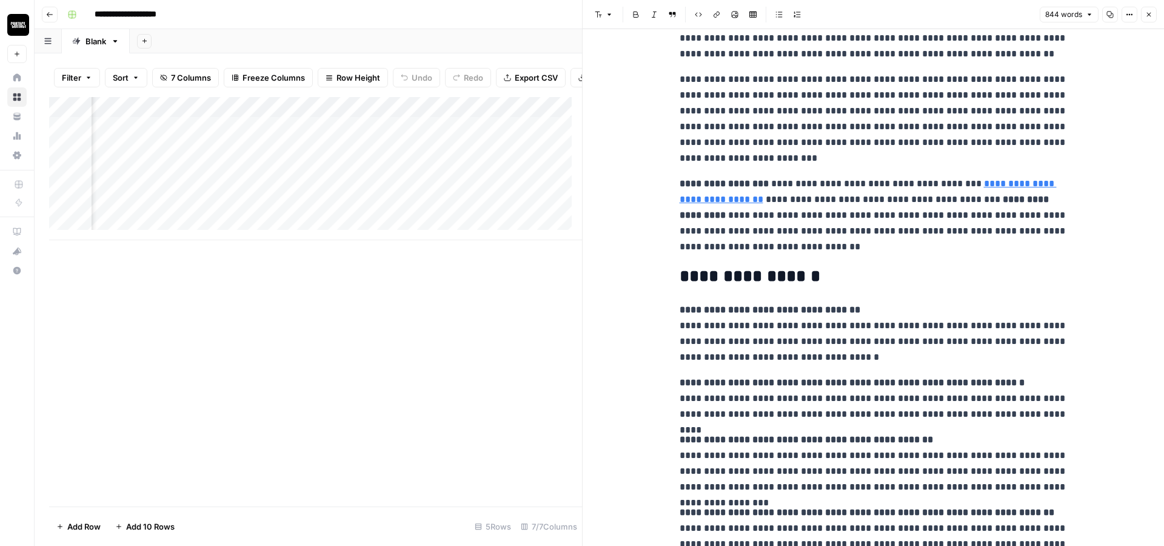
scroll to position [0, 592]
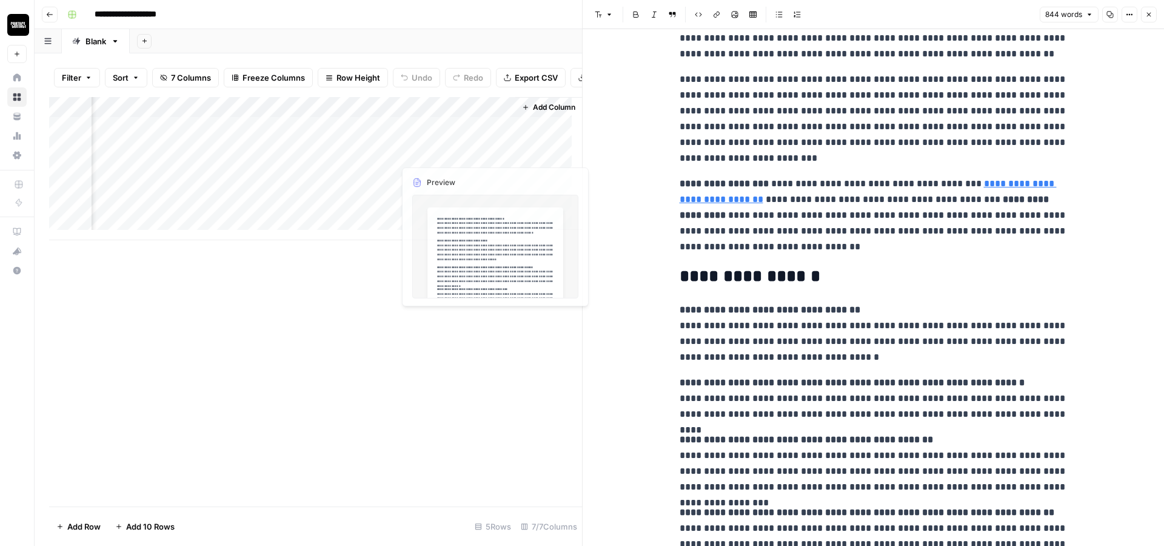
click at [448, 126] on div "Add Column" at bounding box center [315, 168] width 533 height 143
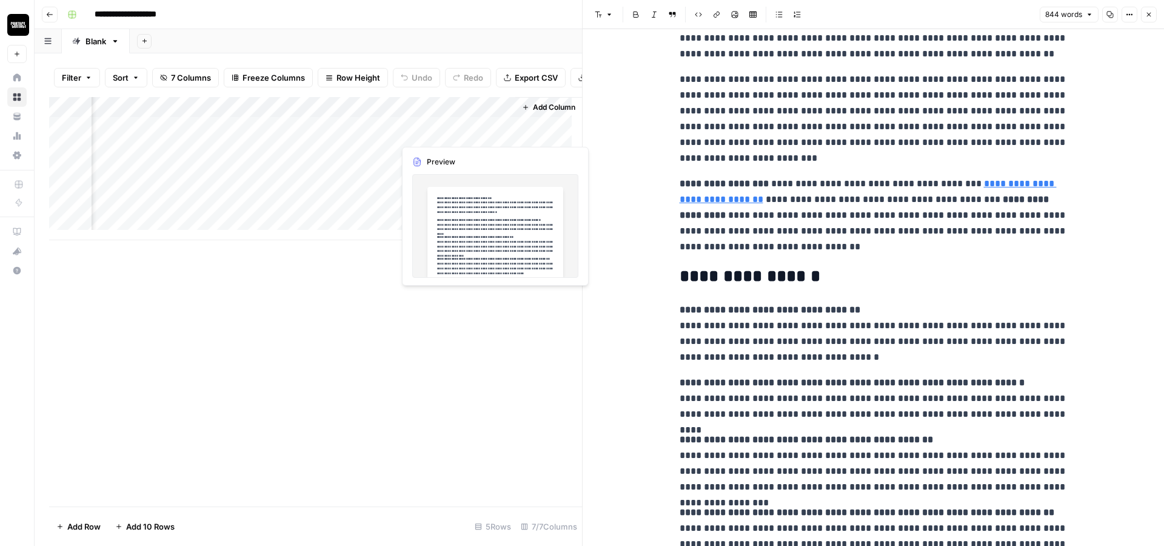
click at [448, 126] on div "Add Column" at bounding box center [315, 168] width 533 height 143
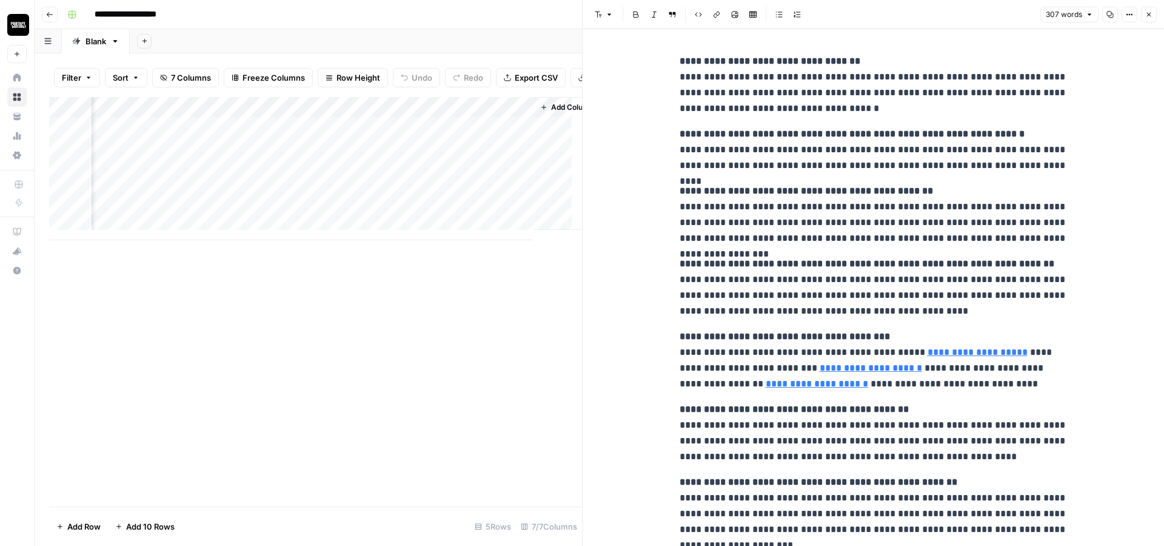
scroll to position [0, 532]
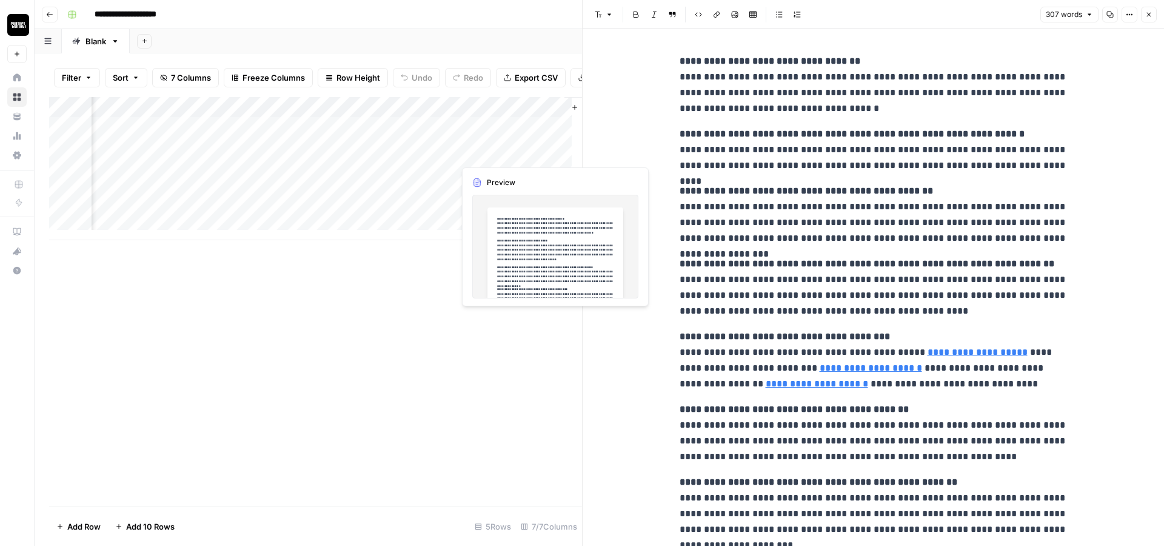
click at [483, 149] on div "Add Column" at bounding box center [315, 168] width 533 height 143
click at [480, 153] on div "Add Column" at bounding box center [315, 168] width 533 height 143
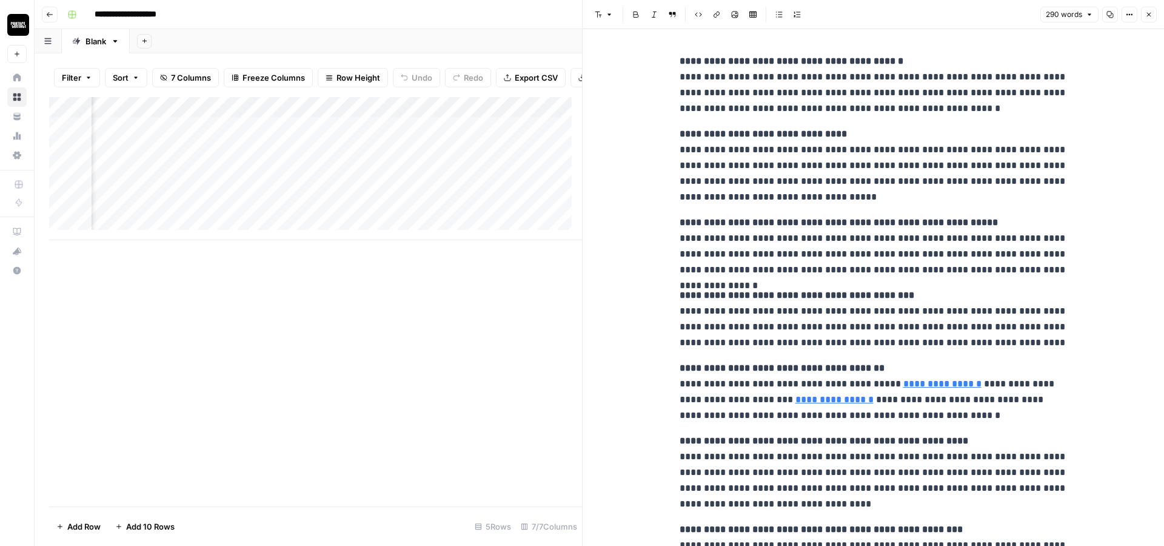
scroll to position [0, 144]
click at [423, 153] on div "Add Column" at bounding box center [315, 168] width 533 height 143
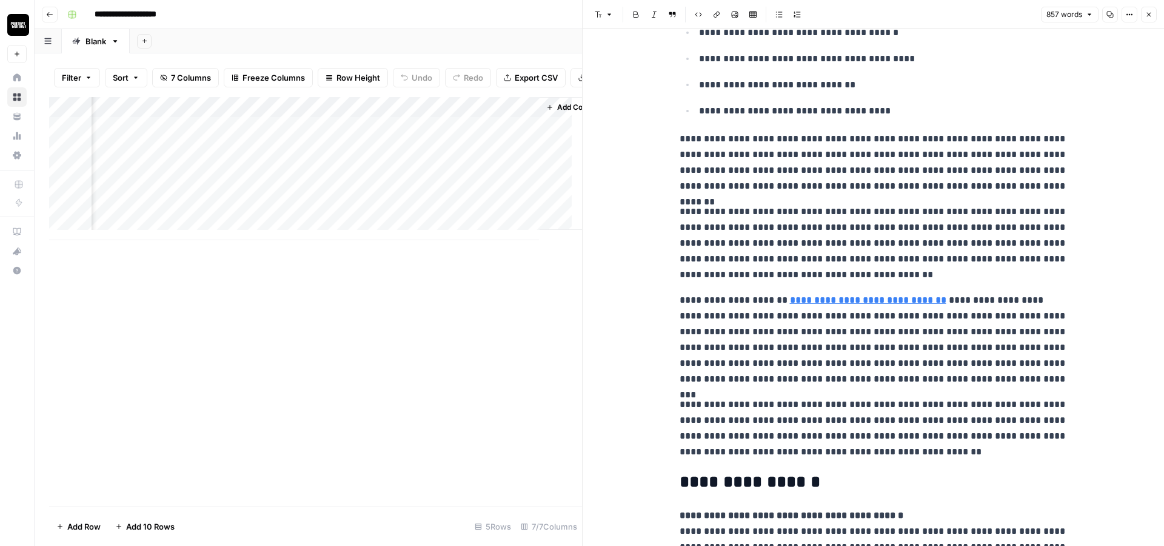
scroll to position [1382, 0]
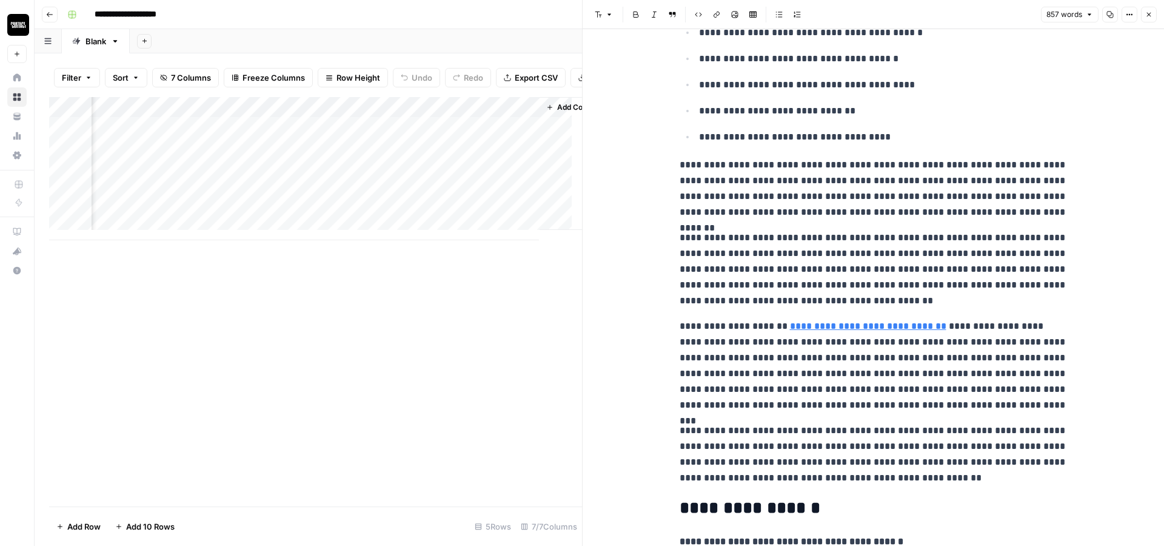
click at [457, 148] on div "Add Column" at bounding box center [315, 168] width 533 height 143
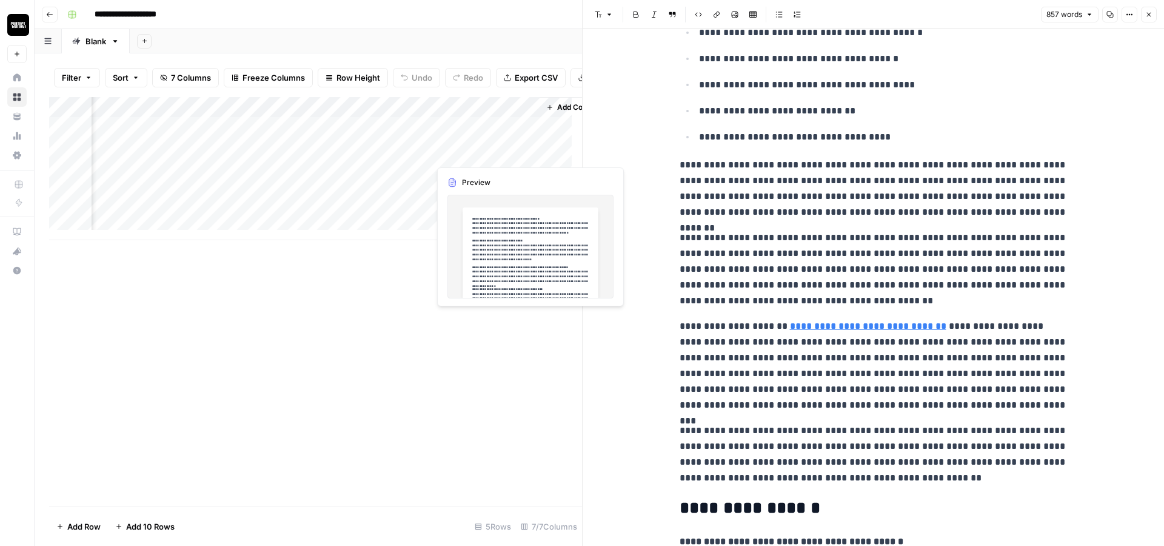
click at [457, 148] on div "Add Column" at bounding box center [315, 168] width 533 height 143
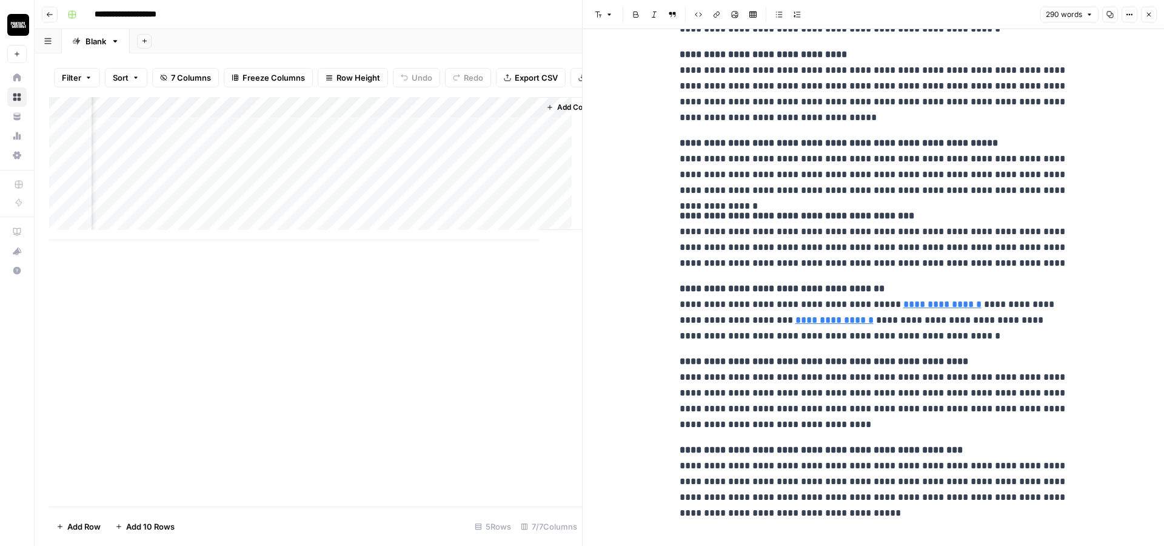
scroll to position [98, 0]
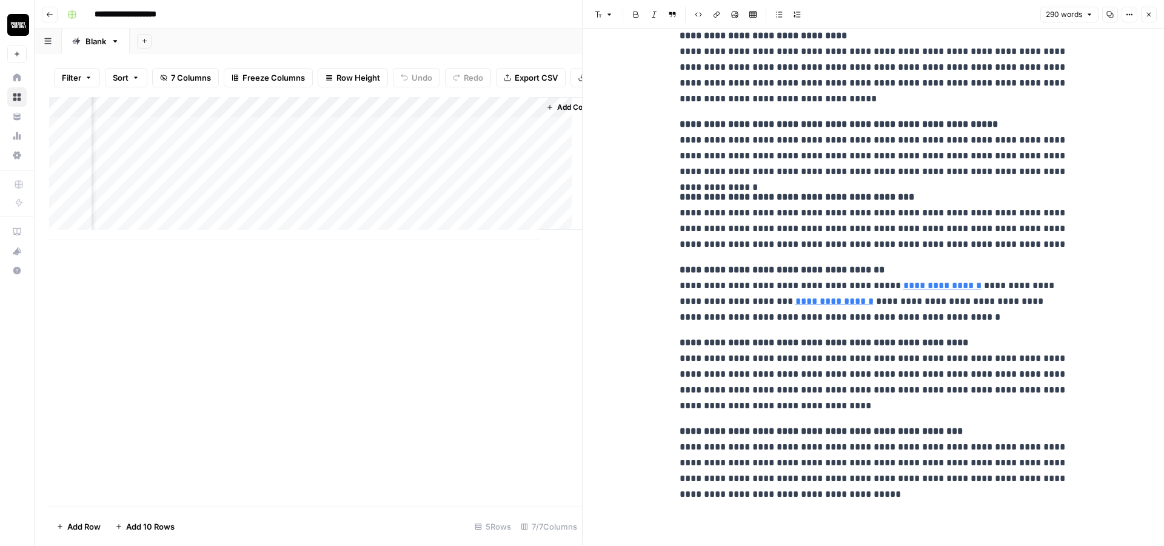
click at [914, 284] on link "**********" at bounding box center [942, 285] width 78 height 9
type input "https://terpenebeltfarms.com/shop/terpenes/2024-dessert-116/"
click at [796, 303] on link "**********" at bounding box center [835, 301] width 78 height 9
click at [1148, 11] on icon "button" at bounding box center [1148, 14] width 7 height 7
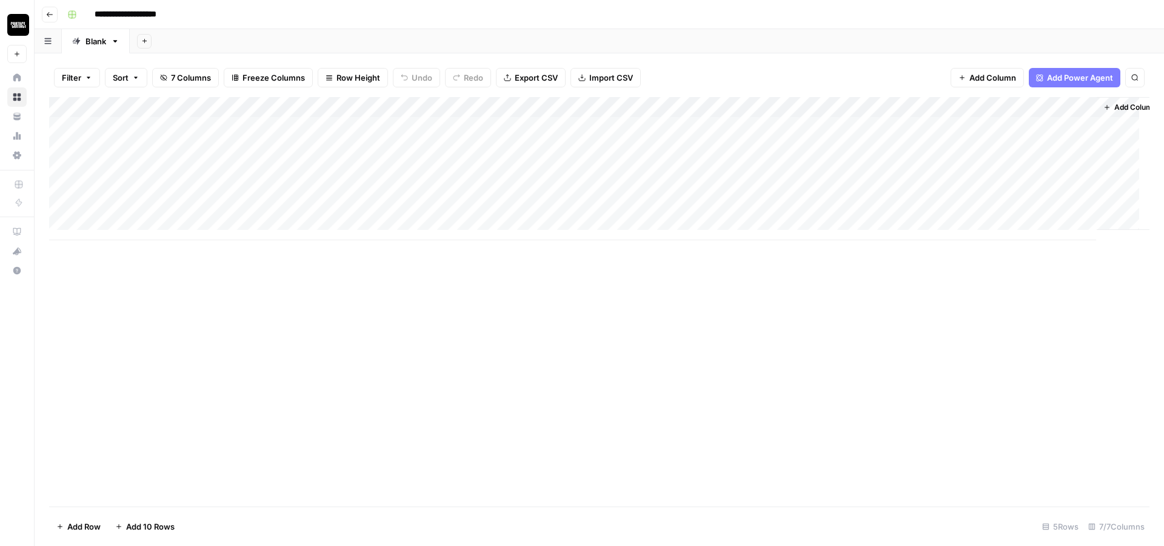
scroll to position [0, 25]
click at [1105, 102] on span "Add Column" at bounding box center [1122, 107] width 42 height 11
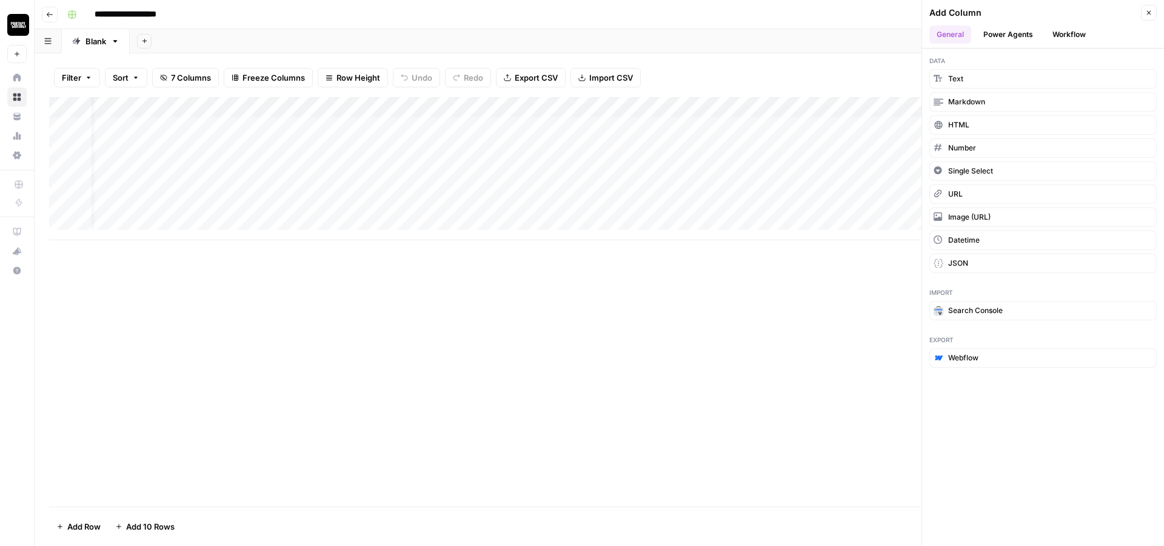
click at [1067, 35] on button "Workflow" at bounding box center [1069, 34] width 48 height 18
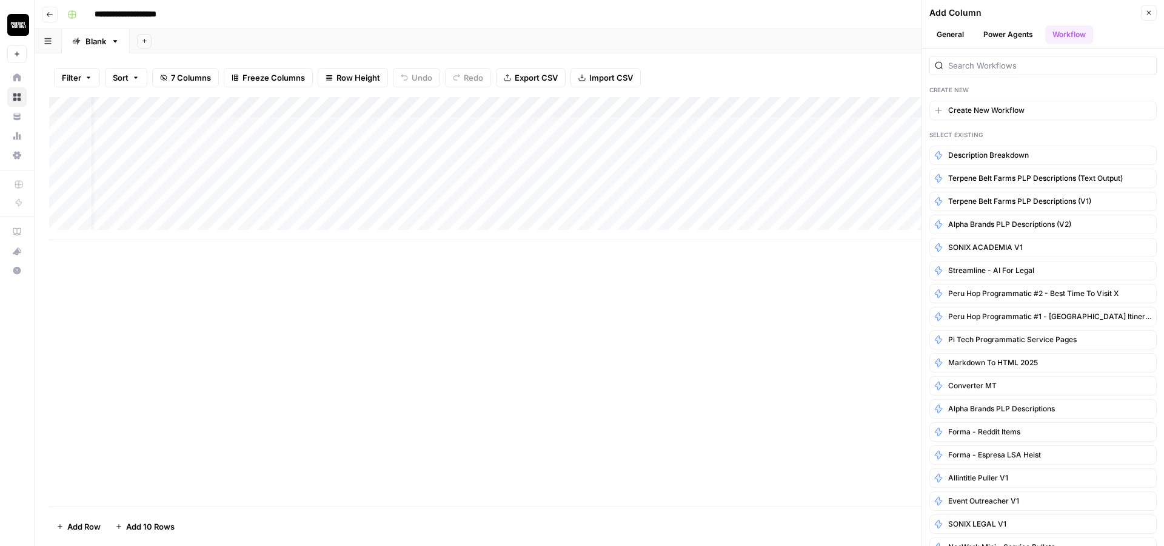
click at [1023, 36] on button "Power Agents" at bounding box center [1008, 34] width 64 height 18
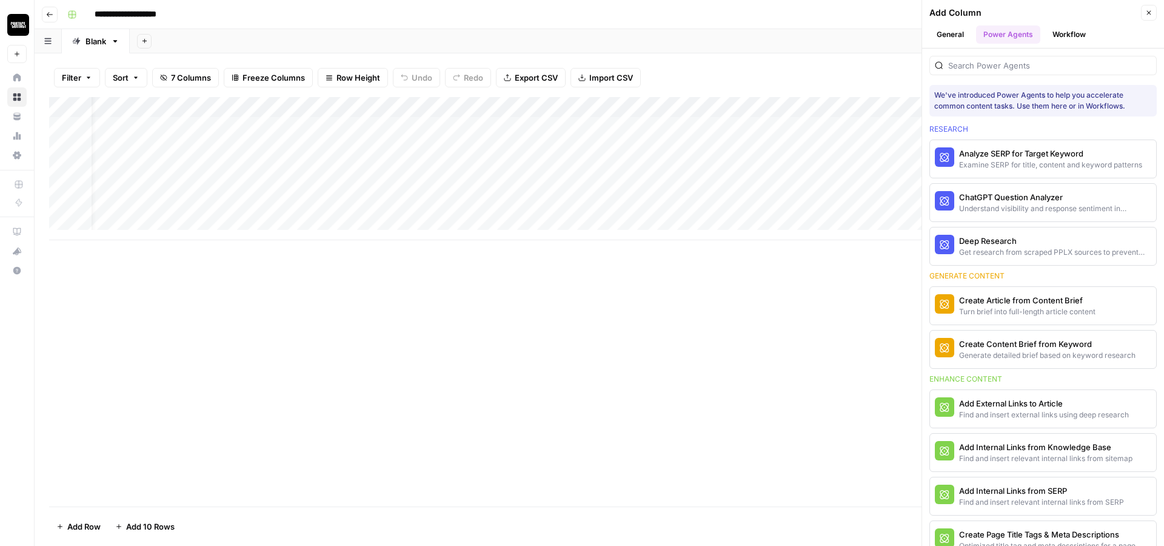
click at [952, 33] on button "General" at bounding box center [951, 34] width 42 height 18
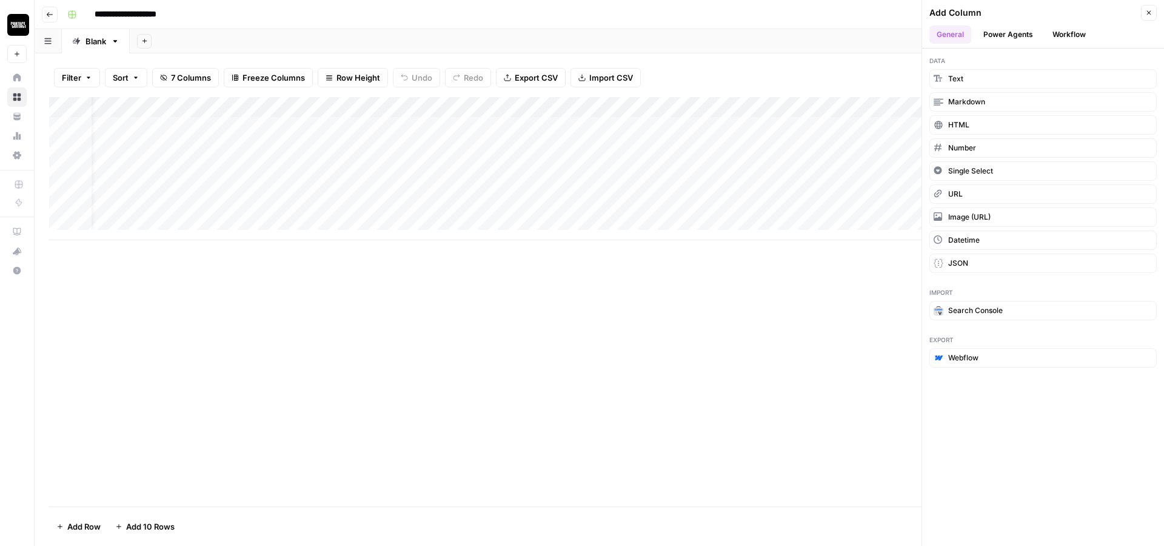
click at [827, 309] on div "Add Column" at bounding box center [599, 301] width 1101 height 409
click at [1152, 14] on icon "button" at bounding box center [1148, 12] width 7 height 7
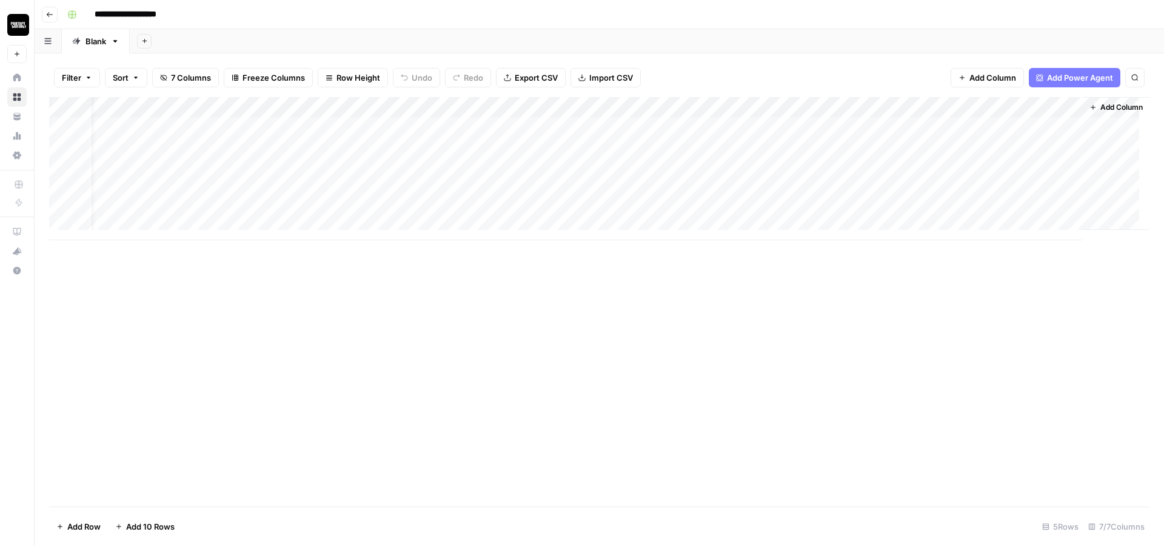
scroll to position [0, 0]
